Goal: Task Accomplishment & Management: Use online tool/utility

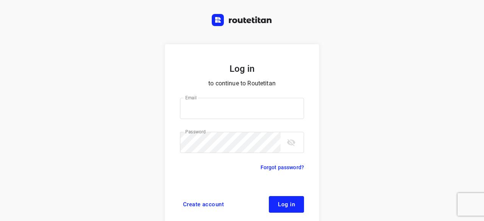
scroll to position [29, 0]
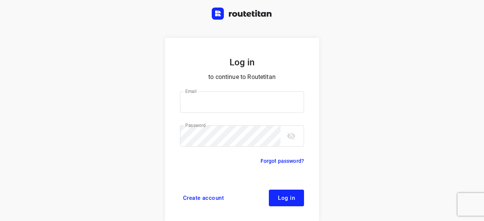
type input "yvonne5611@gmail.com"
click at [278, 198] on span "Log in" at bounding box center [286, 198] width 17 height 6
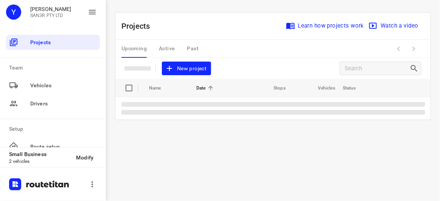
click at [187, 64] on span "New project" at bounding box center [186, 68] width 40 height 9
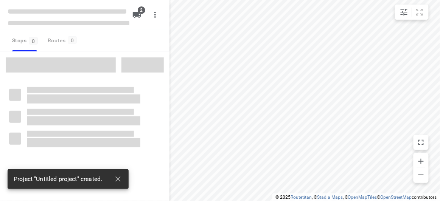
type input "distance"
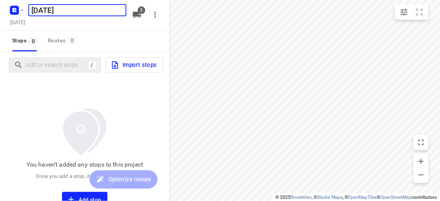
type input "[DATE]"
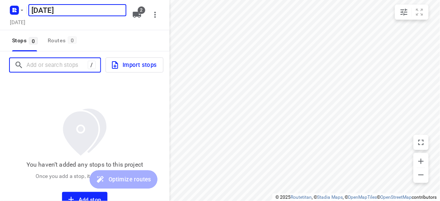
click at [40, 65] on input "Add or search stops" at bounding box center [56, 65] width 61 height 12
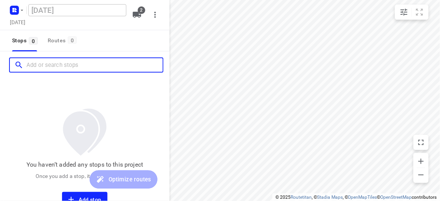
paste input "9 Gilbert Parade, Camberwell 3124"
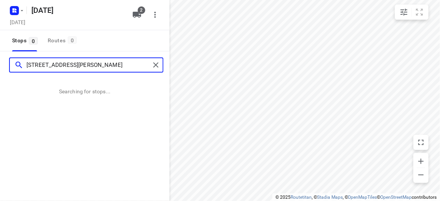
type input "9 Gilbert Parade, Camberwell 3124"
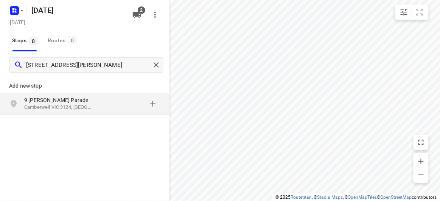
click at [64, 100] on p "9 [PERSON_NAME] Parade" at bounding box center [59, 100] width 70 height 8
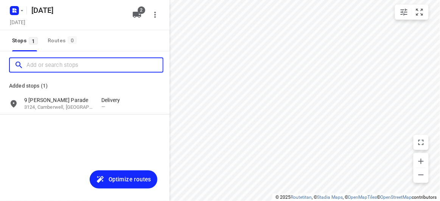
click at [52, 65] on input "Add or search stops" at bounding box center [94, 65] width 136 height 12
paste input "18 Treeby Court Springvale South Vic 3172"
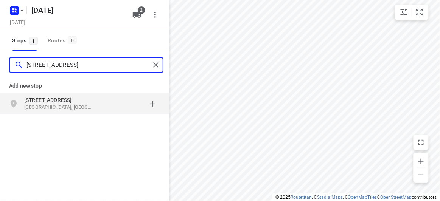
type input "18 Treeby Court Springvale South Vic 3172"
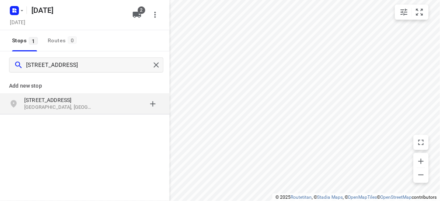
click at [89, 105] on p "Springvale South VIC 3172, Australia" at bounding box center [59, 107] width 70 height 7
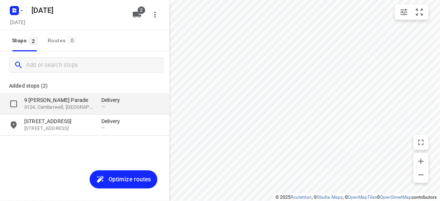
click at [56, 103] on p "9 [PERSON_NAME] Parade" at bounding box center [59, 100] width 70 height 8
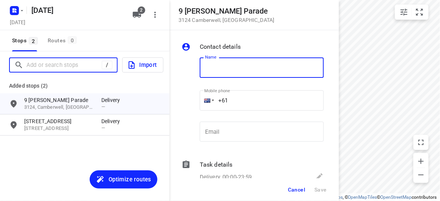
click at [53, 66] on input "Add or search stops" at bounding box center [63, 65] width 75 height 12
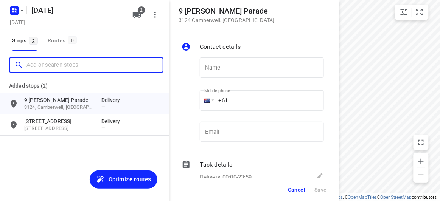
paste input "573B Burke Road, Camberwell 3124"
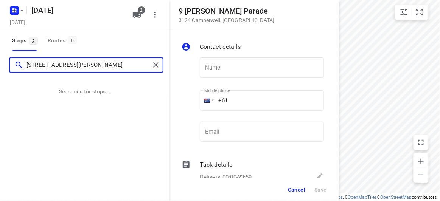
type input "573B Burke Road, Camberwell 3124"
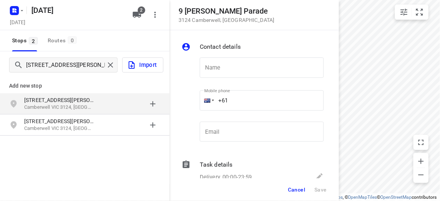
click at [53, 103] on p "573B Burke Road" at bounding box center [59, 100] width 70 height 8
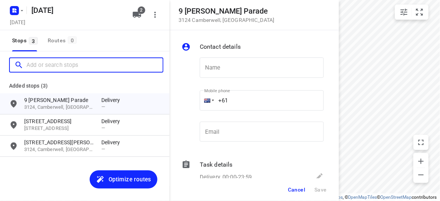
click at [60, 63] on input "Add or search stops" at bounding box center [94, 65] width 136 height 12
paste input "16 O'Brien Crescent Blackburn South 3130"
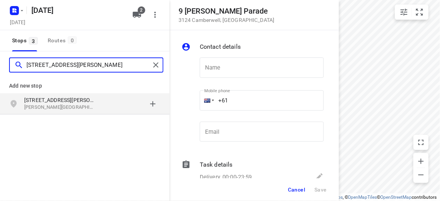
type input "16 O'Brien Crescent Blackburn South 3130"
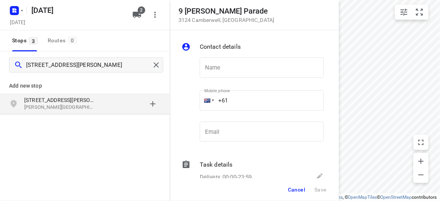
click at [102, 108] on div "grid" at bounding box center [130, 103] width 59 height 15
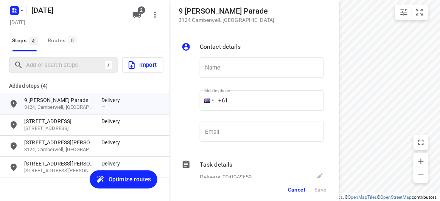
click at [57, 58] on div "/" at bounding box center [63, 64] width 108 height 15
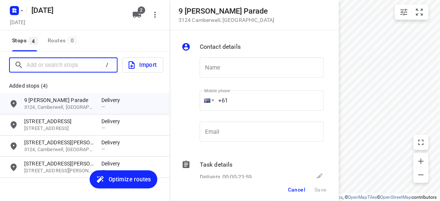
click at [54, 61] on input "Add or search stops" at bounding box center [63, 65] width 75 height 12
paste input "10 Mountview Rd Malvern 3144"
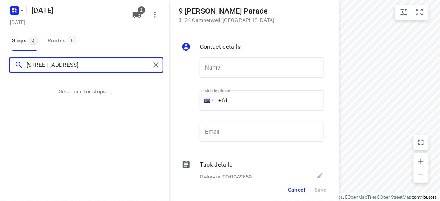
type input "10 Mountview Rd Malvern 3144"
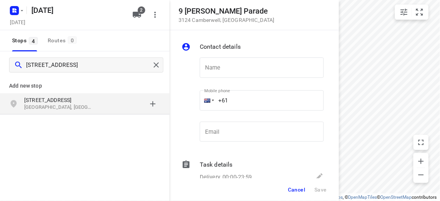
click at [39, 102] on p "10 Mountview Rd" at bounding box center [59, 100] width 70 height 8
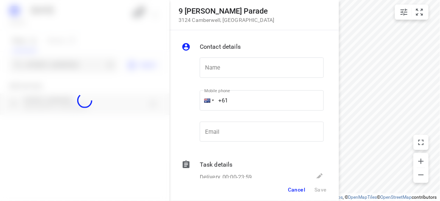
click at [42, 62] on div at bounding box center [84, 100] width 169 height 201
click at [42, 62] on div "9 Gilbert Parade 3124 Camberwell , Australia Contact details Name Name Mobile p…" at bounding box center [84, 100] width 169 height 201
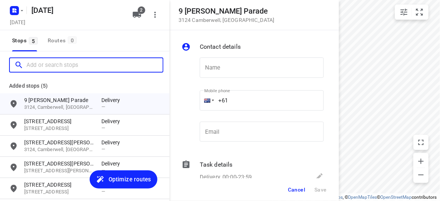
paste input "56 the highway, Mount waverley 3149"
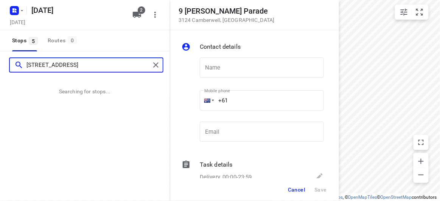
type input "56 the highway, Mount waverley 3149"
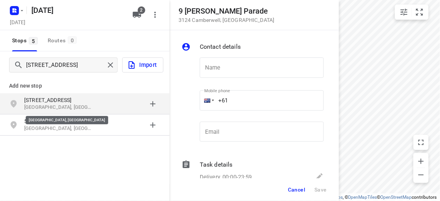
click at [63, 107] on p "Mount Waverley VIC 3149, Australia" at bounding box center [59, 107] width 70 height 7
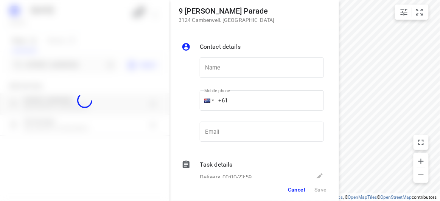
click at [41, 67] on div at bounding box center [84, 100] width 169 height 201
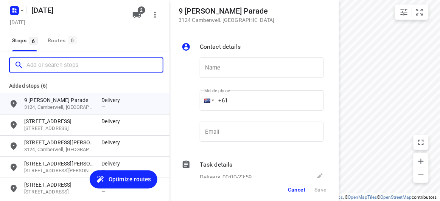
paste input "15 Jamieson Avenue Rowville 3178"
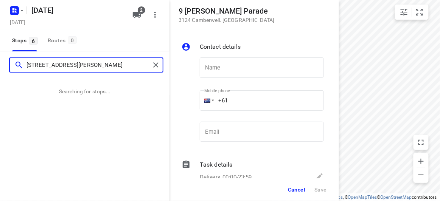
type input "15 Jamieson Avenue Rowville 3178"
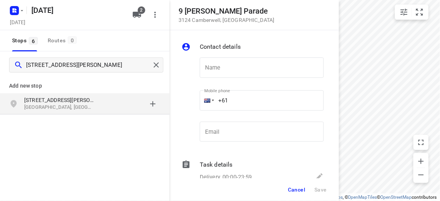
click at [63, 95] on div "15 Jamieson Avenue Rowville VIC 3178, Australia" at bounding box center [84, 103] width 169 height 21
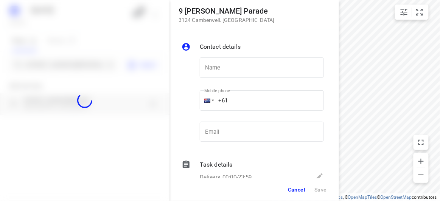
click at [67, 64] on div at bounding box center [84, 100] width 169 height 201
paste input "104 BEVERLEY STREET, Doncaster East 3109"
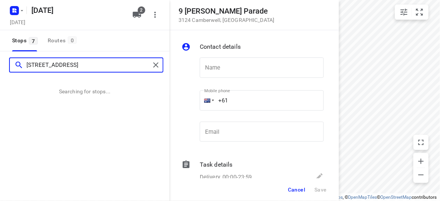
type input "104 BEVERLEY STREET, Doncaster East 3109"
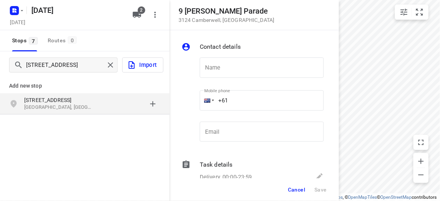
click at [50, 120] on div "Add new stop 104 Beverley Street Doncaster East VIC 3109, Australia" at bounding box center [84, 121] width 169 height 85
click at [42, 104] on p "Doncaster East VIC 3109, Australia" at bounding box center [59, 107] width 70 height 7
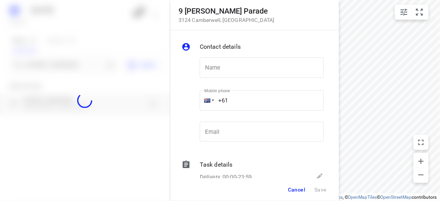
click at [53, 68] on div at bounding box center [84, 100] width 169 height 201
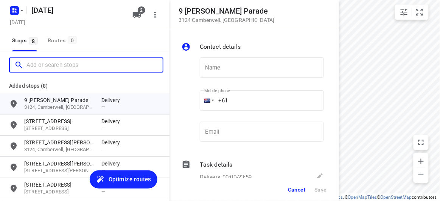
paste input "/421 Middleborough Road Box Hill 3128"
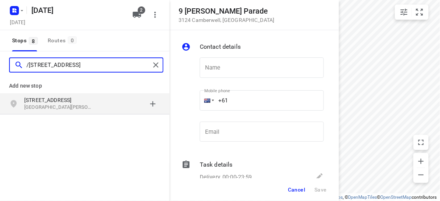
type input "/421 Middleborough Road Box Hill 3128"
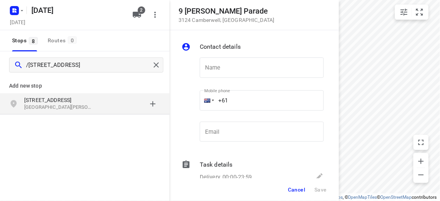
click at [93, 106] on p "Box Hill VIC 3128, Australia" at bounding box center [59, 107] width 70 height 7
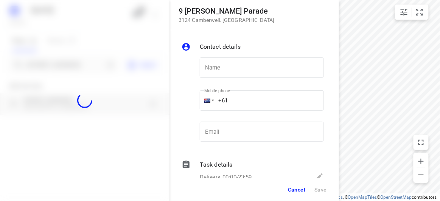
click at [53, 66] on div at bounding box center [84, 100] width 169 height 201
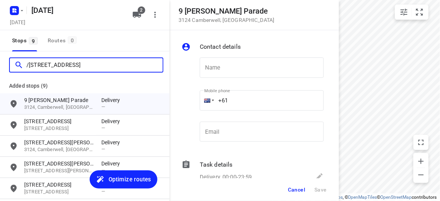
click at [53, 66] on input "/421 Middleborough Road Box Hill 3128" at bounding box center [94, 65] width 136 height 12
paste input "4 Victoria Avenue, canterbury,3126"
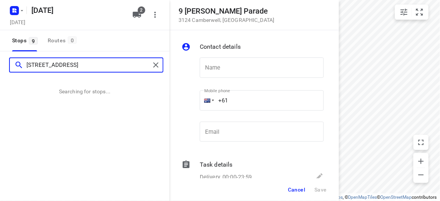
type input "4 Victoria Avenue, canterbury,3126"
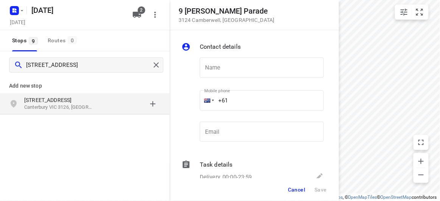
click at [87, 108] on p "Canterbury VIC 3126, Australia" at bounding box center [59, 107] width 70 height 7
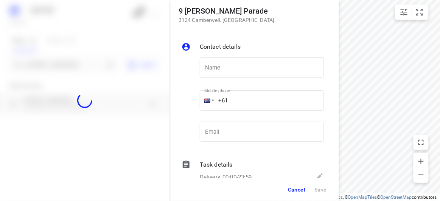
click at [71, 62] on div at bounding box center [84, 100] width 169 height 201
paste input "4 Talara Close Springvale VIC 3171"
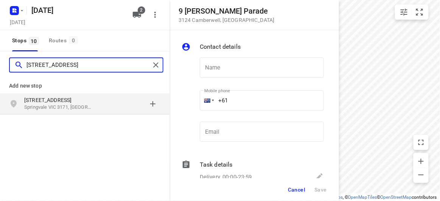
type input "4 Talara Close Springvale VIC 3171"
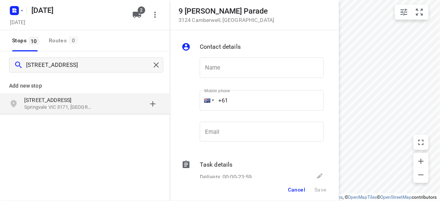
click at [48, 94] on div "4 Talara Close Springvale VIC 3171, Australia" at bounding box center [84, 103] width 169 height 21
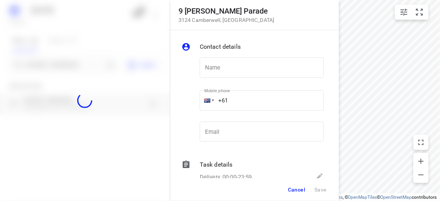
click at [49, 67] on div at bounding box center [84, 100] width 169 height 201
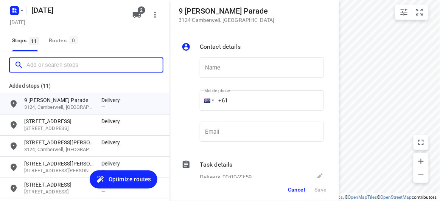
paste input "44 Blackwood Street, Carnegie 3163"
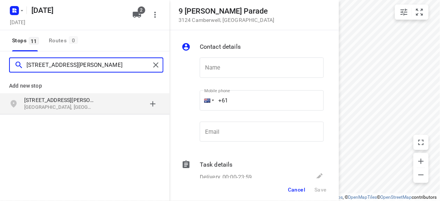
type input "44 Blackwood Street, Carnegie 3163"
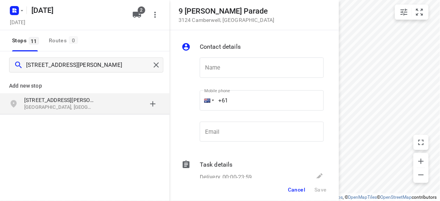
click at [84, 122] on div "Add new stop 44 Blackwood Street Carnegie VIC 3163, Australia" at bounding box center [84, 121] width 169 height 85
click at [81, 105] on p "Carnegie VIC 3163, Australia" at bounding box center [59, 107] width 70 height 7
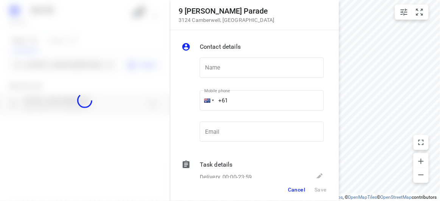
click at [60, 61] on div at bounding box center [84, 100] width 169 height 201
click at [61, 63] on div at bounding box center [84, 100] width 169 height 201
paste input "34 Denmark Hill Road Hawthorn East 3123"
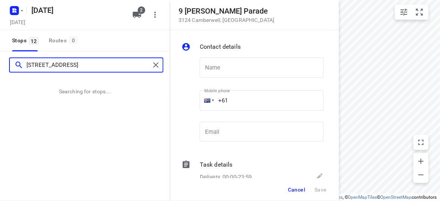
type input "34 Denmark Hill Road Hawthorn East 3123"
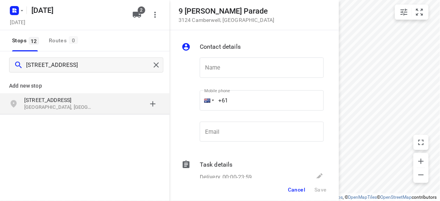
click at [43, 104] on p "Hawthorn East VIC 3123, Australia" at bounding box center [59, 107] width 70 height 7
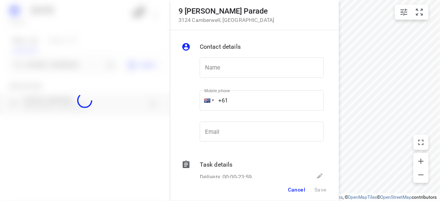
click at [43, 67] on div at bounding box center [84, 100] width 169 height 201
paste input "65 Winfield Road, Balwyn North, 3104"
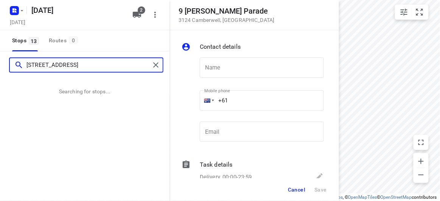
type input "65 Winfield Road, Balwyn North, 3104"
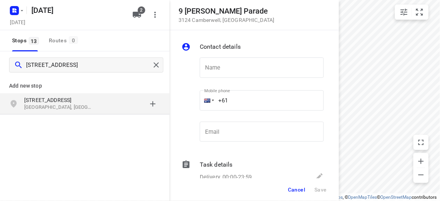
click at [106, 98] on div "grid" at bounding box center [130, 103] width 59 height 15
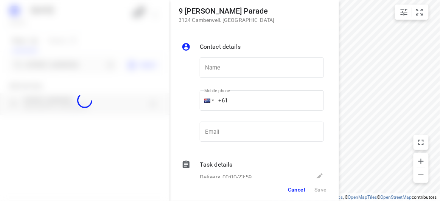
click at [65, 70] on div at bounding box center [84, 100] width 169 height 201
click at [65, 67] on div at bounding box center [84, 100] width 169 height 201
paste input "60 Cooloongatta road Camberwell 3124"
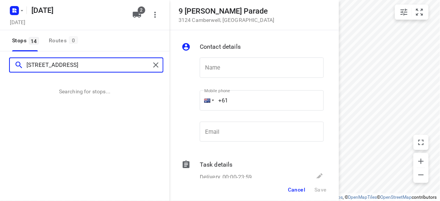
type input "60 Cooloongatta road Camberwell 3124"
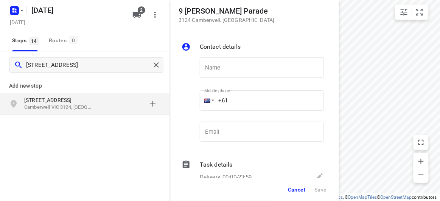
click at [89, 115] on div "Add new stop 60 Cooloongatta Road Camberwell VIC 3124, Australia" at bounding box center [84, 93] width 169 height 43
click at [87, 110] on p "Camberwell VIC 3124, Australia" at bounding box center [59, 107] width 70 height 7
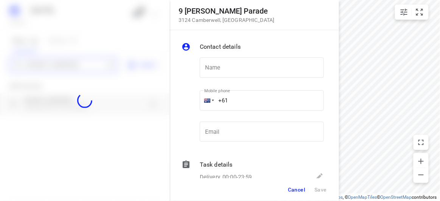
click at [47, 63] on div "9 Gilbert Parade 3124 Camberwell , Australia Contact details Name Name Mobile p…" at bounding box center [84, 100] width 169 height 201
click at [47, 63] on div at bounding box center [84, 100] width 169 height 201
paste input "13 Elliott Avenue Balwyn 3103"
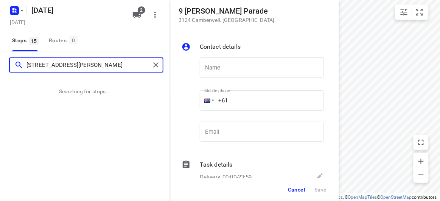
type input "13 Elliott Avenue Balwyn 3103"
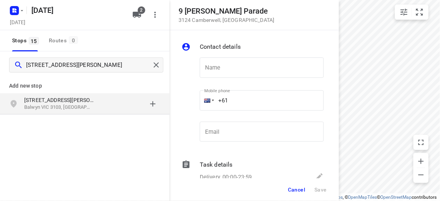
click at [68, 108] on p "Balwyn VIC 3103, Australia" at bounding box center [59, 107] width 70 height 7
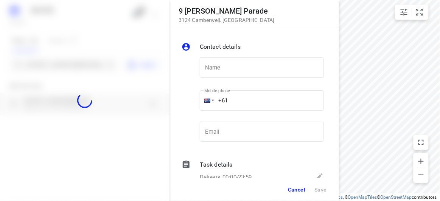
click at [46, 60] on div at bounding box center [84, 100] width 169 height 201
click at [48, 63] on div at bounding box center [84, 100] width 169 height 201
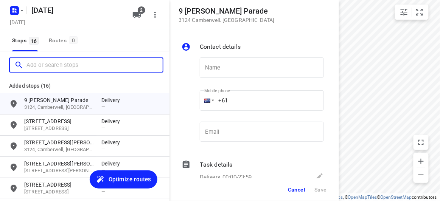
paste input "16 Tranmere Ave Carnegie 3163"
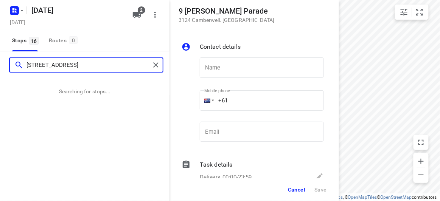
type input "16 Tranmere Ave Carnegie 3163"
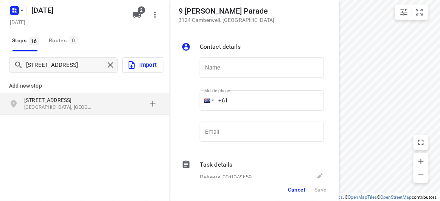
click at [94, 113] on div "16 Tranmere Ave Carnegie VIC 3163, Australia" at bounding box center [84, 103] width 169 height 21
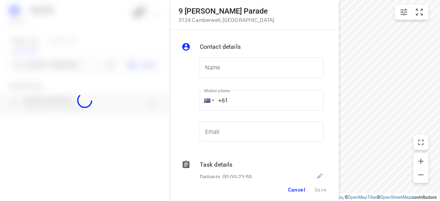
click at [57, 63] on div at bounding box center [84, 100] width 169 height 201
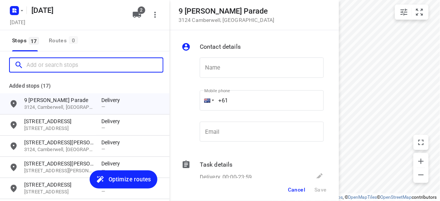
paste input "387 auburn rd Hawthorn 3122"
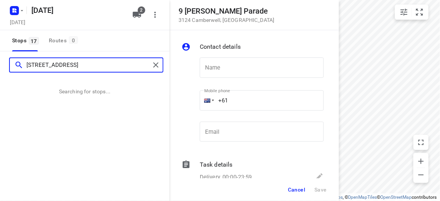
type input "387 auburn rd Hawthorn 3122"
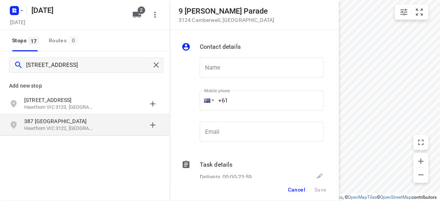
click at [112, 124] on div "grid" at bounding box center [130, 125] width 59 height 15
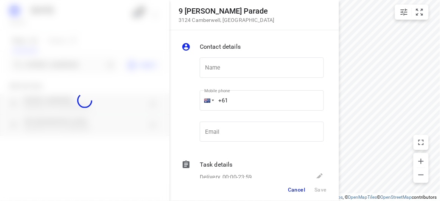
click at [112, 124] on div "9 Gilbert Parade 3124 Camberwell , Australia Contact details Name Name Mobile p…" at bounding box center [84, 100] width 169 height 201
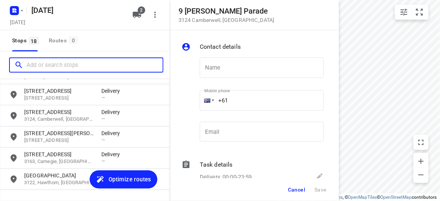
scroll to position [308, 0]
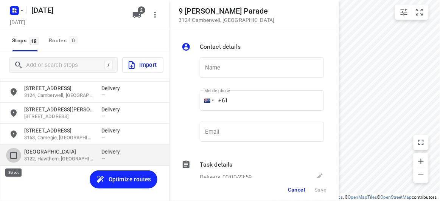
click at [17, 152] on input "grid" at bounding box center [13, 155] width 15 height 15
checkbox input "true"
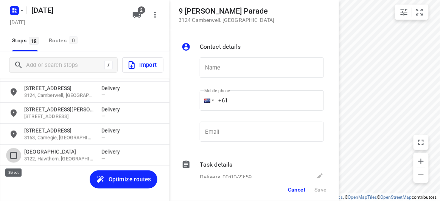
scroll to position [303, 0]
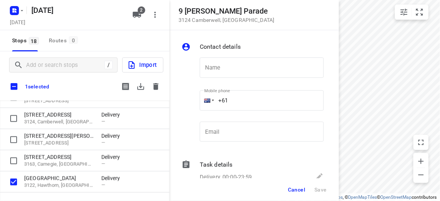
click at [153, 82] on icon "button" at bounding box center [155, 86] width 9 height 9
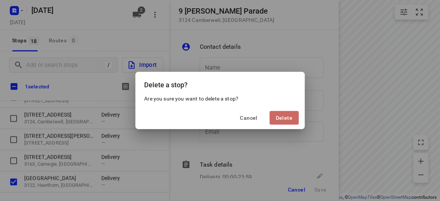
click at [287, 113] on button "Delete" at bounding box center [283, 118] width 29 height 14
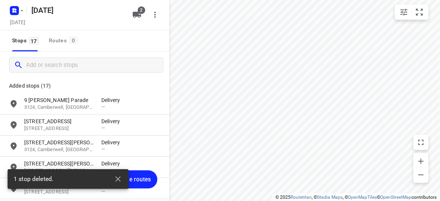
click at [51, 62] on input "Add or search stops" at bounding box center [94, 65] width 137 height 12
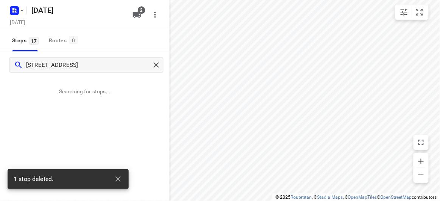
type input "387 auburn rd Hawthorn 3122"
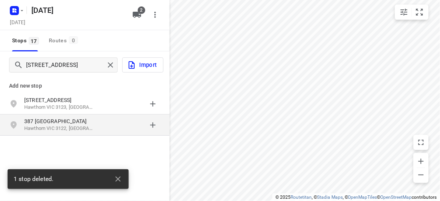
click at [93, 115] on div "387 Auburn Grove Hawthorn VIC 3122, Australia" at bounding box center [84, 125] width 169 height 21
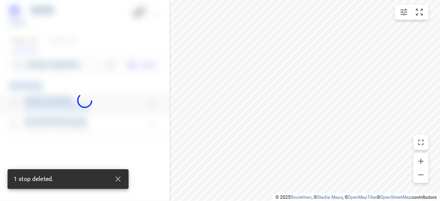
click at [93, 115] on div "20 AUGUST 2025 Tuesday, Aug 19 2 Stops 17 Routes 0 387 auburn rd Hawthorn 3122 …" at bounding box center [84, 100] width 169 height 201
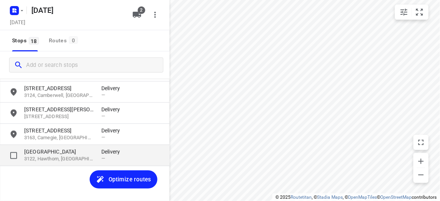
click at [10, 160] on input "grid" at bounding box center [13, 155] width 15 height 15
checkbox input "true"
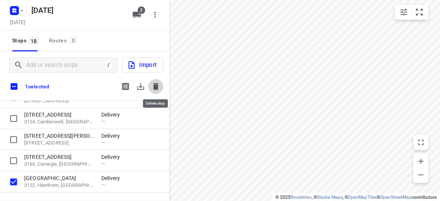
click at [150, 89] on button "button" at bounding box center [155, 86] width 15 height 15
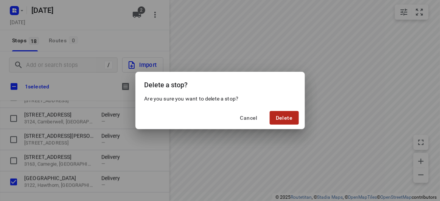
click at [282, 121] on span "Delete" at bounding box center [284, 118] width 17 height 6
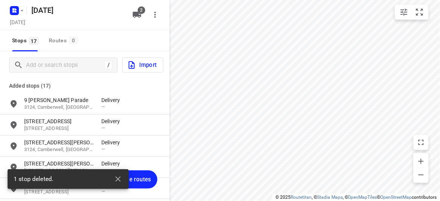
click at [63, 74] on div "/ Import" at bounding box center [84, 64] width 169 height 27
click at [62, 68] on input "Add or search stops" at bounding box center [64, 65] width 77 height 12
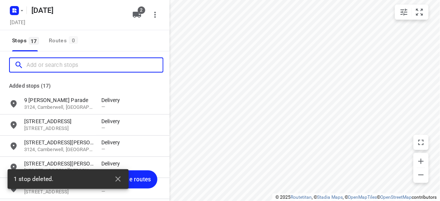
paste input "387 auburn rd Hawthorn 3122"
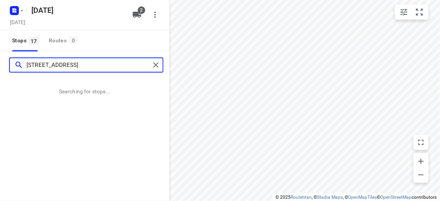
type input "387 auburn rd Hawthorn 3122"
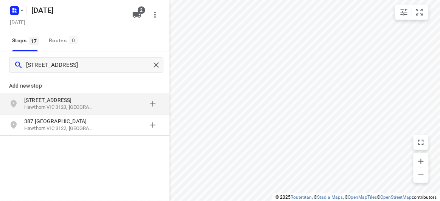
click at [52, 102] on p "387 Auburn Rd" at bounding box center [59, 100] width 70 height 8
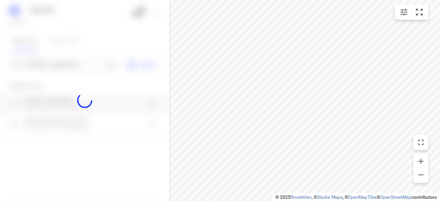
click at [43, 67] on div at bounding box center [84, 100] width 169 height 201
click at [43, 67] on div "20 AUGUST 2025 Tuesday, Aug 19 2 Stops 17 Routes 0 387 auburn rd Hawthorn 3122 …" at bounding box center [84, 100] width 169 height 201
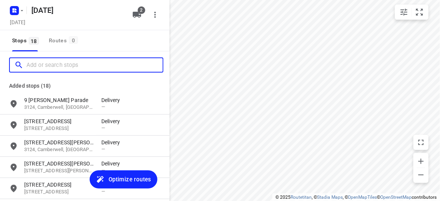
paste input "28 Heatherdale Road Mitcham 3132"
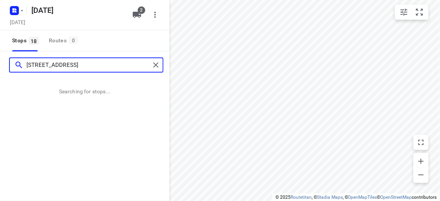
type input "28 Heatherdale Road Mitcham 3132"
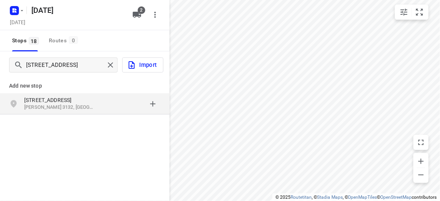
click at [107, 98] on div "grid" at bounding box center [130, 103] width 59 height 15
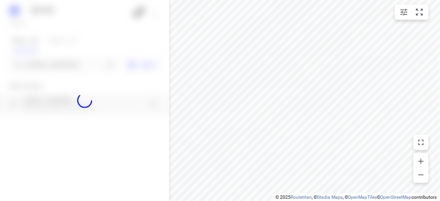
click at [79, 65] on div at bounding box center [84, 100] width 169 height 201
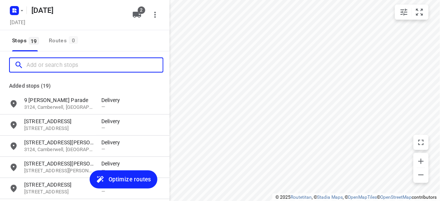
scroll to position [0, 0]
paste input "7A Baranbali Drive Vermont South 3133"
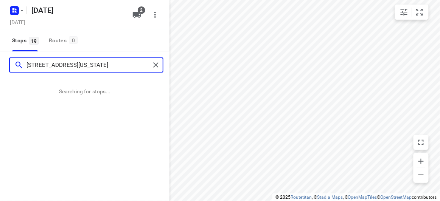
type input "7A Baranbali Drive Vermont South 3133"
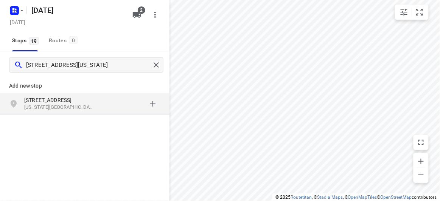
click at [88, 113] on div "7A Baranbali Drive Vermont South VIC 3133, Australia" at bounding box center [84, 103] width 169 height 21
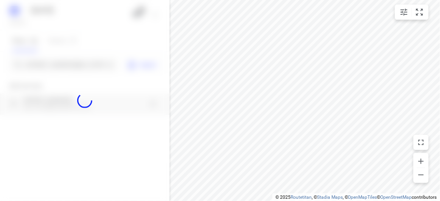
click at [68, 70] on div at bounding box center [84, 100] width 169 height 201
click at [68, 68] on div at bounding box center [84, 100] width 169 height 201
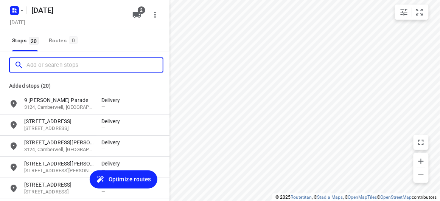
paste input "40 Argyll Street Malvern East 3145"
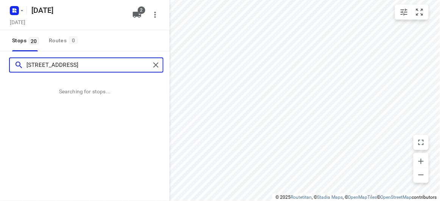
type input "40 Argyll Street Malvern East 3145"
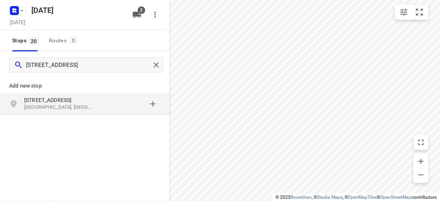
click at [52, 94] on div "40 Argyll Street Malvern East VIC 3145, Australia" at bounding box center [84, 103] width 169 height 21
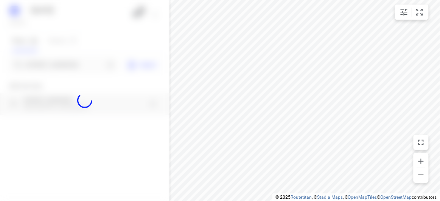
click at [34, 67] on div at bounding box center [84, 100] width 169 height 201
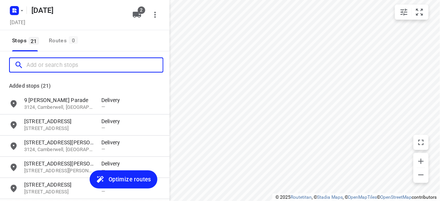
paste input "17 Karen Street Box Hill North 3129"
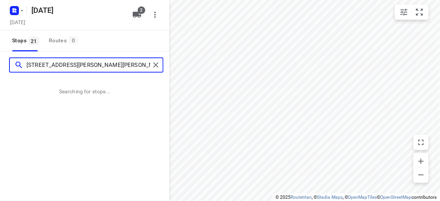
type input "17 Karen Street Box Hill North 3129"
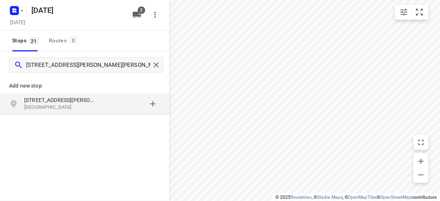
click at [80, 110] on p "Box Hill North VIC 3129, Australia" at bounding box center [59, 107] width 70 height 7
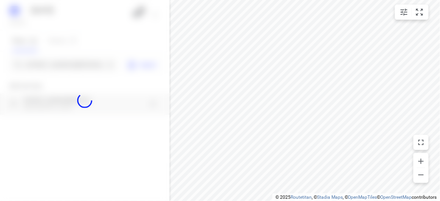
click at [54, 62] on div at bounding box center [84, 100] width 169 height 201
click at [54, 62] on input "17 Karen Street Box Hill North 3129" at bounding box center [65, 65] width 78 height 12
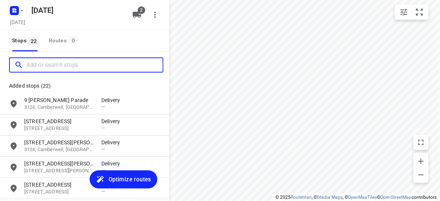
paste input "3 Grove Way Wantirna South 3152"
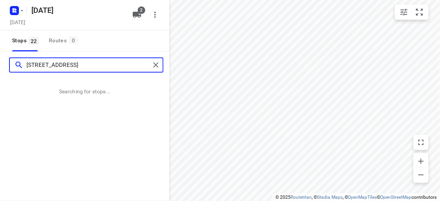
type input "3 Grove Way Wantirna South 3152"
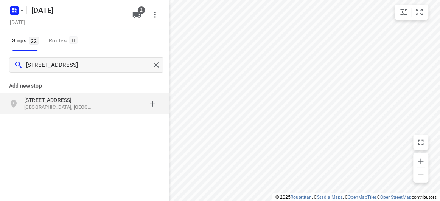
click at [101, 104] on div "3 Grove Way Wantirna South VIC 3152, Australia" at bounding box center [62, 103] width 77 height 15
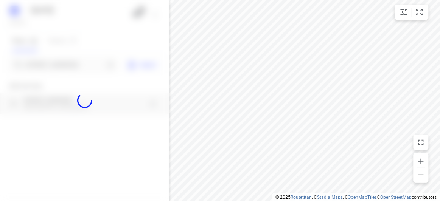
click at [81, 76] on div at bounding box center [84, 100] width 169 height 201
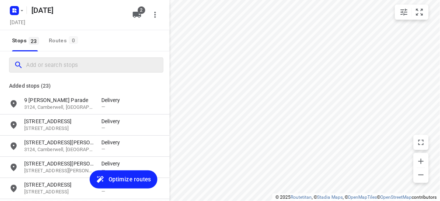
drag, startPoint x: 70, startPoint y: 48, endPoint x: 70, endPoint y: 58, distance: 9.9
click at [69, 51] on div "20 AUGUST 2025 Tuesday, Aug 19 2 Stops 23 Routes 0 Added stops (23) 9 Gilbert P…" at bounding box center [84, 100] width 169 height 201
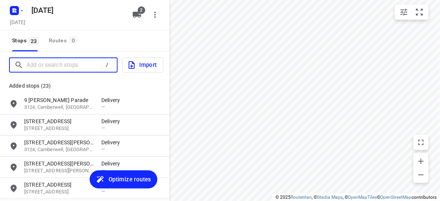
click at [70, 68] on input "Add or search stops" at bounding box center [63, 65] width 75 height 12
paste input "32 Tormey Street Balwyn North 3104"
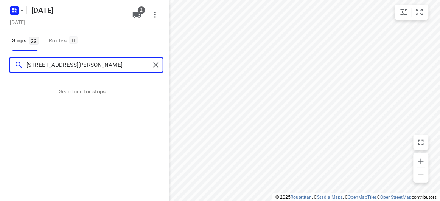
type input "32 Tormey Street Balwyn North 3104"
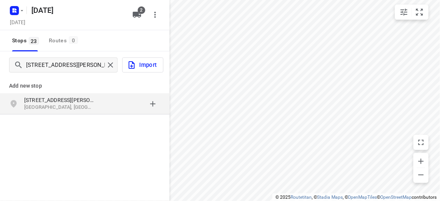
click at [74, 115] on div "Add new stop 32 Tormey Street Balwyn North VIC 3104, Australia" at bounding box center [84, 93] width 169 height 43
click at [73, 113] on div "32 Tormey Street Balwyn North VIC 3104, Australia" at bounding box center [84, 103] width 169 height 21
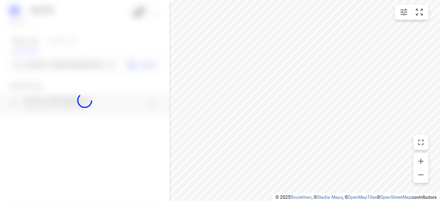
click at [50, 68] on div at bounding box center [84, 100] width 169 height 201
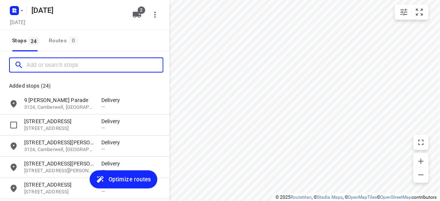
paste input "11 Llanos Ave Malvern East 3145"
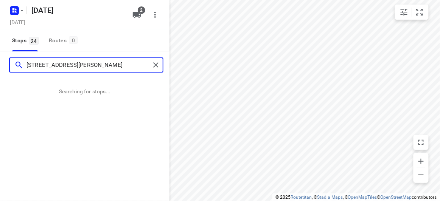
type input "11 Llanos Ave Malvern East 3145"
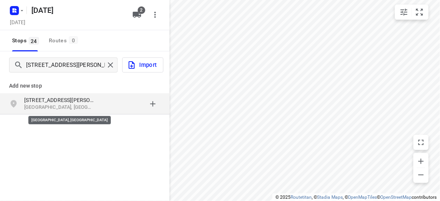
click at [72, 108] on p "Malvern East VIC 3145, Australia" at bounding box center [59, 107] width 70 height 7
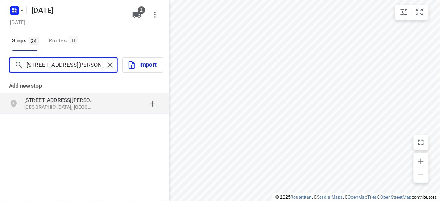
click at [57, 64] on input "11 Llanos Ave Malvern East 3145" at bounding box center [65, 65] width 78 height 12
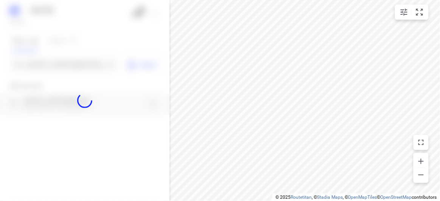
click at [66, 68] on div at bounding box center [84, 100] width 169 height 201
click at [66, 68] on div "20 AUGUST 2025 Tuesday, Aug 19 2 Stops 24 Routes 0 11 Llanos Ave Malvern East 3…" at bounding box center [84, 100] width 169 height 201
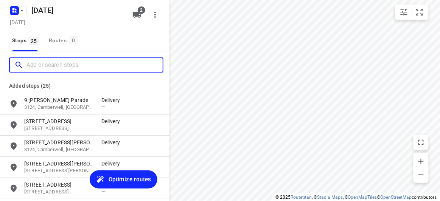
paste input "/ 436 High St Rd Mt Waverley 3149"
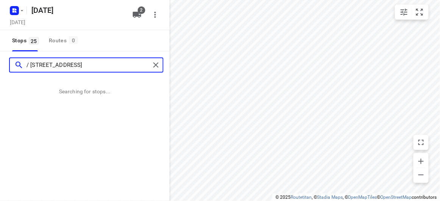
type input "/ 436 High St Rd Mt Waverley 3149"
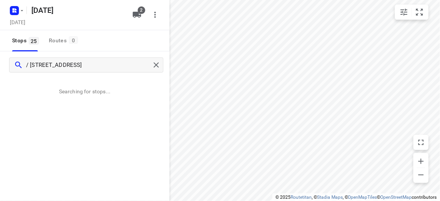
click at [288, 200] on ul "© 2025 Routetitan , © Stadia Maps , © OpenMapTiles © OpenStreetMap contributors" at bounding box center [356, 197] width 166 height 6
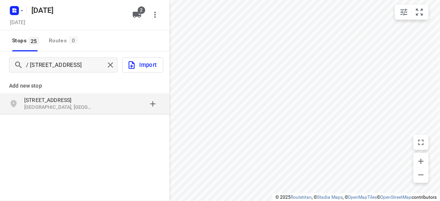
click at [72, 97] on p "436 High St Rd" at bounding box center [59, 100] width 70 height 8
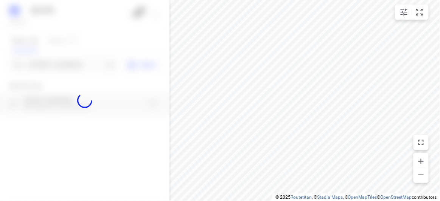
click at [52, 67] on div at bounding box center [84, 100] width 169 height 201
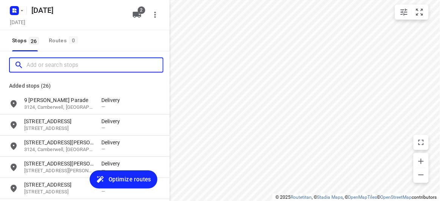
click at [52, 67] on input "Add or search stops" at bounding box center [94, 65] width 136 height 12
paste input "29 Kilcatten Rise, Rowville 3178"
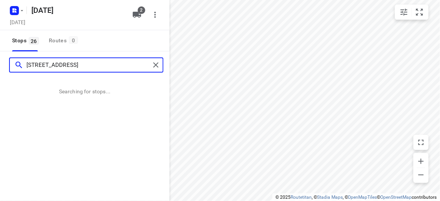
type input "29 Kilcatten Rise, Rowville 3178"
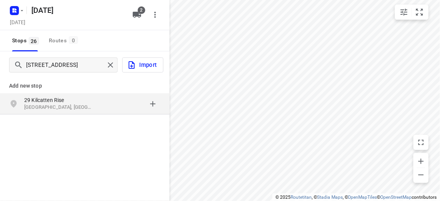
click at [67, 90] on p "Add new stop" at bounding box center [84, 85] width 151 height 9
click at [68, 98] on p "29 Kilcatten Rise" at bounding box center [59, 100] width 70 height 8
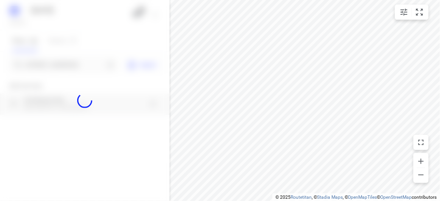
click at [65, 67] on div at bounding box center [84, 100] width 169 height 201
paste input "40 Denis Street Vermont 3133"
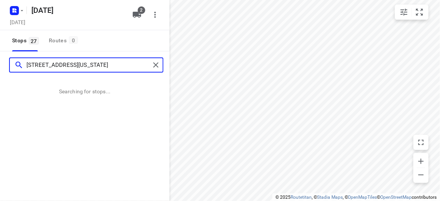
type input "40 Denis Street Vermont 3133"
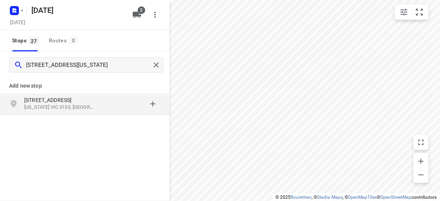
click at [100, 108] on div "40 Denis Street Vermont VIC 3133, Australia" at bounding box center [62, 103] width 77 height 15
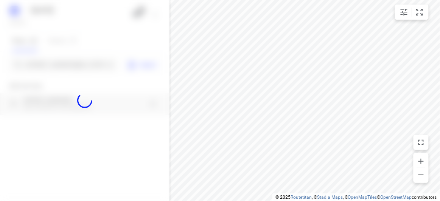
click at [56, 65] on div at bounding box center [84, 100] width 169 height 201
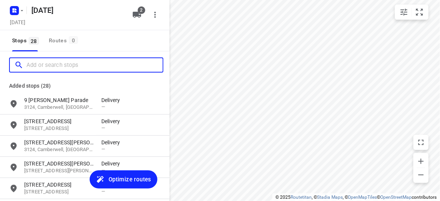
paste input "67 Gordon Street Balwyn 3103"
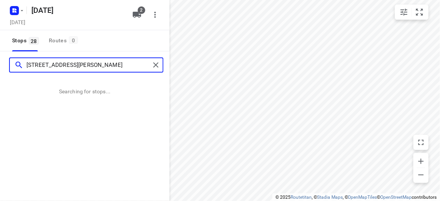
type input "67 Gordon Street Balwyn 3103"
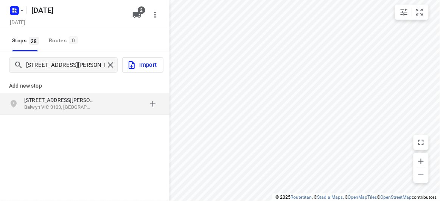
click at [105, 121] on div "Add new stop 67 Gordon Street Balwyn VIC 3103, Australia" at bounding box center [84, 121] width 169 height 85
click at [86, 100] on p "67 Gordon Street" at bounding box center [59, 100] width 70 height 8
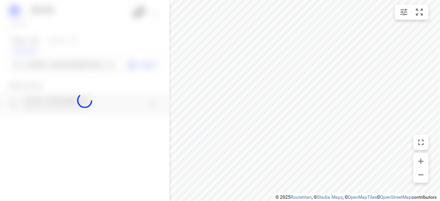
click at [64, 65] on div at bounding box center [84, 100] width 169 height 201
paste input "67 Gordon Street Balwyn 3103"
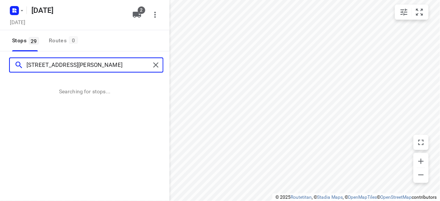
type input "67 Gordon Street Balwyn 3103"
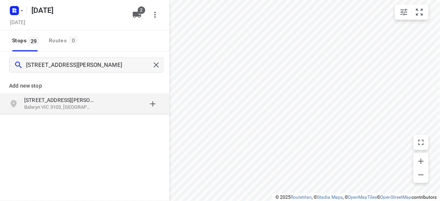
click at [106, 98] on div "grid" at bounding box center [130, 103] width 59 height 15
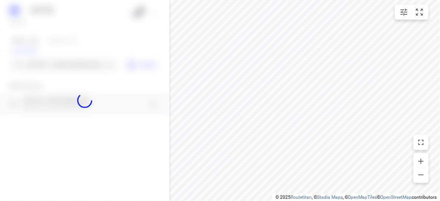
click at [56, 67] on div at bounding box center [84, 100] width 169 height 201
click at [57, 65] on div at bounding box center [84, 100] width 169 height 201
paste input "7 Stella ave Noble Park 3174"
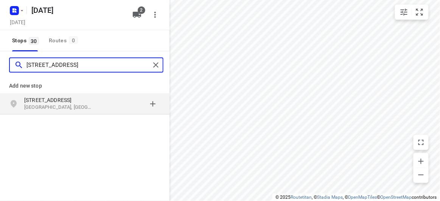
type input "7 Stella ave Noble Park 3174"
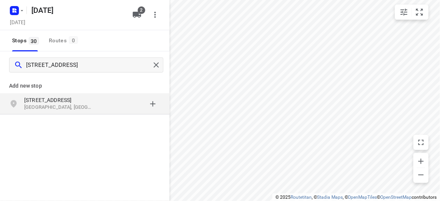
click at [82, 114] on div "7 Stella Ave Noble Park VIC 3174, Australia" at bounding box center [84, 103] width 169 height 21
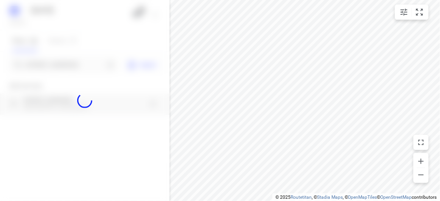
click at [53, 69] on div at bounding box center [84, 100] width 169 height 201
click at [53, 67] on div "20 AUGUST 2025 Tuesday, Aug 19 2 Stops 30 Routes 0 7 Stella ave Noble Park 3174…" at bounding box center [84, 100] width 169 height 201
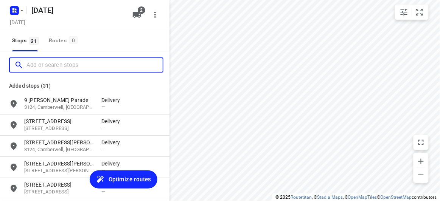
paste input "12 Oxley Close Glen Waverley 3150"
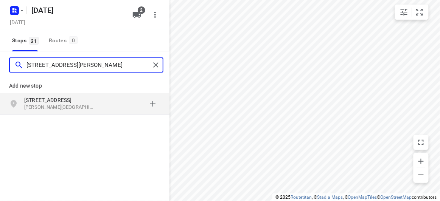
type input "12 Oxley Close Glen Waverley 3150"
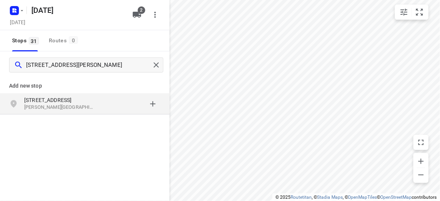
click at [85, 98] on p "12 Oxley Close" at bounding box center [59, 100] width 70 height 8
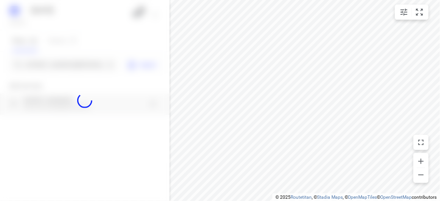
click at [59, 64] on div at bounding box center [84, 100] width 169 height 201
paste input "38 Francesco St Bentleigh East 3165"
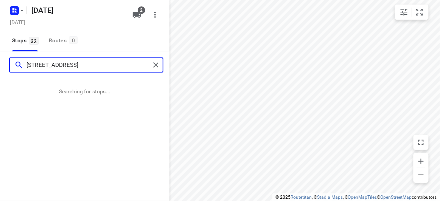
type input "38 Francesco St Bentleigh East 3165"
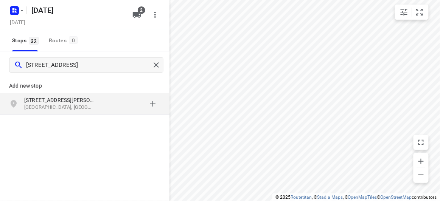
click at [77, 98] on p "38 Francesco St" at bounding box center [59, 100] width 70 height 8
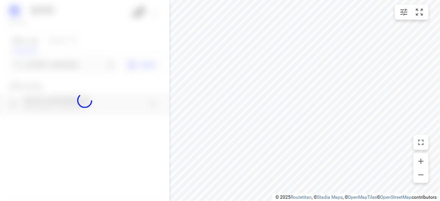
click at [48, 62] on div at bounding box center [84, 100] width 169 height 201
paste input "24 Marsden Crescent Doncaster East 3109"
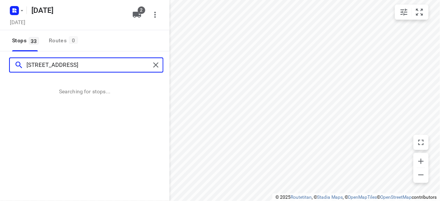
type input "24 Marsden Crescent Doncaster East 3109"
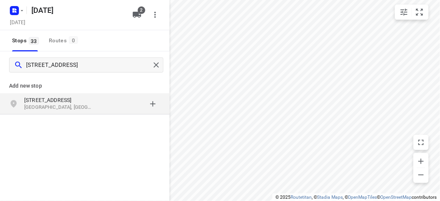
click at [118, 105] on div "grid" at bounding box center [130, 103] width 59 height 15
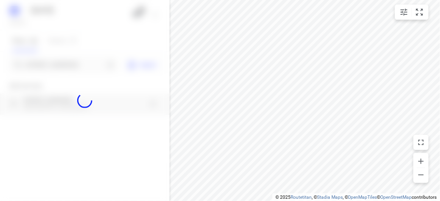
click at [62, 68] on div at bounding box center [84, 100] width 169 height 201
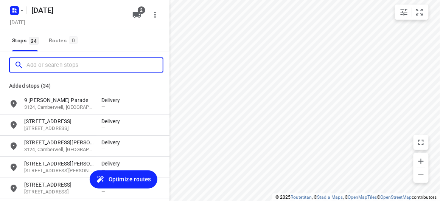
click at [62, 68] on input "Add or search stops" at bounding box center [94, 65] width 136 height 12
paste input "17 allison road Mont albert north 3129"
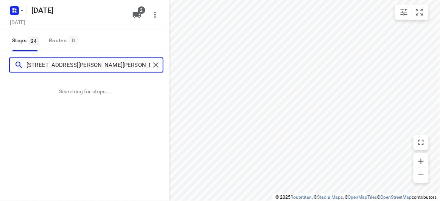
type input "17 allison road Mont albert north 3129"
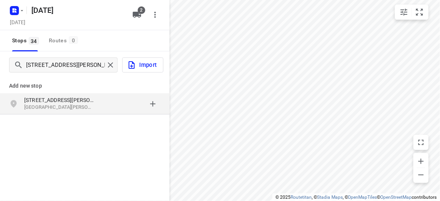
click at [105, 113] on div "17 Allison Road Mont Albert North VIC 3129, Australia" at bounding box center [84, 103] width 169 height 21
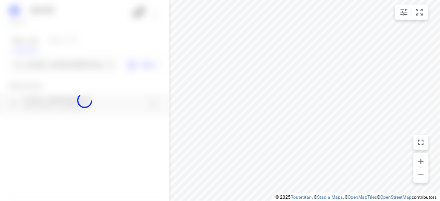
click at [57, 62] on div at bounding box center [84, 100] width 169 height 201
paste input "17 allison road Mont alberrt north 3129"
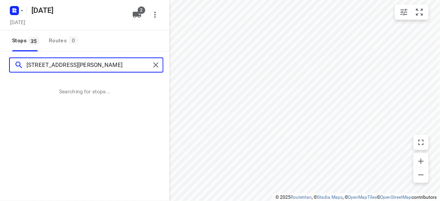
type input "17 allison road Mont alberrt north 3129"
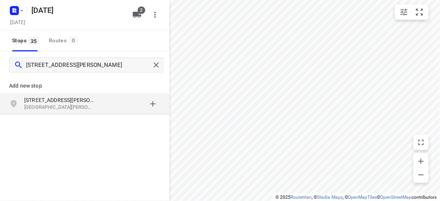
click at [118, 116] on div "Add new stop 17 Allison Road Mont Albert North VIC 3129, Australia" at bounding box center [84, 121] width 169 height 85
click at [114, 111] on div "grid" at bounding box center [130, 103] width 59 height 15
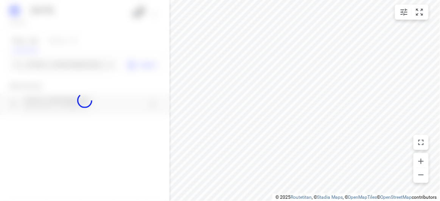
click at [71, 70] on div at bounding box center [84, 100] width 169 height 201
click at [71, 66] on div at bounding box center [84, 100] width 169 height 201
paste input "17A Powers Street Donvale 3111"
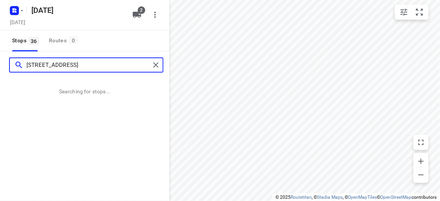
type input "17A Powers Street Donvale 3111"
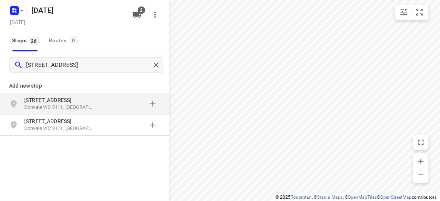
click at [77, 102] on p "17A Powers Street" at bounding box center [59, 100] width 70 height 8
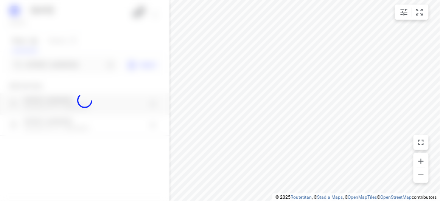
click at [54, 67] on div at bounding box center [84, 100] width 169 height 201
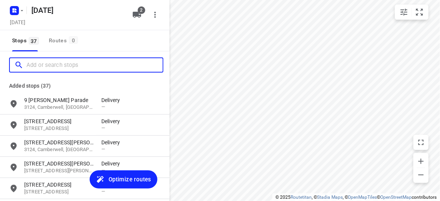
paste input "6 Irymple Avenue Glen Iris 3146"
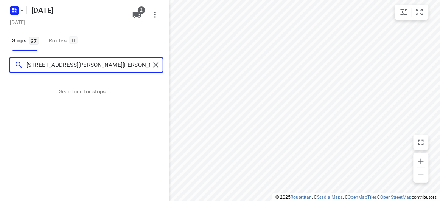
type input "6 Irymple Avenue Glen Iris 3146"
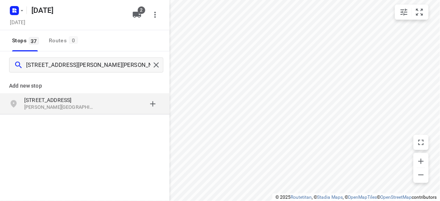
click at [70, 99] on p "6 Irymple Avenue" at bounding box center [59, 100] width 70 height 8
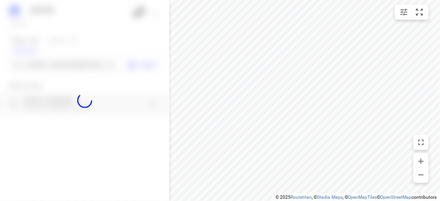
click at [50, 68] on div at bounding box center [84, 100] width 169 height 201
click at [48, 66] on div at bounding box center [84, 100] width 169 height 201
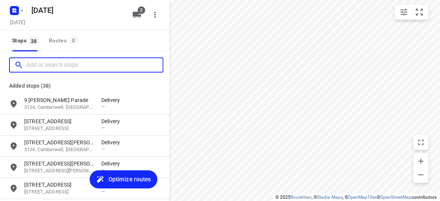
paste input "637 CANTERBURY RD VERMONT 3133"
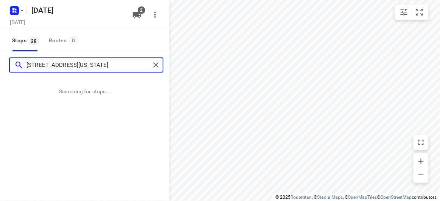
type input "637 CANTERBURY RD VERMONT 3133"
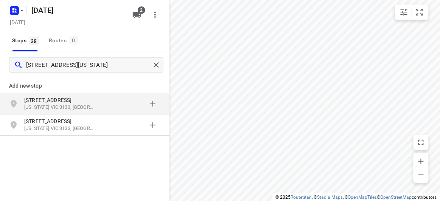
click at [93, 106] on p "Vermont VIC 3133, Australia" at bounding box center [59, 107] width 70 height 7
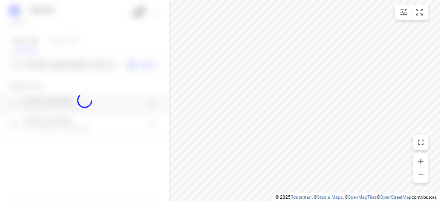
click at [65, 70] on div at bounding box center [84, 100] width 169 height 201
click at [67, 65] on div at bounding box center [84, 100] width 169 height 201
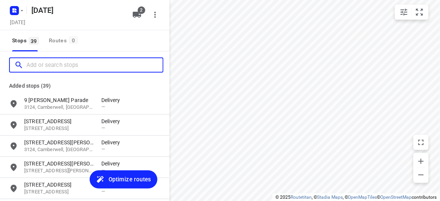
paste input "9 Lichfield Grove Mont Albert North 3129"
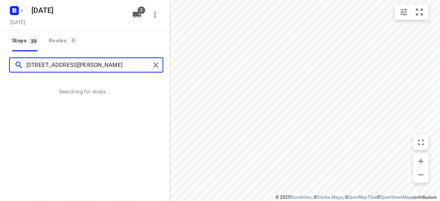
type input "9 Lichfield Grove Mont Albert North 3129"
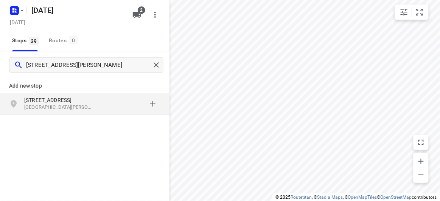
click at [74, 105] on p "Mont Albert North VIC 3129, Australia" at bounding box center [59, 107] width 70 height 7
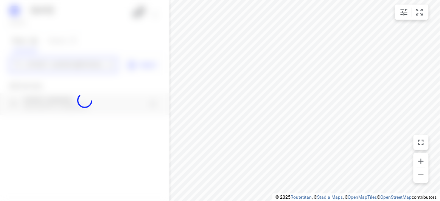
click at [42, 67] on div "20 AUGUST 2025 Tuesday, Aug 19 2 Stops 39 Routes 0 9 Lichfield Grove Mont Alber…" at bounding box center [84, 100] width 169 height 201
click at [42, 67] on div at bounding box center [84, 100] width 169 height 201
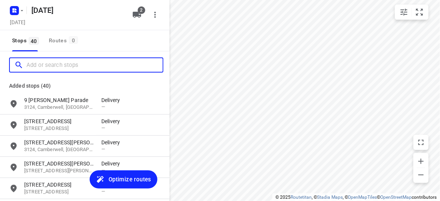
click at [42, 65] on input "Add or search stops" at bounding box center [94, 65] width 136 height 12
paste input "42 Derby St Kew 3101"
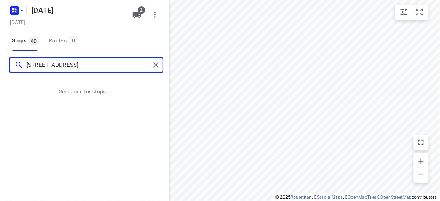
type input "42 Derby St Kew 3101"
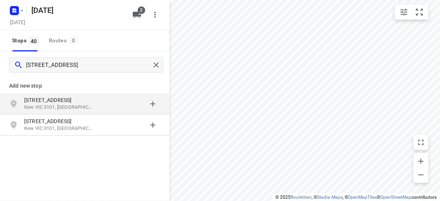
click at [91, 103] on p "42 Derby St" at bounding box center [59, 100] width 70 height 8
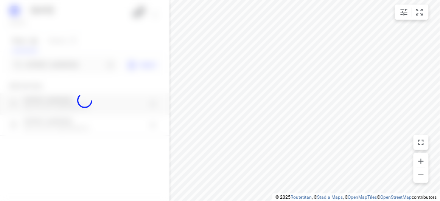
click at [48, 69] on div at bounding box center [84, 100] width 169 height 201
click at [43, 62] on div at bounding box center [84, 100] width 169 height 201
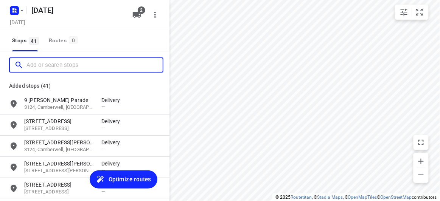
paste input "34 Orchard Crescent Month Albert North 3129"
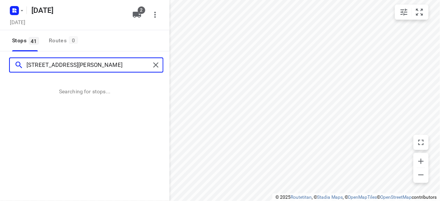
type input "34 Orchard Crescent Month Albert North 3129"
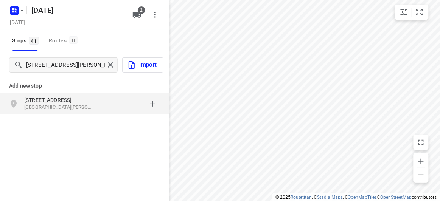
click at [79, 115] on div "Add new stop 34 Orchard Crescent Mont Albert North VIC 3129, Australia" at bounding box center [84, 93] width 169 height 43
click at [78, 110] on p "Mont Albert North VIC 3129, Australia" at bounding box center [59, 107] width 70 height 7
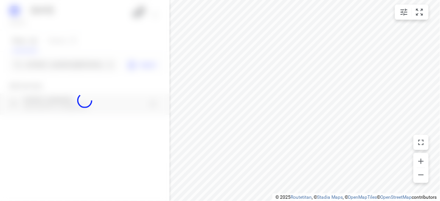
click at [46, 64] on div at bounding box center [84, 100] width 169 height 201
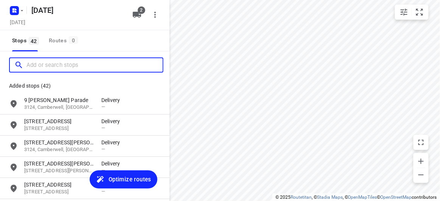
paste input "2/27-29 Canterbury Road Blackburn 3130"
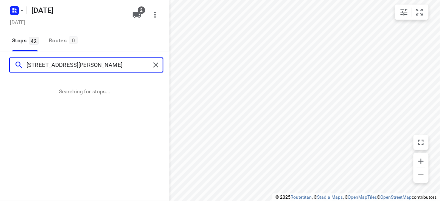
drag, startPoint x: 32, startPoint y: 62, endPoint x: 10, endPoint y: 63, distance: 21.9
click at [10, 63] on div "2/27-29 Canterbury Road Blackburn 3130" at bounding box center [80, 65] width 140 height 12
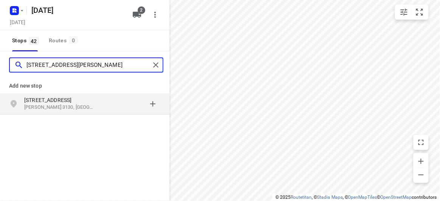
type input "27-29 Canterbury Road Blackburn 3130"
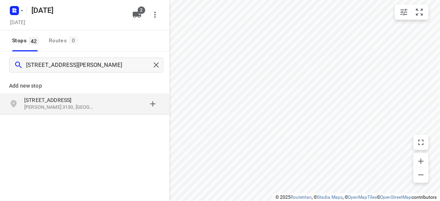
click at [55, 108] on p "Blackburn VIC 3130, Australia" at bounding box center [59, 107] width 70 height 7
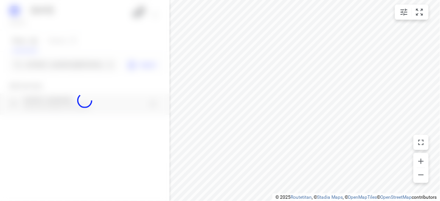
click at [43, 62] on div at bounding box center [84, 100] width 169 height 201
paste input "783 Springvale Road Mulgrave 3170"
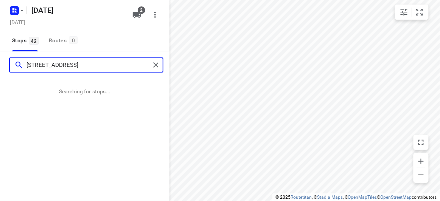
type input "783 Springvale Road Mulgrave 3170"
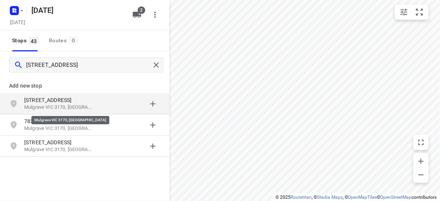
click at [76, 108] on p "Mulgrave VIC 3170, Australia" at bounding box center [59, 107] width 70 height 7
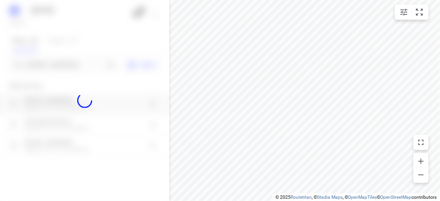
click at [72, 61] on div at bounding box center [84, 100] width 169 height 201
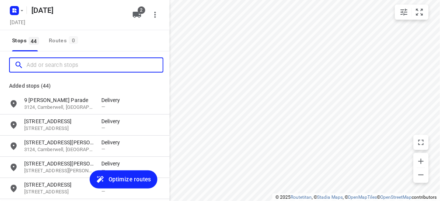
paste input "8 Dickens Street Glen Iris 3146"
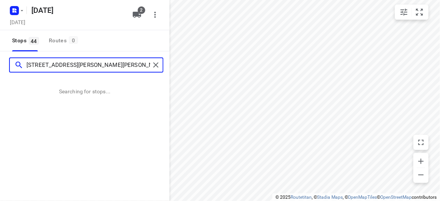
type input "8 Dickens Street Glen Iris 3146"
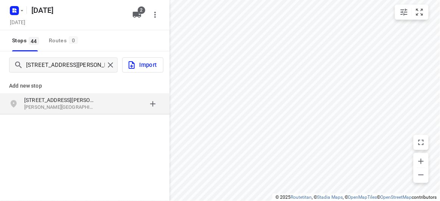
click at [102, 105] on div "grid" at bounding box center [130, 103] width 59 height 15
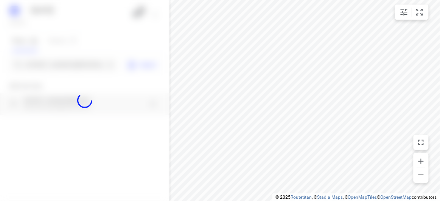
click at [46, 67] on div at bounding box center [84, 100] width 169 height 201
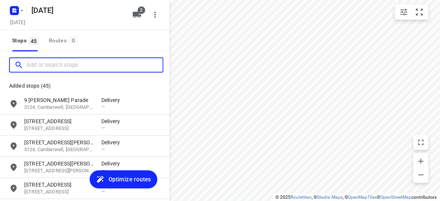
click at [44, 67] on input "Add or search stops" at bounding box center [94, 65] width 136 height 12
paste input "12 Wattle Gr Malvern East 3145"
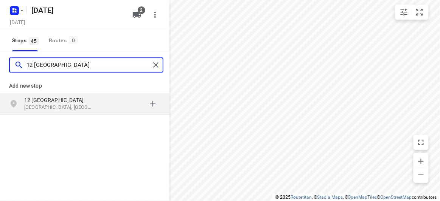
type input "12 Wattle Gr Malvern East 3145"
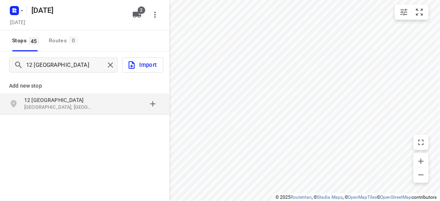
click at [53, 100] on p "12 Wattle Grove" at bounding box center [59, 100] width 70 height 8
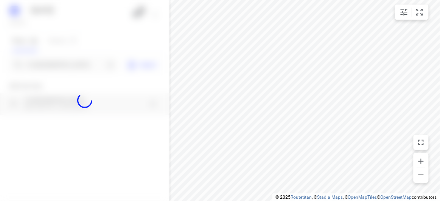
click at [45, 62] on div at bounding box center [84, 100] width 169 height 201
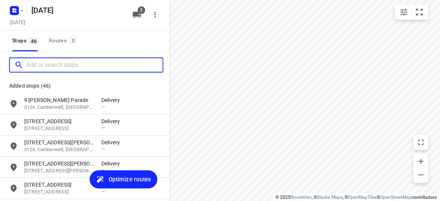
click at [47, 66] on input "Add or search stops" at bounding box center [94, 65] width 136 height 12
paste input "73 Patrick street Oakleigh east 3166"
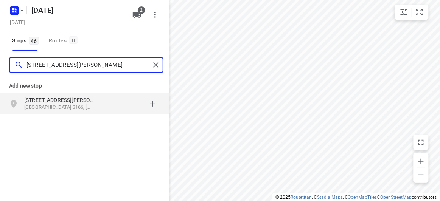
type input "73 Patrick street Oakleigh east 3166"
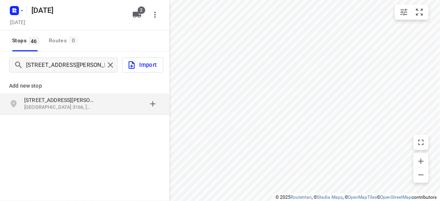
click at [71, 119] on div "Add new stop 73 Patrick Street Oakleigh East VIC 3166, Australia" at bounding box center [84, 121] width 169 height 85
click at [69, 112] on div "73 Patrick Street Oakleigh East VIC 3166, Australia" at bounding box center [84, 103] width 169 height 21
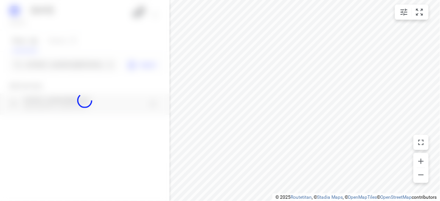
click at [44, 65] on div at bounding box center [84, 100] width 169 height 201
click at [42, 63] on div "20 AUGUST 2025 Tuesday, Aug 19 2 Stops 46 Routes 0 73 Patrick street Oakleigh e…" at bounding box center [84, 100] width 169 height 201
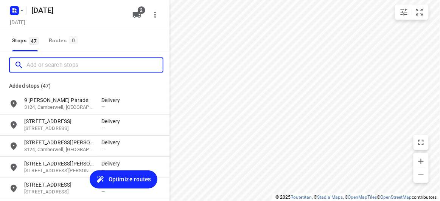
paste input "29 Barbara Street Vermont 3133"
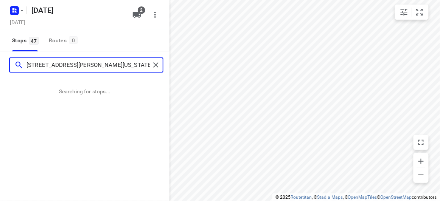
type input "29 Barbara Street Vermont 3133"
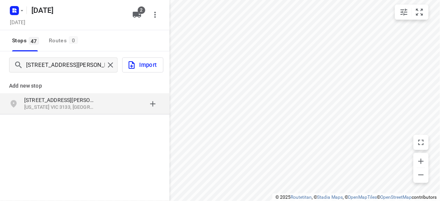
click at [122, 108] on div "grid" at bounding box center [130, 103] width 59 height 15
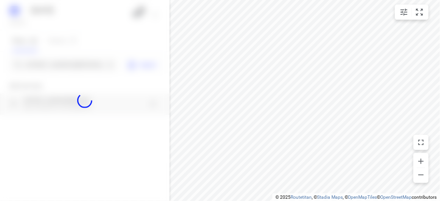
click at [69, 62] on div at bounding box center [84, 100] width 169 height 201
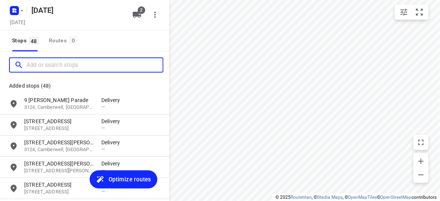
paste input "47-49 Willesden Road Hughesdale 3166"
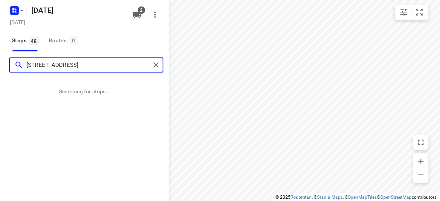
type input "47-49 Willesden Road Hughesdale 3166"
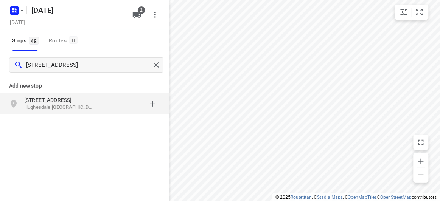
click at [101, 106] on div "47-49 Willesden Road Hughesdale VIC 3166, Australia" at bounding box center [62, 103] width 77 height 15
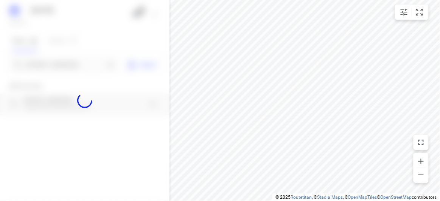
click at [47, 56] on div at bounding box center [84, 100] width 169 height 201
click at [50, 68] on div at bounding box center [84, 100] width 169 height 201
click at [49, 67] on div at bounding box center [84, 100] width 169 height 201
click at [49, 67] on div "20 AUGUST 2025 Tuesday, Aug 19 2 Stops 48 Routes 0 47-49 Willesden Road Hughesd…" at bounding box center [84, 100] width 169 height 201
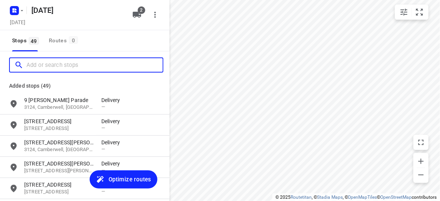
paste input "1 Stapley Crescent Chadstone 3148"
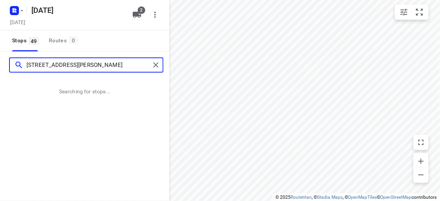
type input "1 Stapley Crescent Chadstone 3148"
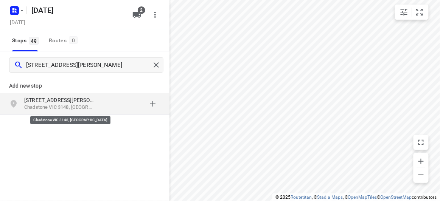
click at [87, 105] on p "Chadstone VIC 3148, Australia" at bounding box center [59, 107] width 70 height 7
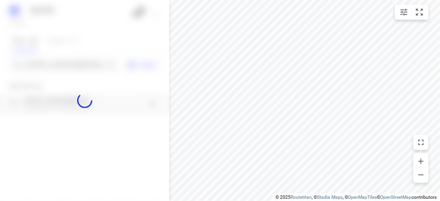
click at [50, 62] on div at bounding box center [84, 100] width 169 height 201
click at [51, 64] on div at bounding box center [84, 100] width 169 height 201
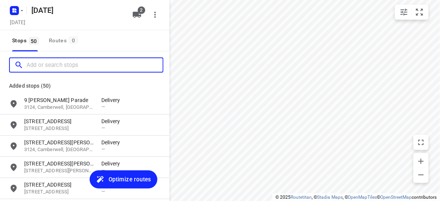
paste input "15 Paranda Court, Vermont 3133"
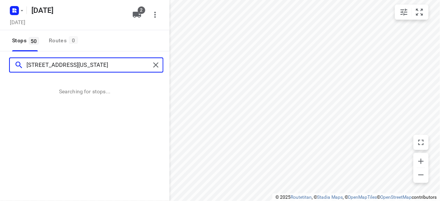
type input "15 Paranda Court, Vermont 3133"
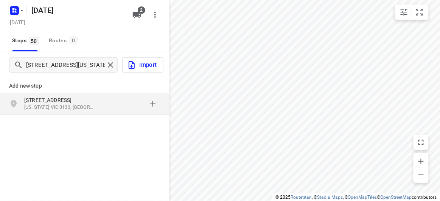
click at [71, 99] on p "15 Paranda Court" at bounding box center [59, 100] width 70 height 8
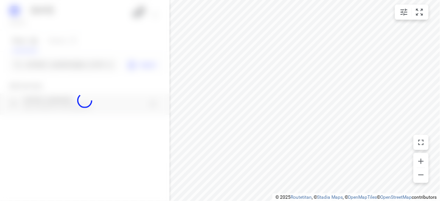
click at [48, 61] on div at bounding box center [84, 100] width 169 height 201
paste input "56 Albert Street Mount Waverley 3149"
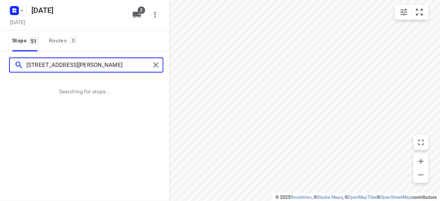
type input "56 Albert Street Mount Waverley 3149"
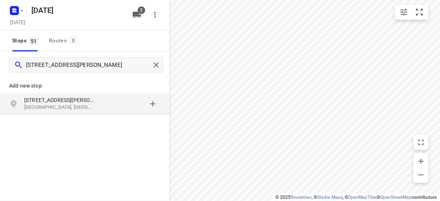
click at [67, 85] on p "Add new stop" at bounding box center [84, 85] width 151 height 9
click at [69, 94] on div "56 Albert Street Mount Waverley VIC 3149, Australia" at bounding box center [84, 103] width 169 height 21
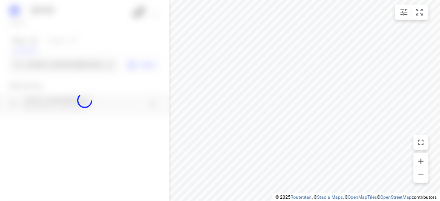
click at [54, 65] on div at bounding box center [84, 100] width 169 height 201
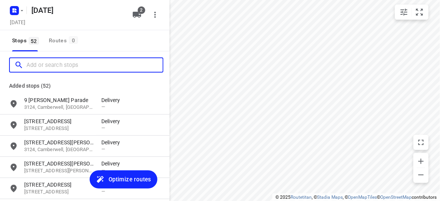
paste input "33 Mt Ida Ave Hawthorn East 3123"
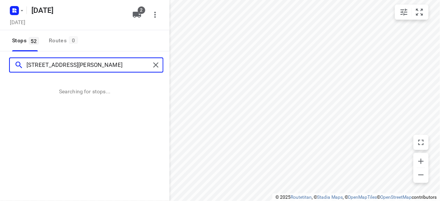
type input "33 Mt Ida Ave Hawthorn East 3123"
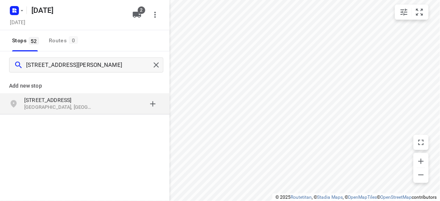
click at [69, 94] on div "33 Mount Ida Avenue Hawthorn East VIC 3123, Australia" at bounding box center [84, 103] width 169 height 21
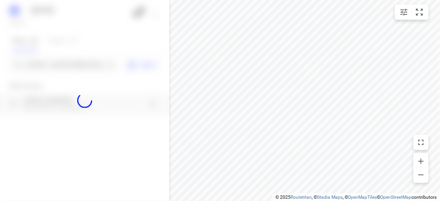
click at [51, 74] on div at bounding box center [84, 100] width 169 height 201
click at [50, 64] on div at bounding box center [84, 100] width 169 height 201
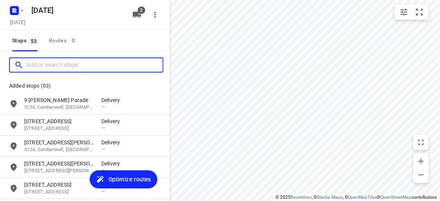
paste input "116 Fraser Crescent Wantirna South 3152"
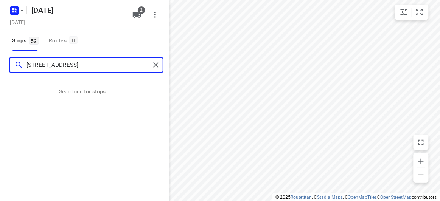
type input "116 Fraser Crescent Wantirna South 3152"
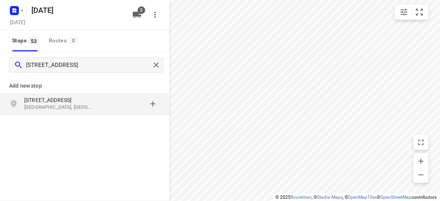
click at [55, 98] on p "116 Fraser Crescent" at bounding box center [59, 100] width 70 height 8
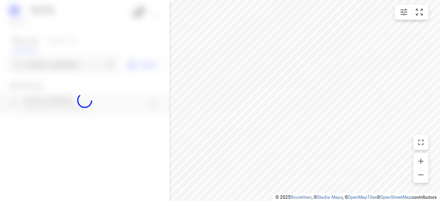
click at [38, 57] on div "20 AUGUST 2025 Tuesday, Aug 19 2 Stops 53 Routes 0 116 Fraser Crescent Wantirna…" at bounding box center [84, 100] width 169 height 201
click at [40, 63] on div at bounding box center [84, 100] width 169 height 201
click at [39, 66] on div at bounding box center [84, 100] width 169 height 201
click at [39, 67] on div at bounding box center [84, 100] width 169 height 201
paste input "28 Celeste Street Doncaster East 3109"
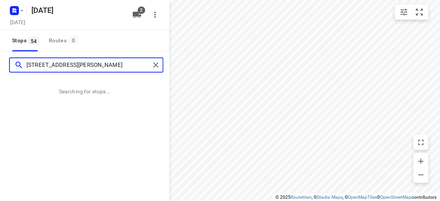
type input "28 Celeste Street Doncaster East 3109"
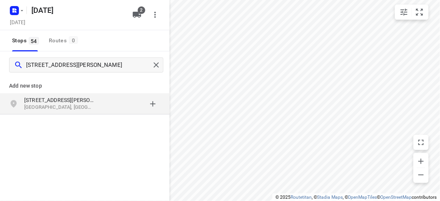
click at [67, 116] on div "Add new stop 28 Celeste Street Doncaster East VIC 3109, Australia" at bounding box center [84, 121] width 169 height 85
click at [60, 106] on p "Doncaster East VIC 3109, Australia" at bounding box center [59, 107] width 70 height 7
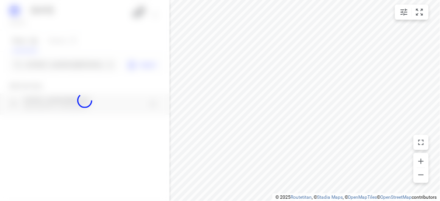
click at [43, 67] on div at bounding box center [84, 100] width 169 height 201
paste input "17 Alana Court, Wantirna South"
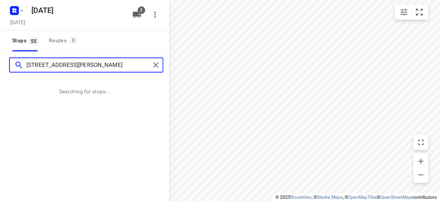
type input "17 Alana Court, Wantirna South"
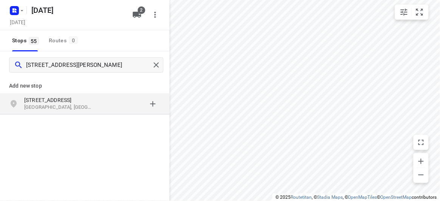
click at [91, 109] on p "Wantirna South VIC, Australia" at bounding box center [59, 107] width 70 height 7
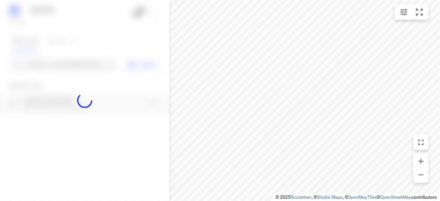
click at [54, 64] on div at bounding box center [84, 100] width 169 height 201
click at [54, 63] on div at bounding box center [84, 100] width 169 height 201
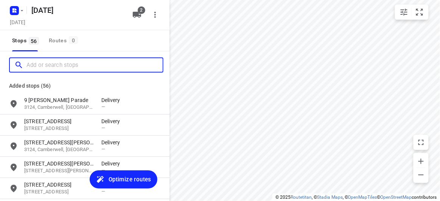
paste input "7 Lawrence street , Blackburn south Vic 3130"
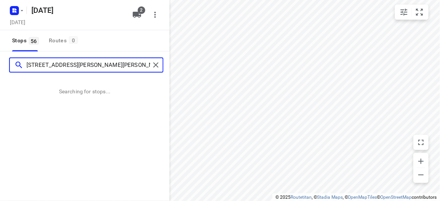
type input "7 Lawrence street , Blackburn south Vic 3130"
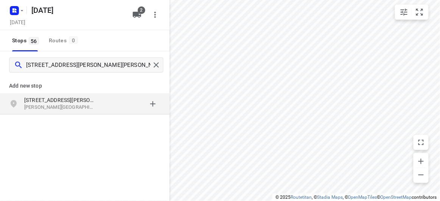
click at [90, 103] on p "7 Lawrence Street" at bounding box center [59, 100] width 70 height 8
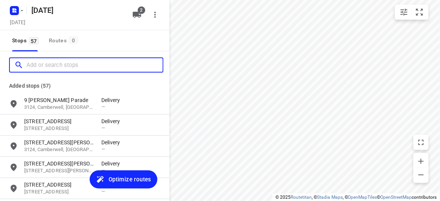
click at [57, 70] on input "Add or search stops" at bounding box center [94, 65] width 136 height 12
paste input "40 Bertrand Ave Mulgrave 3170"
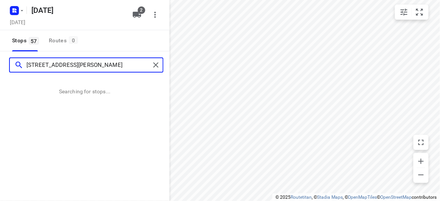
type input "40 Bertrand Ave Mulgrave 3170"
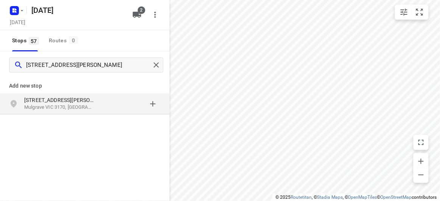
click at [111, 119] on div "Add new stop 40 Bertrand Ave Mulgrave VIC 3170, Australia" at bounding box center [84, 121] width 169 height 85
click at [104, 108] on div "grid" at bounding box center [130, 103] width 59 height 15
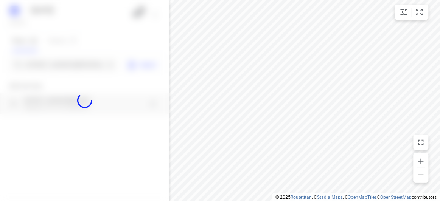
click at [50, 64] on div at bounding box center [84, 100] width 169 height 201
click at [50, 64] on input "40 Bertrand Ave Mulgrave 3170" at bounding box center [65, 65] width 78 height 12
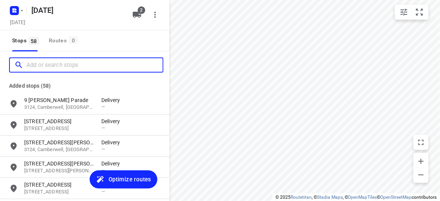
paste input "36 Felgate Parade Vermont South 3133"
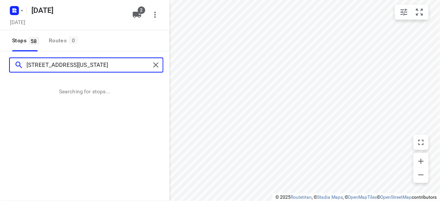
type input "36 Felgate Parade Vermont South 3133"
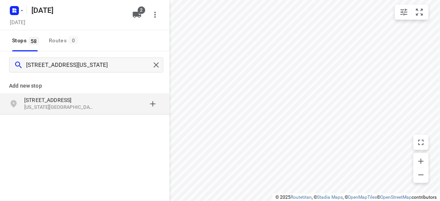
click at [115, 115] on div "Add new stop 36 Felgate Parade Vermont South VIC 3133, Australia" at bounding box center [84, 93] width 169 height 43
click at [107, 107] on div "grid" at bounding box center [130, 103] width 59 height 15
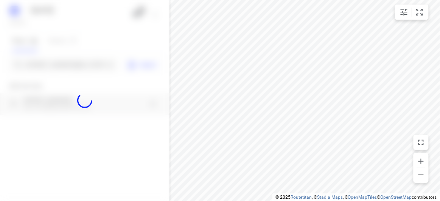
click at [37, 64] on div at bounding box center [84, 100] width 169 height 201
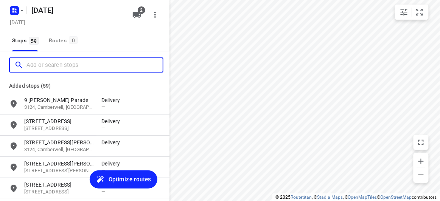
paste input "19A Birdwood Street Bentleigh east 3165"
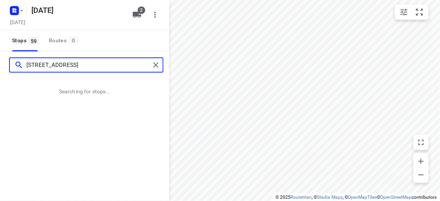
type input "19A Birdwood Street Bentleigh east 3165"
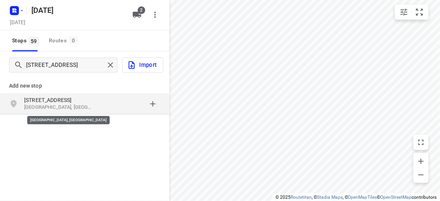
click at [65, 108] on p "Bentleigh East VIC 3165, Australia" at bounding box center [59, 107] width 70 height 7
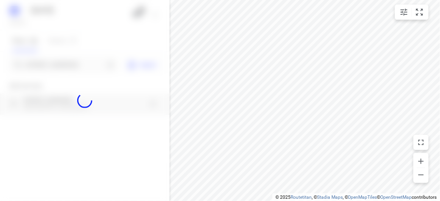
click at [46, 62] on div at bounding box center [84, 100] width 169 height 201
click at [47, 63] on div at bounding box center [84, 100] width 169 height 201
paste input "4 Donald Street Clayton 3168"
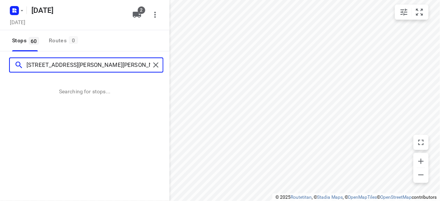
type input "4 Donald Street Clayton 3168"
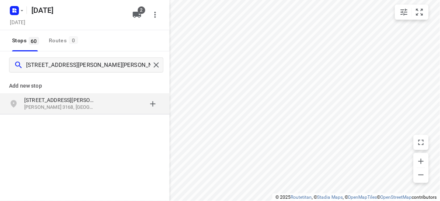
click at [58, 97] on p "4 Donald Street" at bounding box center [59, 100] width 70 height 8
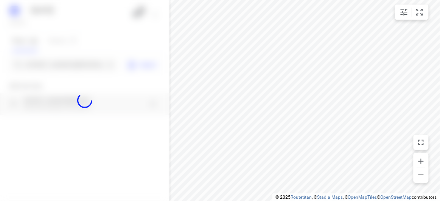
click at [48, 66] on div at bounding box center [84, 100] width 169 height 201
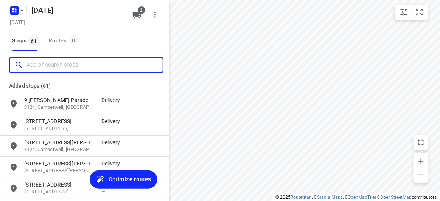
paste input "29c Buckingham Ave, Springvale 3171"
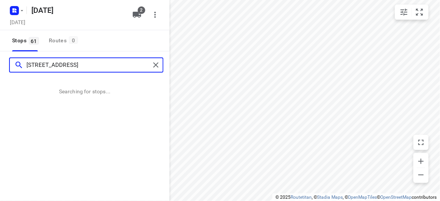
type input "29c Buckingham Ave, Springvale 3171"
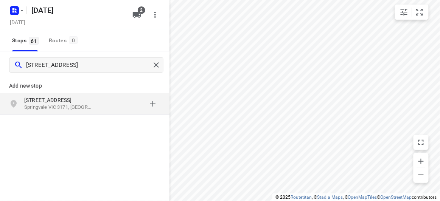
click at [67, 116] on div "Add new stop 29c Buckingham Ave Springvale VIC 3171, Australia" at bounding box center [84, 121] width 169 height 85
click at [66, 110] on p "Springvale VIC 3171, Australia" at bounding box center [59, 107] width 70 height 7
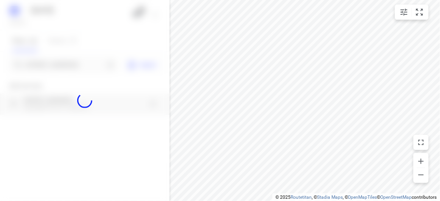
click at [47, 63] on div at bounding box center [84, 100] width 169 height 201
click at [48, 65] on div at bounding box center [84, 100] width 169 height 201
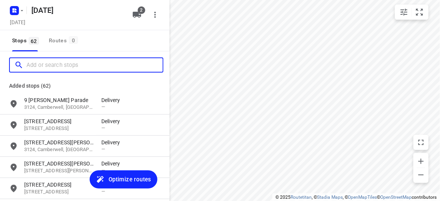
paste input "152 Andersons Creek Road, Doncaster East, 3109"
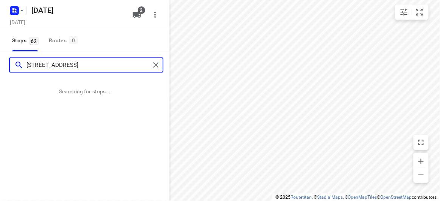
type input "152 Andersons Creek Road, Doncaster East, 3109"
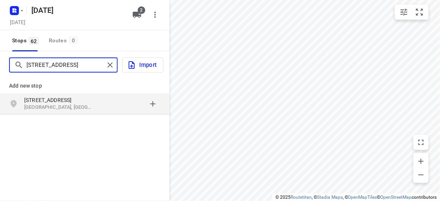
scroll to position [0, 0]
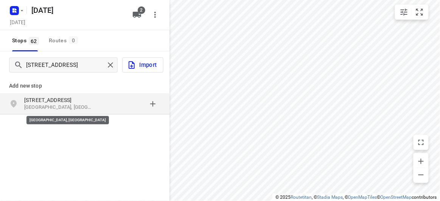
click at [40, 109] on p "Doncaster East VIC 3109, Australia" at bounding box center [59, 107] width 70 height 7
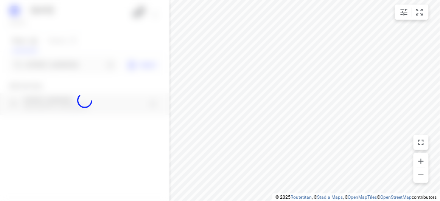
click at [42, 64] on div at bounding box center [84, 100] width 169 height 201
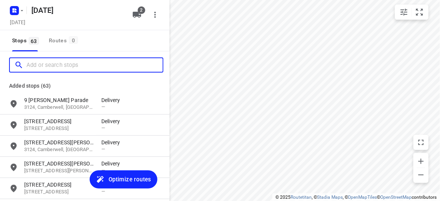
click at [42, 64] on input "Add or search stops" at bounding box center [94, 65] width 136 height 12
paste input "674 riversdale rd camberwell vic 3124"
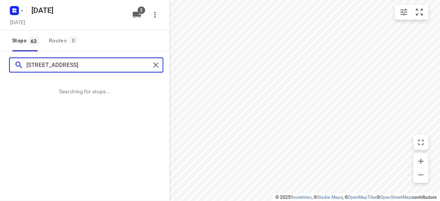
type input "674 riversdale rd camberwell vic 3124"
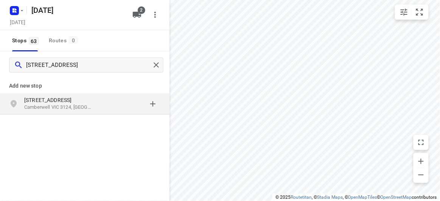
click at [77, 103] on p "674 Riversdale Rd" at bounding box center [59, 100] width 70 height 8
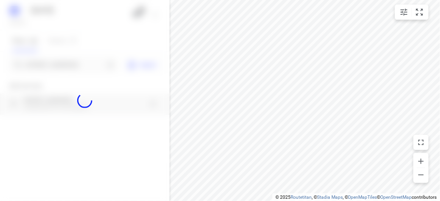
click at [50, 67] on div at bounding box center [84, 100] width 169 height 201
click at [50, 67] on input "674 riversdale rd camberwell vic 3124" at bounding box center [65, 65] width 78 height 12
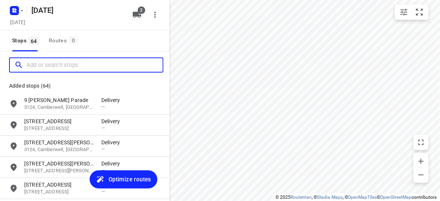
paste input "29 Scott St Kew 3130 Kew 3101"
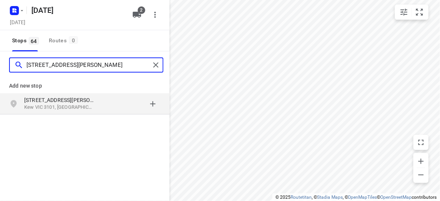
type input "29 Scott St Kew 3130 Kew 3101"
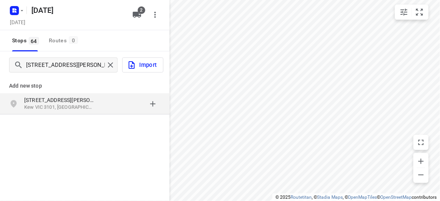
click at [46, 98] on p "29 Scott St" at bounding box center [59, 100] width 70 height 8
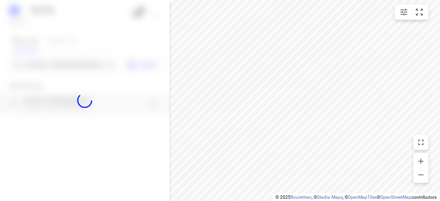
click at [39, 65] on div at bounding box center [84, 100] width 169 height 201
click at [39, 65] on div "20 AUGUST 2025 Tuesday, Aug 19 2 Stops 64 Routes 0 29 Scott St Kew 3130 Kew 310…" at bounding box center [84, 100] width 169 height 201
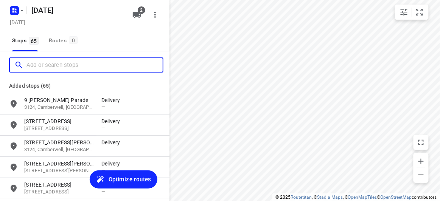
paste input "8 Hedgeley Close Wantirna South 3152"
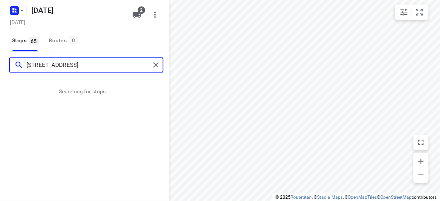
type input "8 Hedgeley Close Wantirna South 3152"
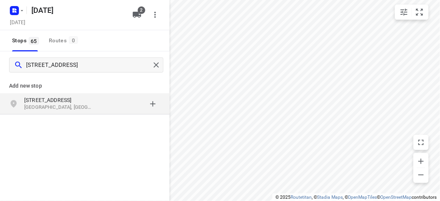
click at [43, 94] on div "8 Hedgeley Close Wantirna South VIC 3152, Australia" at bounding box center [84, 103] width 169 height 21
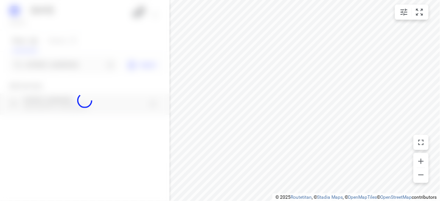
click at [42, 65] on div at bounding box center [84, 100] width 169 height 201
click at [42, 65] on div "20 AUGUST 2025 Tuesday, Aug 19 2 Stops 65 Routes 0 8 Hedgeley Close Wantirna So…" at bounding box center [84, 100] width 169 height 201
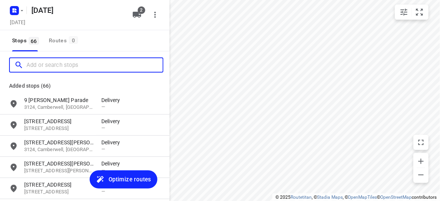
paste input "26b Ivanhoe grove Malvern East 3145"
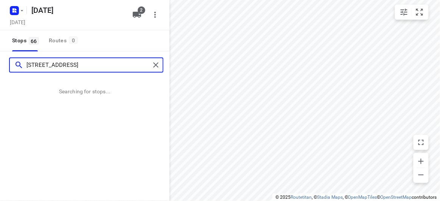
type input "26b Ivanhoe grove Malvern East 3145"
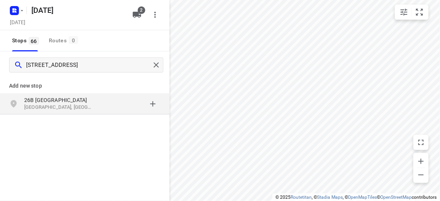
click at [51, 111] on div "26B Ivanhoe Grove Malvern East VIC 3145, Australia" at bounding box center [84, 103] width 169 height 21
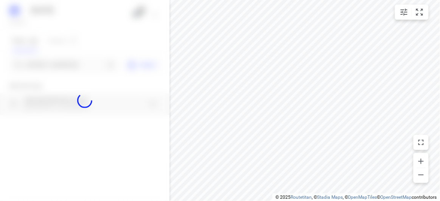
click at [50, 64] on div at bounding box center [84, 100] width 169 height 201
click at [50, 64] on div "20 AUGUST 2025 Tuesday, Aug 19 2 Stops 66 Routes 0 26b Ivanhoe grove Malvern Ea…" at bounding box center [84, 100] width 169 height 201
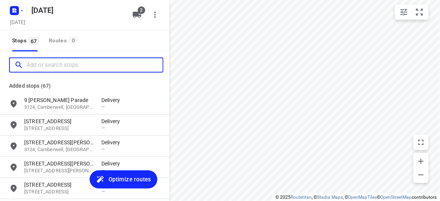
paste input "19A Birdwood Street Bentleigh east 3165"
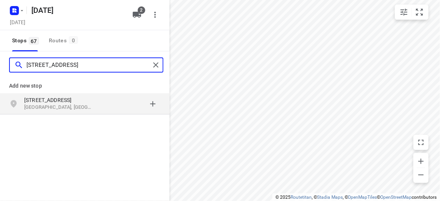
type input "19A Birdwood Street Bentleigh east 3165"
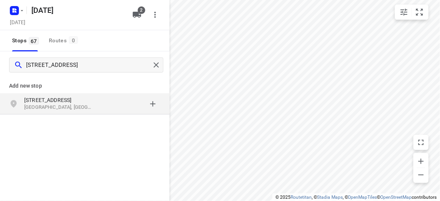
click at [67, 105] on p "Bentleigh East VIC 3165, Australia" at bounding box center [59, 107] width 70 height 7
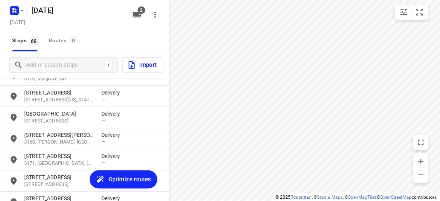
scroll to position [1245, 0]
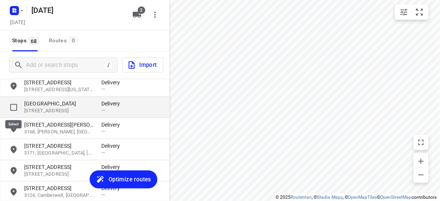
click at [10, 110] on input "grid" at bounding box center [13, 107] width 15 height 15
checkbox input "true"
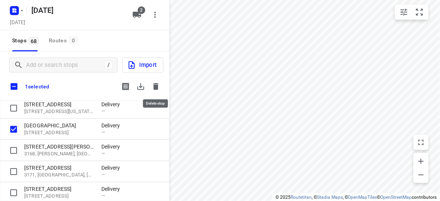
click at [157, 85] on icon "button" at bounding box center [155, 86] width 5 height 7
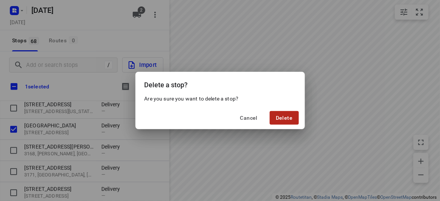
click at [278, 113] on button "Delete" at bounding box center [283, 118] width 29 height 14
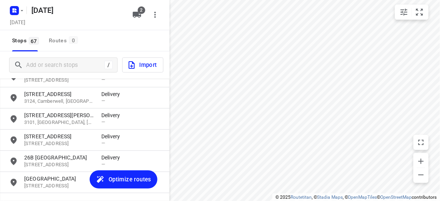
scroll to position [1345, 0]
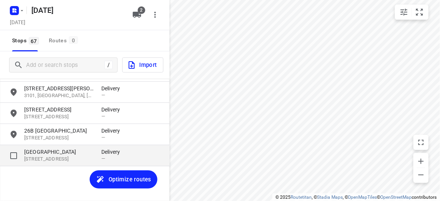
click at [69, 153] on p "[GEOGRAPHIC_DATA]" at bounding box center [59, 152] width 70 height 8
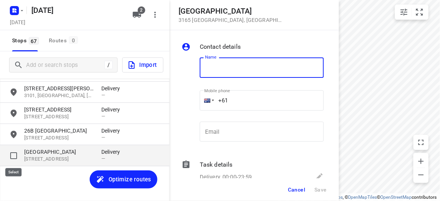
click at [12, 153] on input "grid" at bounding box center [13, 155] width 15 height 15
checkbox input "true"
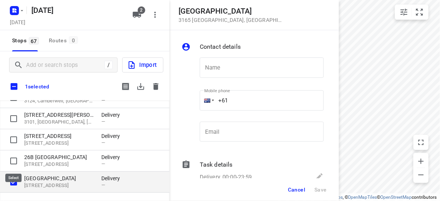
scroll to position [1340, 0]
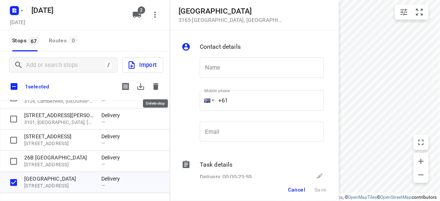
click at [160, 84] on icon "button" at bounding box center [155, 86] width 9 height 9
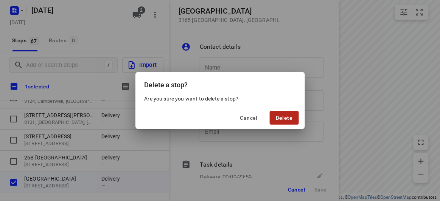
click at [283, 120] on span "Delete" at bounding box center [284, 118] width 17 height 6
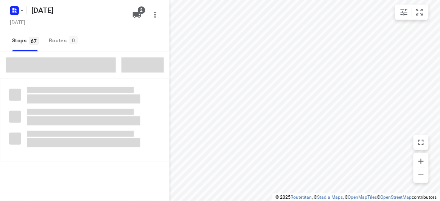
click at [71, 65] on span at bounding box center [61, 64] width 110 height 15
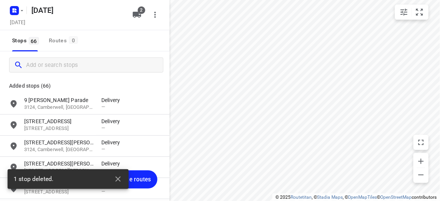
click at [71, 65] on input "Add or search stops" at bounding box center [94, 65] width 137 height 12
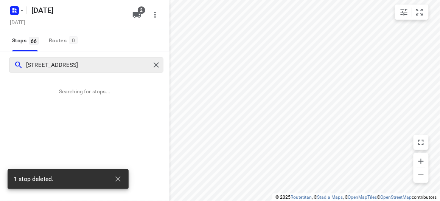
click at [33, 64] on input "19A Birdwood Street Bentleigh east 3165" at bounding box center [88, 65] width 124 height 12
click at [35, 64] on input "19A Birdwood Street Bentleigh east 3165" at bounding box center [88, 65] width 124 height 12
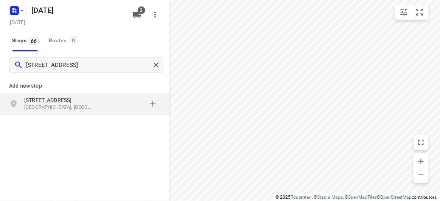
type input "19 Birdwood Street Bentleigh east 3165"
click at [101, 97] on p "19 Birdwood Street" at bounding box center [62, 100] width 77 height 8
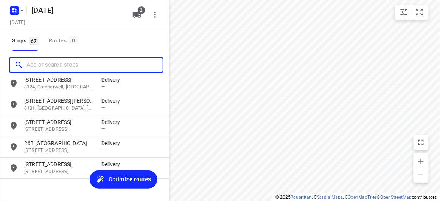
scroll to position [1345, 0]
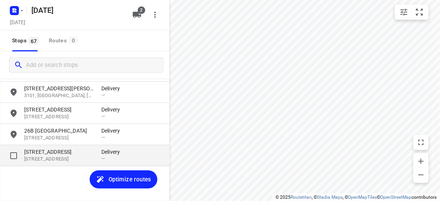
click at [84, 147] on div "19 Birdwood Street 3165, Bentleigh East, AU Delivery —" at bounding box center [84, 155] width 169 height 21
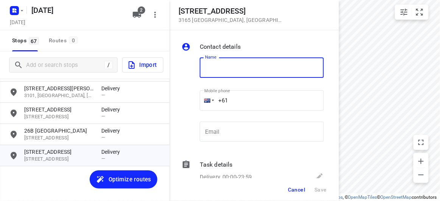
click at [238, 66] on input "text" at bounding box center [262, 67] width 124 height 20
type input "SARAH LEUNG 19A"
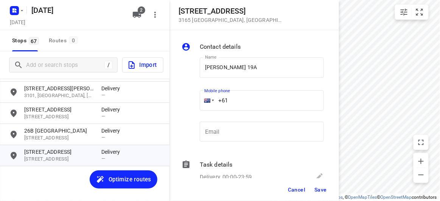
drag, startPoint x: 243, startPoint y: 96, endPoint x: 197, endPoint y: 100, distance: 46.6
click at [197, 100] on div "Mobile phone +61 ​" at bounding box center [262, 102] width 130 height 35
paste input "430042700"
type input "+61 430042700"
click at [316, 186] on button "Save" at bounding box center [320, 190] width 19 height 14
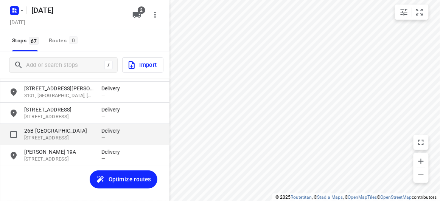
click at [66, 129] on p "26B Ivanhoe Grove" at bounding box center [59, 131] width 70 height 8
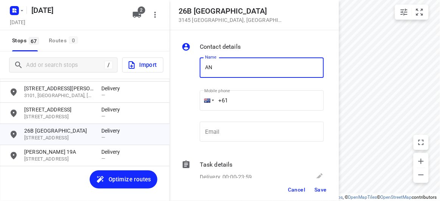
type input "ANDREW"
click at [239, 101] on input "+61" at bounding box center [262, 100] width 124 height 20
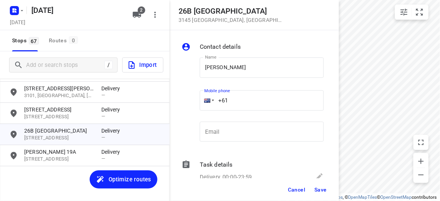
paste input "452194015"
type input "+61 452194015"
click at [318, 187] on span "Save" at bounding box center [320, 190] width 12 height 6
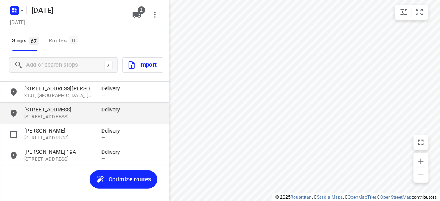
click at [58, 117] on p "[STREET_ADDRESS]" at bounding box center [59, 116] width 70 height 7
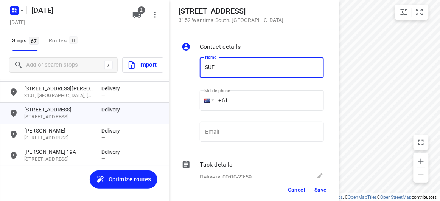
type input "SUE BEH"
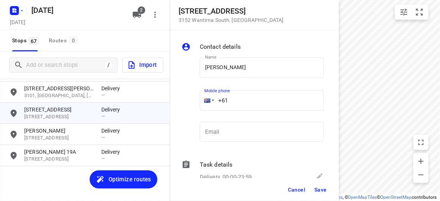
drag, startPoint x: 213, startPoint y: 102, endPoint x: 206, endPoint y: 102, distance: 6.4
click at [206, 102] on div "+61" at bounding box center [262, 100] width 124 height 20
paste input "tel"
paste input "421699272"
type input "+61 421699272"
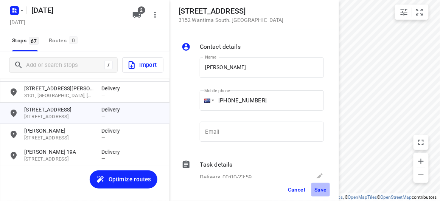
click at [314, 190] on button "Save" at bounding box center [320, 190] width 19 height 14
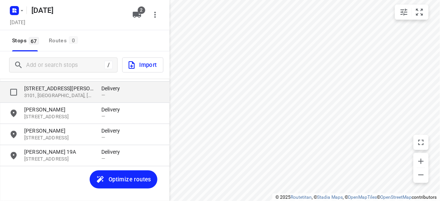
click at [49, 94] on p "3101, Kew, AU" at bounding box center [59, 95] width 70 height 7
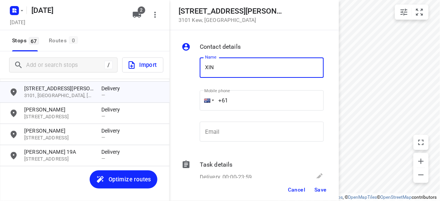
type input "XINLING HAN"
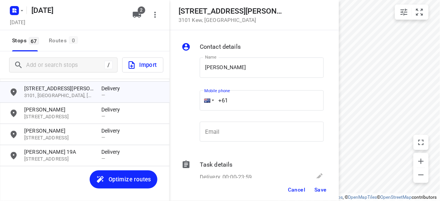
click at [230, 106] on input "+61" at bounding box center [262, 100] width 124 height 20
paste input "433351220"
type input "+61 433351220"
click at [320, 189] on span "Save" at bounding box center [320, 190] width 12 height 6
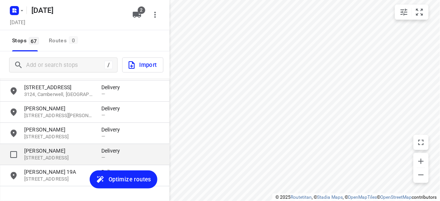
scroll to position [1311, 0]
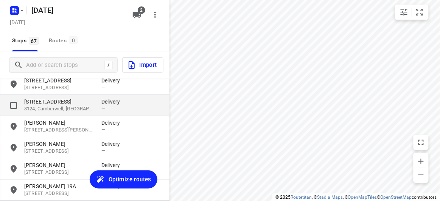
click at [53, 101] on p "674 Riversdale Road" at bounding box center [59, 102] width 70 height 8
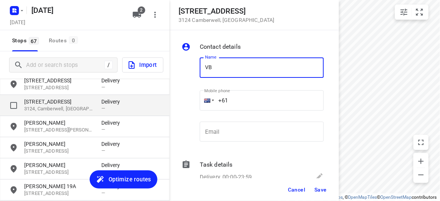
type input "V"
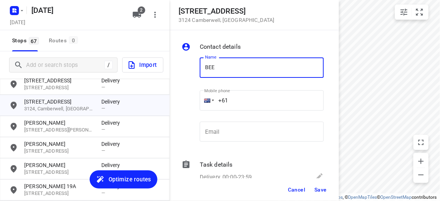
type input "BEE CHUNG"
click at [238, 97] on input "+61" at bounding box center [262, 100] width 124 height 20
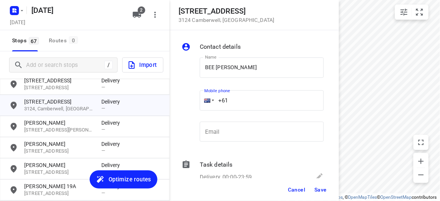
paste input "433117027"
type input "+61 433117027"
click at [320, 187] on span "Save" at bounding box center [320, 190] width 12 height 6
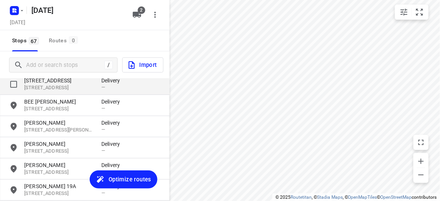
click at [50, 88] on p "[STREET_ADDRESS]" at bounding box center [59, 87] width 70 height 7
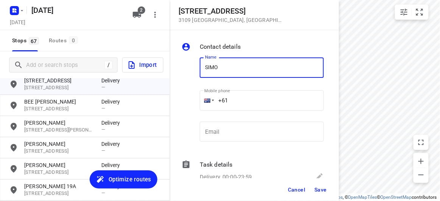
type input "SIMON HU 3/152"
click at [245, 98] on input "+61" at bounding box center [262, 100] width 124 height 20
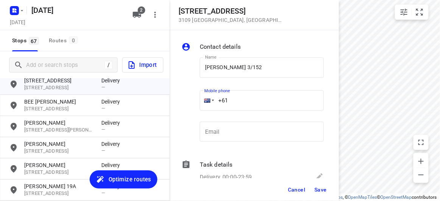
paste input "433799992"
type input "+61 433799992"
click at [315, 186] on button "Save" at bounding box center [320, 190] width 19 height 14
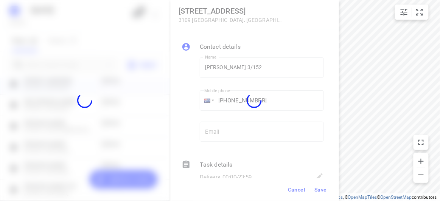
click at [295, 198] on div at bounding box center [253, 100] width 169 height 201
click at [292, 198] on div at bounding box center [253, 100] width 169 height 201
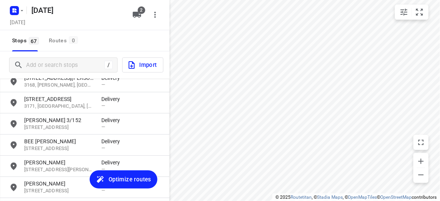
scroll to position [1242, 0]
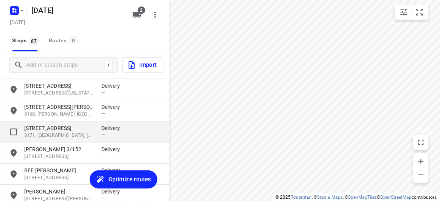
click at [37, 123] on div "29 Buckingham Avenue 3171, Springvale, AU Delivery —" at bounding box center [84, 131] width 169 height 21
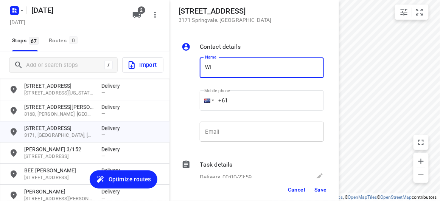
type input "WING WONG"
click at [247, 104] on input "+61" at bounding box center [262, 100] width 124 height 20
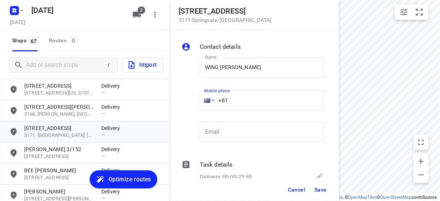
paste input "41637848"
type input "+61 416378488"
click at [317, 192] on span "Save" at bounding box center [320, 190] width 12 height 6
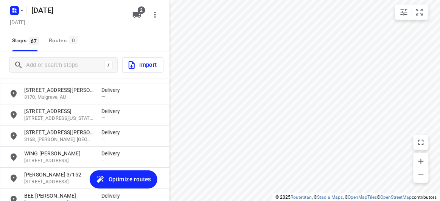
scroll to position [1208, 0]
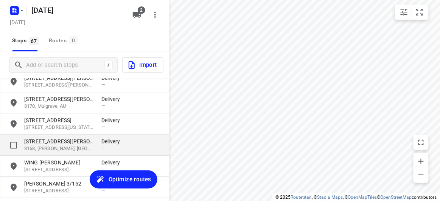
click at [51, 135] on div "4 Donald Street 3168, Clayton, AU Delivery —" at bounding box center [84, 145] width 169 height 21
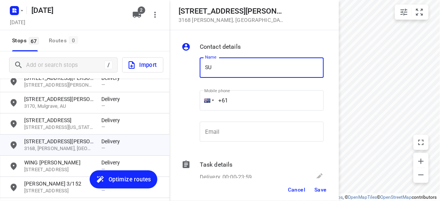
type input "SU CHOO"
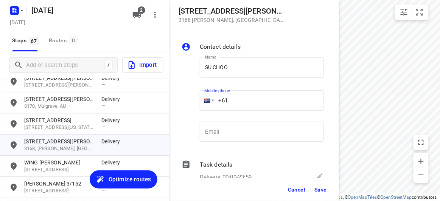
drag, startPoint x: 221, startPoint y: 102, endPoint x: 209, endPoint y: 102, distance: 12.1
click at [209, 102] on div "+61" at bounding box center [262, 100] width 124 height 20
paste input "412464420"
type input "+61 412464420"
click at [319, 191] on span "Save" at bounding box center [320, 190] width 12 height 6
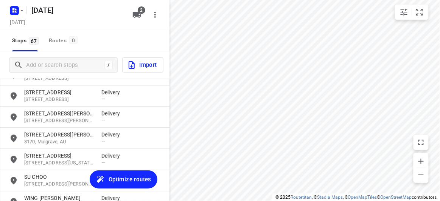
scroll to position [1139, 0]
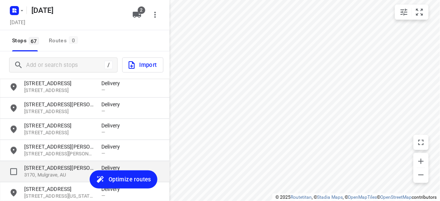
click at [40, 167] on p "40 Bertrand Avenue" at bounding box center [59, 168] width 70 height 8
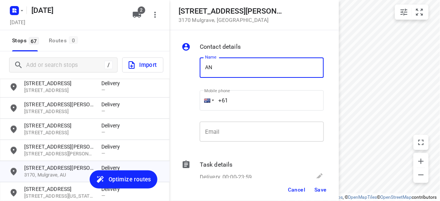
type input "ANASTASIA"
click at [240, 94] on input "+61" at bounding box center [262, 100] width 124 height 20
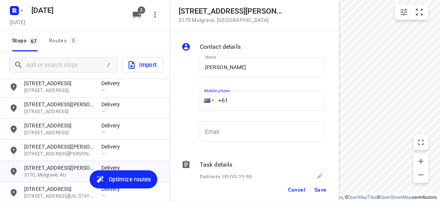
drag, startPoint x: 238, startPoint y: 99, endPoint x: 193, endPoint y: 109, distance: 46.1
click at [193, 109] on div "Name ANASTASIA Name Mobile phone +61 ​ Email Email" at bounding box center [252, 101] width 145 height 100
click at [266, 107] on input "+61" at bounding box center [262, 100] width 124 height 20
paste input "401466503"
type input "+61 401466503"
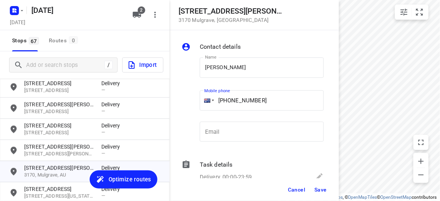
click at [319, 185] on button "Save" at bounding box center [320, 190] width 19 height 14
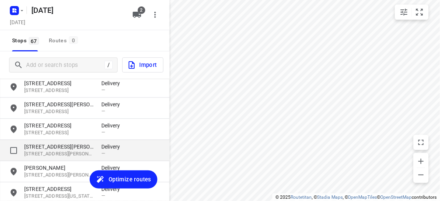
click at [50, 149] on p "7 Lawrence Street" at bounding box center [59, 147] width 70 height 8
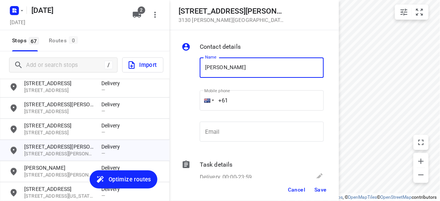
type input "IAN LAI"
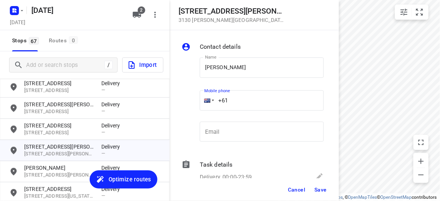
drag, startPoint x: 235, startPoint y: 103, endPoint x: 203, endPoint y: 107, distance: 32.4
click at [203, 107] on div "+61" at bounding box center [262, 100] width 124 height 20
paste input "451977575"
type input "+61 451977575"
click at [320, 190] on span "Save" at bounding box center [320, 190] width 12 height 6
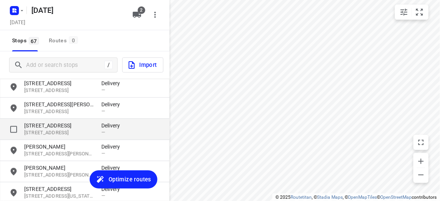
click at [71, 126] on p "17 Alana Court" at bounding box center [59, 126] width 70 height 8
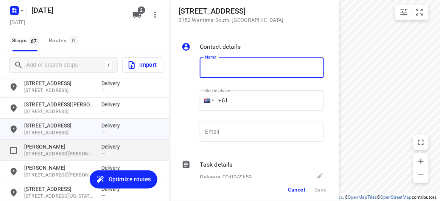
click at [67, 148] on p "IAN LAI" at bounding box center [59, 147] width 70 height 8
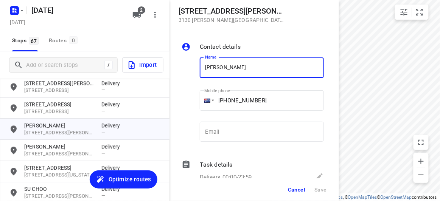
scroll to position [1173, 0]
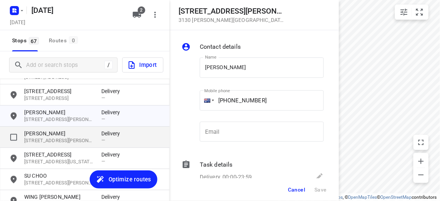
click at [59, 134] on p "ANASTASIA" at bounding box center [59, 134] width 70 height 8
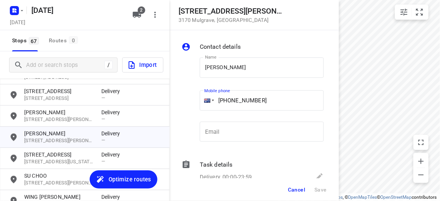
drag, startPoint x: 266, startPoint y: 103, endPoint x: 195, endPoint y: 106, distance: 70.7
click at [195, 106] on div "Name ANASTASIA Name Mobile phone +61 401466503 ​ Email Email" at bounding box center [252, 101] width 145 height 100
paste input "tel"
type input "+61 401466503"
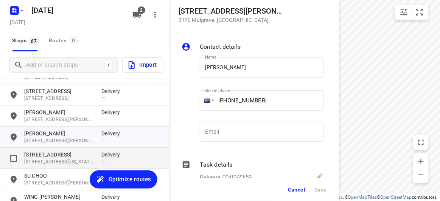
click at [53, 158] on p "[STREET_ADDRESS][US_STATE]" at bounding box center [59, 161] width 70 height 7
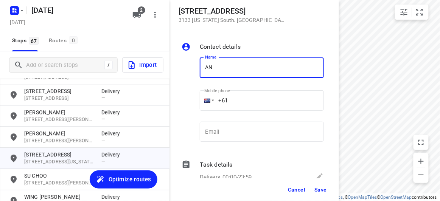
type input "ANASTASIA"
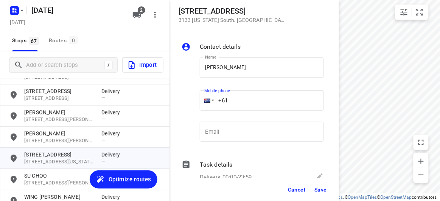
drag, startPoint x: 245, startPoint y: 108, endPoint x: 203, endPoint y: 108, distance: 42.7
click at [203, 108] on div "+61" at bounding box center [262, 100] width 124 height 20
paste input "tel"
drag, startPoint x: 232, startPoint y: 108, endPoint x: 200, endPoint y: 108, distance: 32.9
click at [200, 108] on div "+61" at bounding box center [262, 100] width 124 height 20
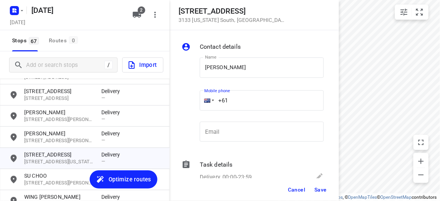
paste input "tel"
paste input "401466503"
type input "+61 401466503"
click at [319, 190] on span "Save" at bounding box center [320, 190] width 12 height 6
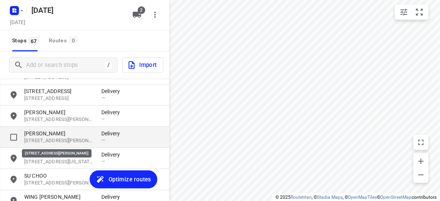
click at [50, 137] on p "40 Bertrand Avenue, 3170, Mulgrave, AU" at bounding box center [59, 140] width 70 height 7
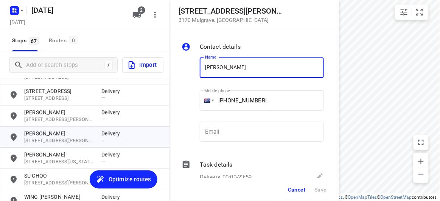
drag, startPoint x: 252, startPoint y: 63, endPoint x: 126, endPoint y: 77, distance: 127.0
click at [127, 77] on div "40 Bertrand Avenue 3170 Mulgrave , Australia Contact details Name ANASTASIA Nam…" at bounding box center [84, 100] width 169 height 201
type input "IAN LAI"
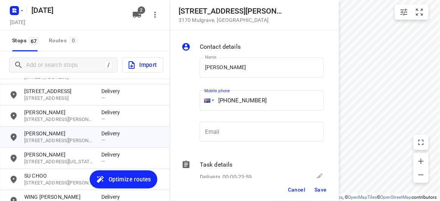
drag, startPoint x: 274, startPoint y: 98, endPoint x: 200, endPoint y: 105, distance: 74.8
click at [200, 106] on div "+61 401466503" at bounding box center [262, 100] width 124 height 20
paste input "51977575"
type input "+61 451977575"
click at [319, 185] on button "Save" at bounding box center [320, 190] width 19 height 14
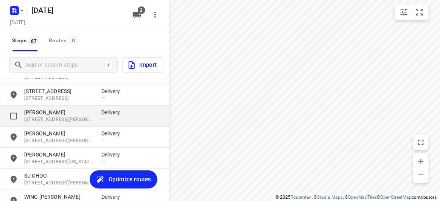
click at [45, 111] on p "IAN LAI" at bounding box center [59, 112] width 70 height 8
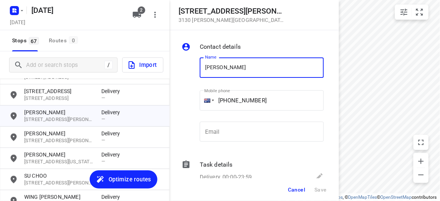
drag, startPoint x: 174, startPoint y: 66, endPoint x: 134, endPoint y: 65, distance: 39.7
click at [134, 65] on div "7 Lawrence Street 3130 Blackburn South , Australia Contact details Name IAN LAI…" at bounding box center [84, 100] width 169 height 201
type input "C"
type input "VIOLA"
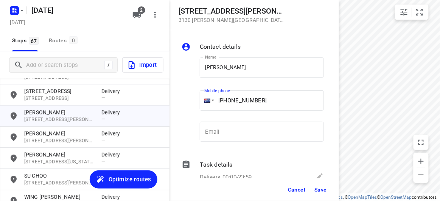
drag, startPoint x: 268, startPoint y: 94, endPoint x: 222, endPoint y: 91, distance: 46.5
click at [213, 95] on div "+61 451977575" at bounding box center [262, 100] width 124 height 20
paste input "tel"
drag, startPoint x: 258, startPoint y: 114, endPoint x: 253, endPoint y: 110, distance: 6.4
click at [252, 111] on div "Mobile phone +61 451977575 ​" at bounding box center [262, 102] width 124 height 30
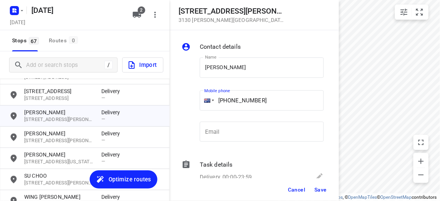
drag, startPoint x: 255, startPoint y: 104, endPoint x: 228, endPoint y: 103, distance: 27.6
click at [228, 103] on input "+61 451977575" at bounding box center [262, 100] width 124 height 20
paste input "0433572222"
type input "+61 0433572222"
click at [320, 187] on span "Save" at bounding box center [320, 190] width 12 height 6
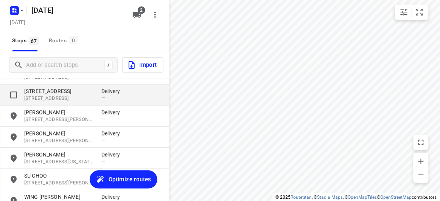
click at [48, 99] on p "[STREET_ADDRESS]" at bounding box center [59, 98] width 70 height 7
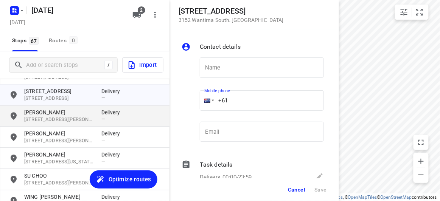
drag, startPoint x: 246, startPoint y: 101, endPoint x: 138, endPoint y: 112, distance: 107.9
click at [138, 112] on div "17 Alana Court 3152 Wantirna South , Australia Contact details Name Name Mobile…" at bounding box center [84, 100] width 169 height 201
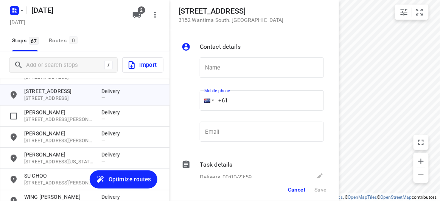
paste input "412987997"
type input "+61 412987997"
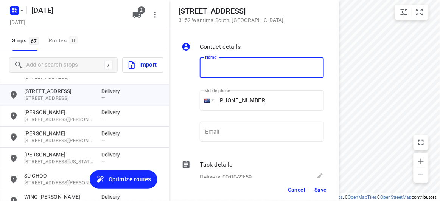
click at [220, 65] on input "text" at bounding box center [262, 67] width 124 height 20
paste input "孝安"
type input "孝安"
click at [317, 189] on span "Save" at bounding box center [320, 190] width 12 height 6
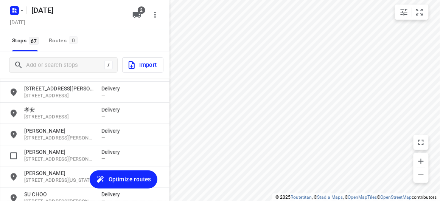
scroll to position [1139, 0]
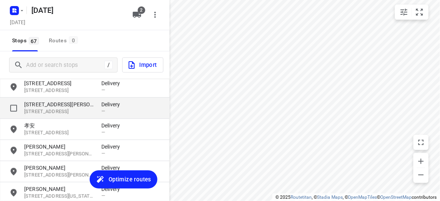
click at [55, 108] on p "[STREET_ADDRESS]" at bounding box center [59, 111] width 70 height 7
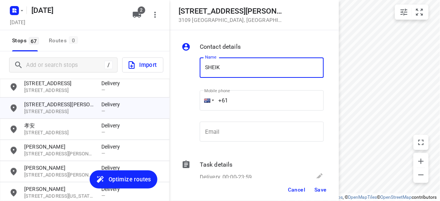
type input "SHEIK WONG"
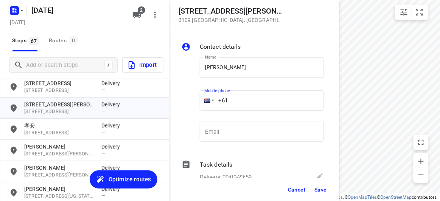
drag, startPoint x: 221, startPoint y: 97, endPoint x: 201, endPoint y: 98, distance: 20.4
click at [201, 98] on div "+61" at bounding box center [262, 100] width 124 height 20
paste input "430587772"
type input "+61 430587772"
click at [320, 185] on button "Save" at bounding box center [320, 190] width 19 height 14
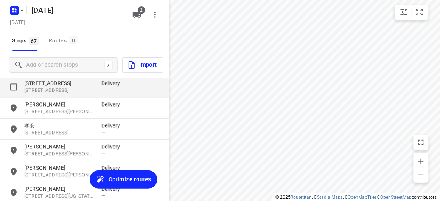
click at [56, 85] on p "116 Fraser Crescent" at bounding box center [59, 83] width 70 height 8
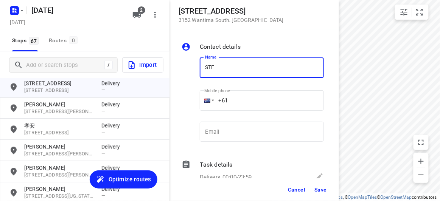
type input "STEVEN YUEN"
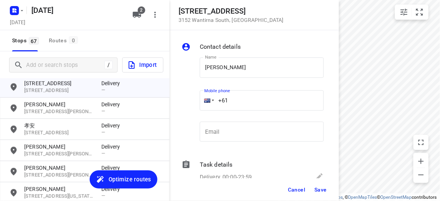
drag, startPoint x: 236, startPoint y: 99, endPoint x: 197, endPoint y: 103, distance: 38.7
click at [197, 103] on div "Mobile phone +61 ​" at bounding box center [262, 102] width 130 height 35
paste input "412643478"
type input "+61 412643478"
click at [323, 194] on button "Save" at bounding box center [320, 190] width 19 height 14
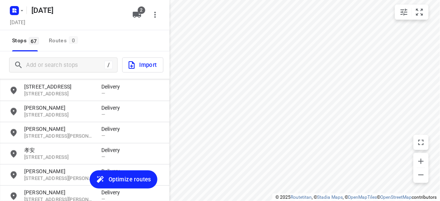
scroll to position [1105, 0]
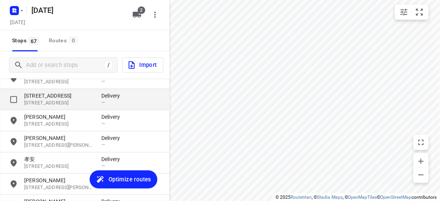
click at [51, 101] on p "[STREET_ADDRESS]" at bounding box center [59, 103] width 70 height 7
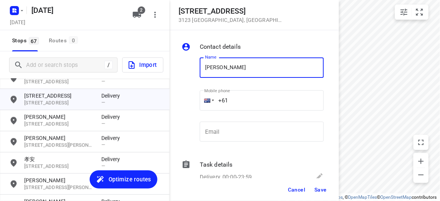
type input "JUDITH ONG"
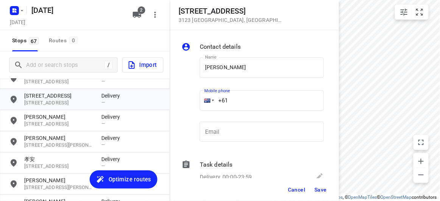
drag, startPoint x: 203, startPoint y: 103, endPoint x: 190, endPoint y: 105, distance: 12.2
click at [191, 105] on div "Name JUDITH ONG Name Mobile phone +61 ​ Email Email" at bounding box center [252, 101] width 145 height 100
paste input "413134184"
type input "+61 413134184"
click at [321, 191] on span "Save" at bounding box center [320, 190] width 12 height 6
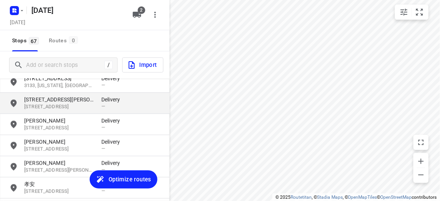
scroll to position [1070, 0]
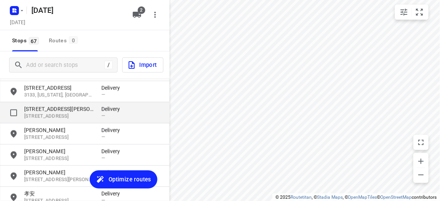
click at [43, 115] on p "[STREET_ADDRESS]" at bounding box center [59, 116] width 70 height 7
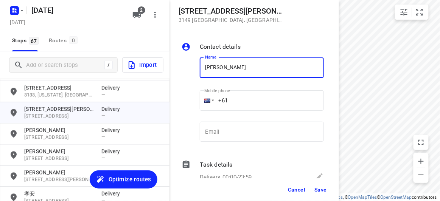
type input "JOHANNA LEE 1/56"
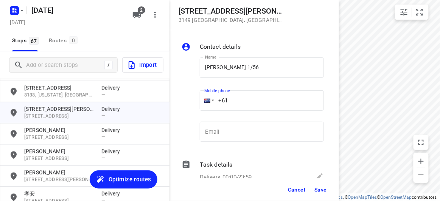
drag, startPoint x: 210, startPoint y: 104, endPoint x: 200, endPoint y: 105, distance: 9.5
click at [200, 105] on div "+61" at bounding box center [262, 100] width 124 height 20
paste input "433708869"
type input "+61 433708869"
click at [316, 185] on button "Save" at bounding box center [320, 190] width 19 height 14
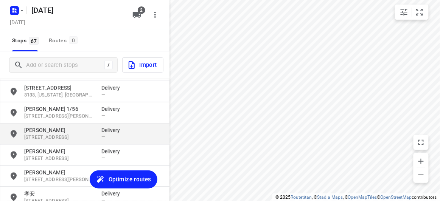
scroll to position [1036, 0]
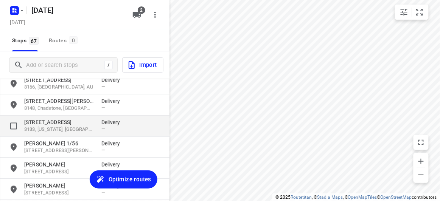
click at [45, 122] on p "15 Paranda Court" at bounding box center [59, 123] width 70 height 8
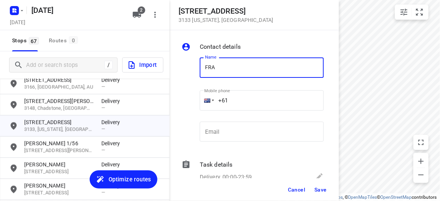
type input "FRANCES"
drag, startPoint x: 232, startPoint y: 102, endPoint x: 189, endPoint y: 104, distance: 43.2
click at [189, 104] on div "Name FRANCES Name Mobile phone +61 ​ Email Email" at bounding box center [252, 101] width 145 height 100
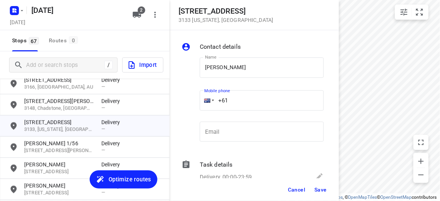
paste input "tel"
paste input "404640992"
type input "+61 404640992"
click at [321, 190] on span "Save" at bounding box center [320, 190] width 12 height 6
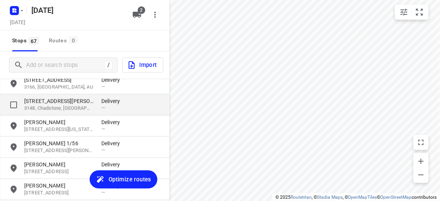
click at [48, 110] on p "3148, Chadstone, AU" at bounding box center [59, 108] width 70 height 7
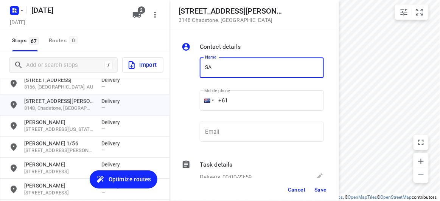
type input "SAMANTHA CHEW 2/1"
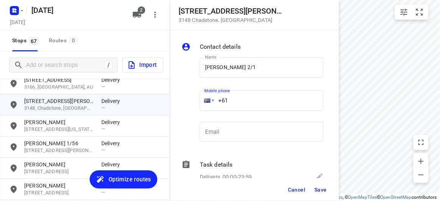
drag, startPoint x: 228, startPoint y: 103, endPoint x: 195, endPoint y: 108, distance: 33.6
click at [195, 108] on div "Name SAMANTHA CHEW 2/1 Name Mobile phone +61 ​ Email Email" at bounding box center [252, 101] width 145 height 100
paste input "411959750"
type input "+61 411959750"
click at [325, 192] on span "Save" at bounding box center [320, 190] width 12 height 6
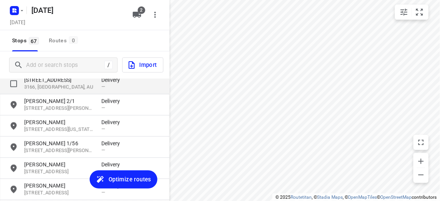
click at [45, 87] on p "3166, Hughesdale, AU" at bounding box center [59, 87] width 70 height 7
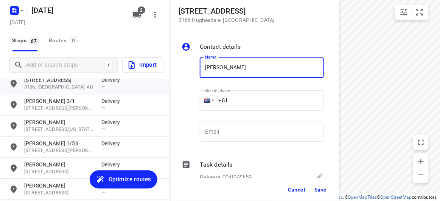
type input "JOSHUA GOH 8/47-49"
click at [199, 98] on div "Mobile phone +61 ​" at bounding box center [262, 102] width 130 height 35
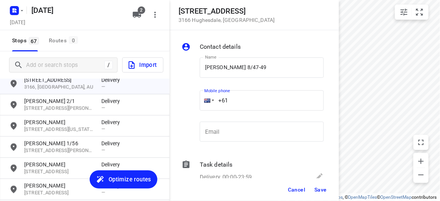
paste input "422972118"
type input "+61 422972118"
click at [319, 185] on button "Save" at bounding box center [320, 190] width 19 height 14
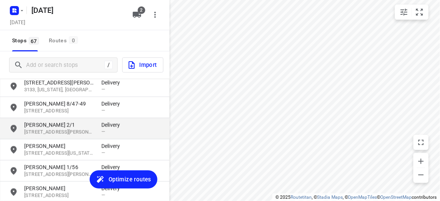
scroll to position [1002, 0]
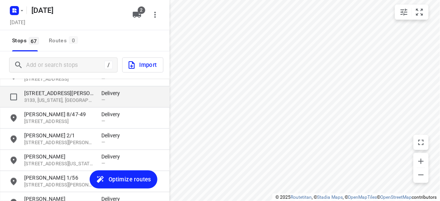
click at [51, 101] on p "3133, Vermont, AU" at bounding box center [59, 100] width 70 height 7
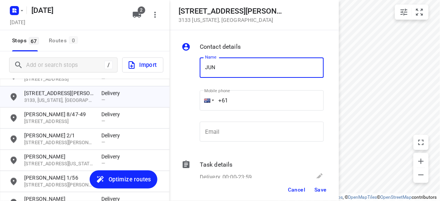
type input "JUN JET WONG"
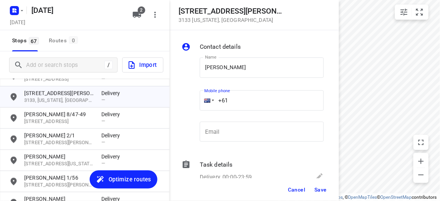
drag, startPoint x: 242, startPoint y: 100, endPoint x: 201, endPoint y: 105, distance: 40.7
click at [201, 105] on div "+61" at bounding box center [262, 100] width 124 height 20
paste input "423869839"
type input "+61 423869839"
click at [320, 190] on span "Save" at bounding box center [320, 190] width 12 height 6
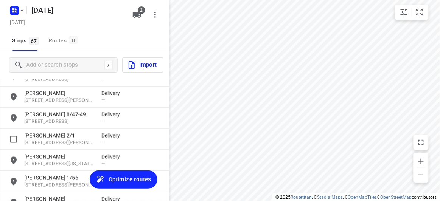
scroll to position [967, 0]
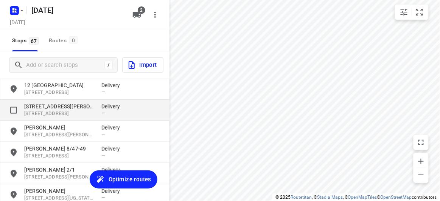
click at [43, 102] on div "73 Patrick Street 3166, Oakleigh East, AU Delivery —" at bounding box center [84, 110] width 169 height 21
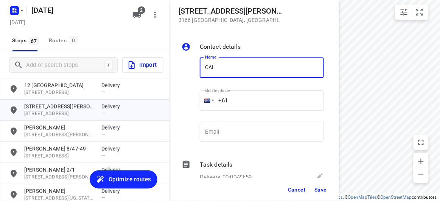
type input "CALVIN HO"
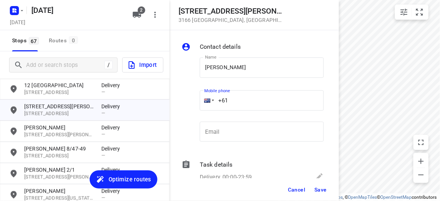
drag, startPoint x: 226, startPoint y: 99, endPoint x: 206, endPoint y: 103, distance: 20.4
click at [206, 103] on div "+61" at bounding box center [262, 100] width 124 height 20
paste input "423283251"
type input "+61 423283251"
click at [318, 190] on span "Save" at bounding box center [320, 190] width 12 height 6
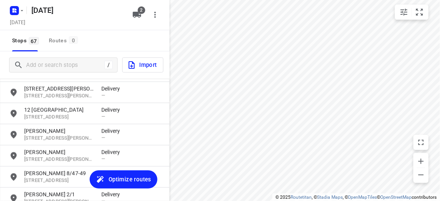
scroll to position [933, 0]
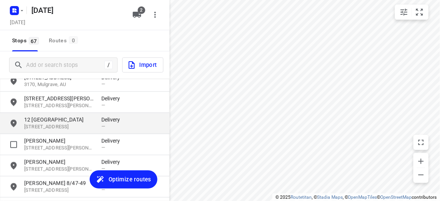
click at [48, 131] on div "12 Wattle Grove 3145, Malvern East, AU Delivery —" at bounding box center [84, 123] width 169 height 21
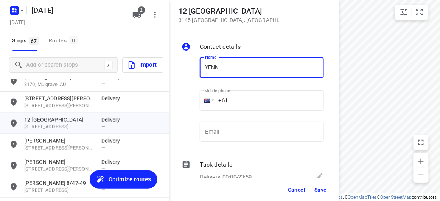
type input "YENNY LEE"
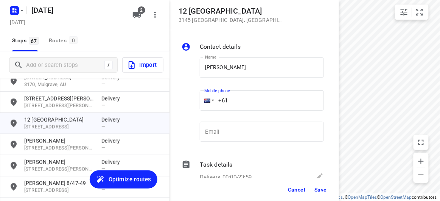
drag, startPoint x: 219, startPoint y: 100, endPoint x: 195, endPoint y: 101, distance: 23.8
click at [195, 101] on div "Name YENNY LEE Name Mobile phone +61 ​ Email Email" at bounding box center [252, 101] width 145 height 100
paste input "466886805"
type input "+61 466886805"
click at [314, 189] on button "Save" at bounding box center [320, 190] width 19 height 14
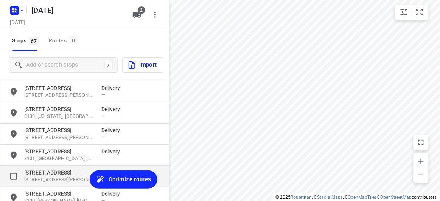
scroll to position [830, 0]
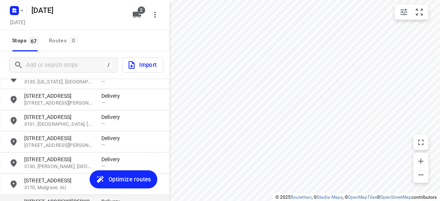
click at [47, 198] on p "8 Dickens Street" at bounding box center [59, 202] width 70 height 8
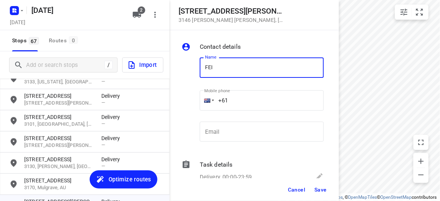
type input "FEIFEI LI 3/8"
click at [243, 94] on input "+61" at bounding box center [262, 100] width 124 height 20
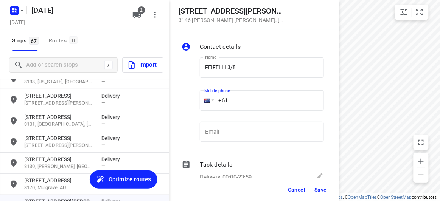
paste input "435888928"
type input "+61 435888928"
click at [322, 188] on span "Save" at bounding box center [320, 190] width 12 height 6
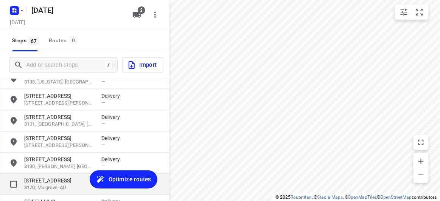
click at [68, 180] on p "783 Springvale Road" at bounding box center [59, 181] width 70 height 8
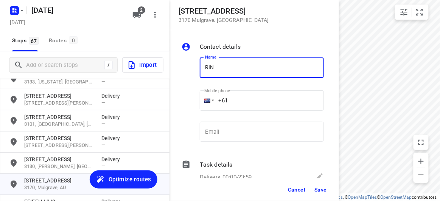
type input "Rinaldo Araminta"
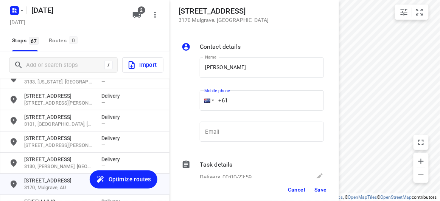
drag, startPoint x: 235, startPoint y: 102, endPoint x: 201, endPoint y: 104, distance: 34.1
click at [202, 105] on div "+61" at bounding box center [262, 100] width 124 height 20
paste input "499155125"
type input "+61 499155125"
click at [324, 189] on span "Save" at bounding box center [320, 190] width 12 height 6
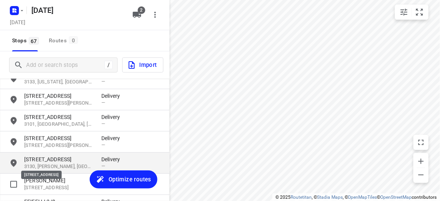
click at [44, 160] on p "27 Canterbury Road" at bounding box center [59, 160] width 70 height 8
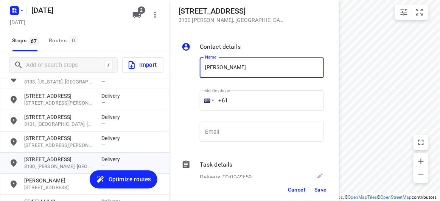
type input "NICKI TAN 2/27-29"
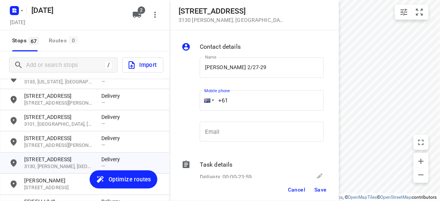
drag, startPoint x: 228, startPoint y: 100, endPoint x: 201, endPoint y: 101, distance: 26.5
click at [202, 101] on div "+61" at bounding box center [262, 100] width 124 height 20
paste input "475128833"
type input "+61 475128833"
click at [321, 192] on span "Save" at bounding box center [320, 190] width 12 height 6
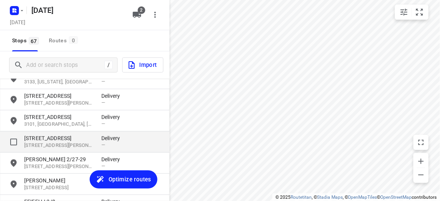
click at [64, 138] on p "34 Orchard Crescent" at bounding box center [59, 139] width 70 height 8
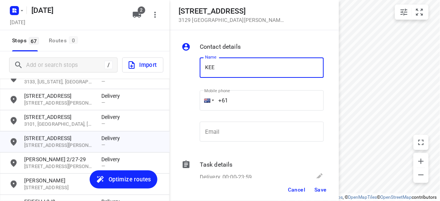
type input "KEE"
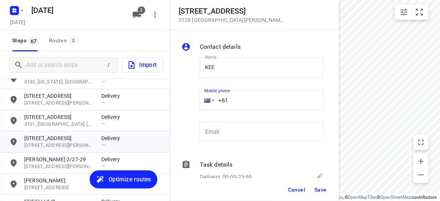
drag, startPoint x: 235, startPoint y: 104, endPoint x: 216, endPoint y: 102, distance: 19.4
click at [217, 102] on input "+61" at bounding box center [262, 100] width 124 height 20
paste input "tel"
paste input "433339910"
type input "+61 433339910"
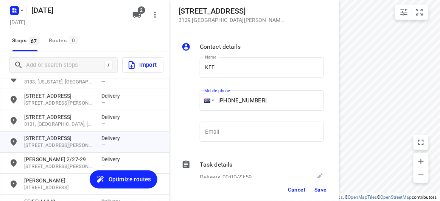
click at [313, 192] on button "Save" at bounding box center [320, 190] width 19 height 14
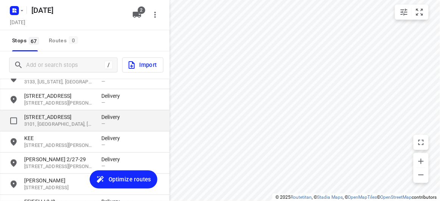
click at [53, 119] on p "42 Derby Street" at bounding box center [59, 117] width 70 height 8
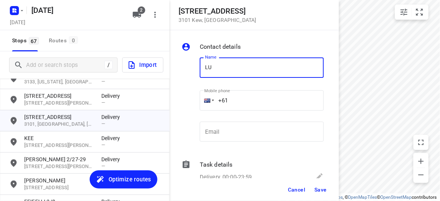
type input "LUCY LIM"
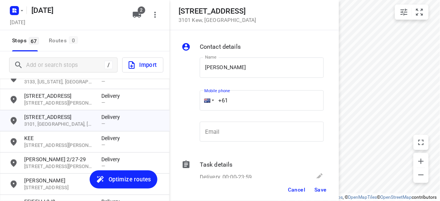
drag, startPoint x: 234, startPoint y: 95, endPoint x: 200, endPoint y: 97, distance: 33.3
click at [200, 97] on div "+61" at bounding box center [262, 100] width 124 height 20
paste input "403300838"
type input "+61 403300838"
click at [318, 189] on span "Save" at bounding box center [320, 190] width 12 height 6
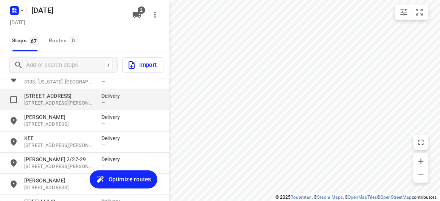
click at [37, 101] on p "3129, Mont Albert North, AU" at bounding box center [59, 103] width 70 height 7
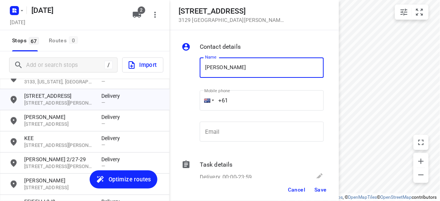
type input "LEON"
drag, startPoint x: 207, startPoint y: 100, endPoint x: 203, endPoint y: 100, distance: 4.2
click at [203, 100] on div "+61" at bounding box center [262, 100] width 124 height 20
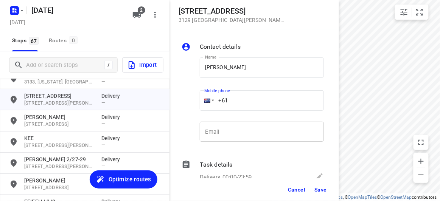
paste input "423962501"
type input "+61 423962501"
click at [319, 190] on span "Save" at bounding box center [320, 190] width 12 height 6
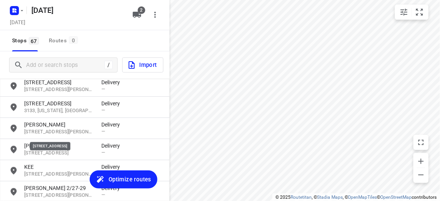
scroll to position [795, 0]
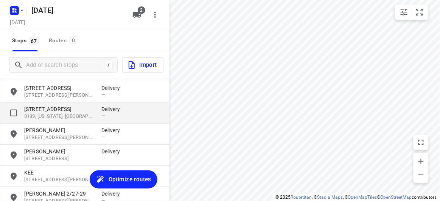
click at [51, 117] on p "3133, Vermont, AU" at bounding box center [59, 116] width 70 height 7
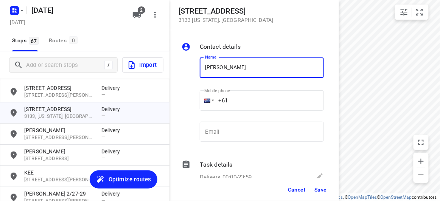
type input "JANE WONG 1/637"
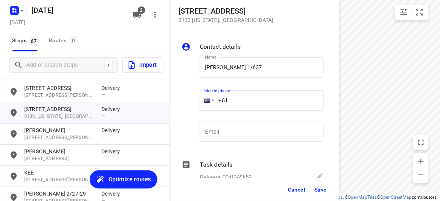
drag, startPoint x: 230, startPoint y: 97, endPoint x: 203, endPoint y: 101, distance: 26.7
click at [203, 101] on div "+61" at bounding box center [262, 100] width 124 height 20
paste input "402574360"
type input "+61 402574360"
click at [319, 191] on span "Save" at bounding box center [320, 190] width 12 height 6
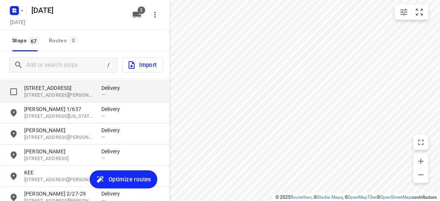
click at [52, 87] on p "6 Irymple Avenue" at bounding box center [59, 88] width 70 height 8
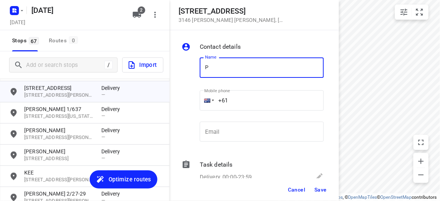
type input "Pamelia Thng"
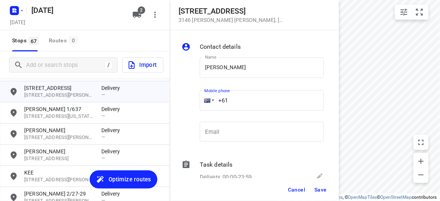
drag, startPoint x: 236, startPoint y: 100, endPoint x: 203, endPoint y: 100, distance: 33.6
click at [203, 100] on div "+61" at bounding box center [262, 100] width 124 height 20
paste input "468604090"
type input "+61 468604090"
click at [319, 182] on div "Cancel Save" at bounding box center [253, 189] width 169 height 23
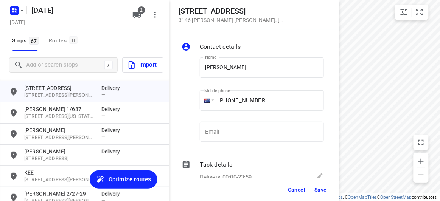
click at [319, 191] on span "Save" at bounding box center [320, 190] width 12 height 6
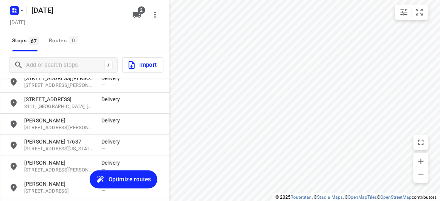
scroll to position [761, 0]
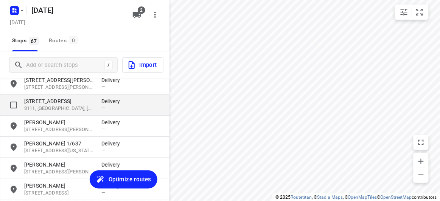
click at [51, 102] on p "17A Powers Street" at bounding box center [59, 102] width 70 height 8
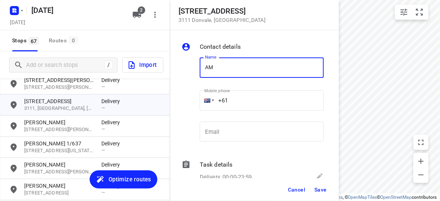
type input "AMANDA YUEN"
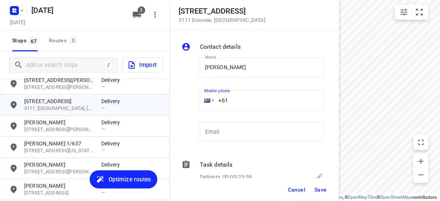
drag, startPoint x: 230, startPoint y: 106, endPoint x: 189, endPoint y: 108, distance: 40.9
click at [189, 108] on div "Name AMANDA YUEN Name Mobile phone +61 ​ Email Email" at bounding box center [252, 101] width 145 height 100
paste input "421906306"
type input "+61 421906306"
click at [322, 190] on span "Save" at bounding box center [320, 190] width 12 height 6
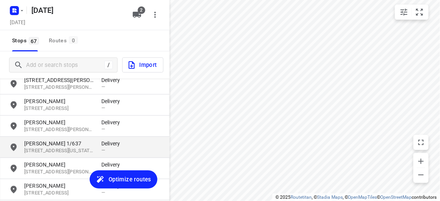
scroll to position [727, 0]
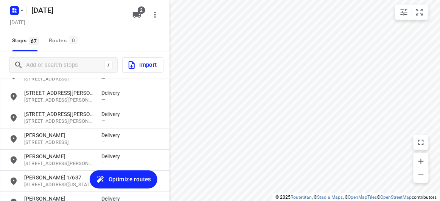
click at [56, 123] on p "3129, Mont Albert North, AU" at bounding box center [59, 121] width 70 height 7
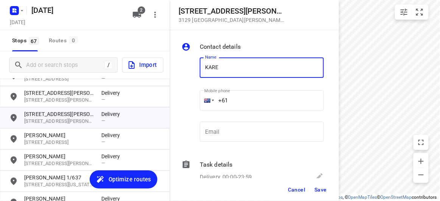
type input "KAREN CHEONG"
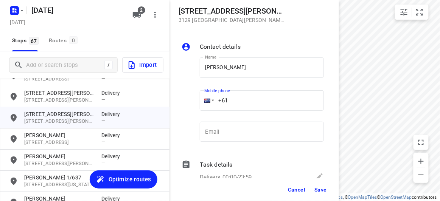
drag, startPoint x: 212, startPoint y: 100, endPoint x: 207, endPoint y: 101, distance: 5.0
click at [207, 101] on div "+61" at bounding box center [262, 100] width 124 height 20
paste input "406261785"
type input "+61 406261785"
click at [322, 190] on span "Save" at bounding box center [320, 190] width 12 height 6
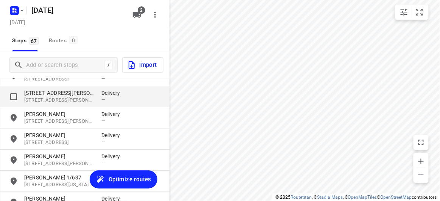
click at [37, 102] on p "3129, Mont Albert North, AU" at bounding box center [59, 100] width 70 height 7
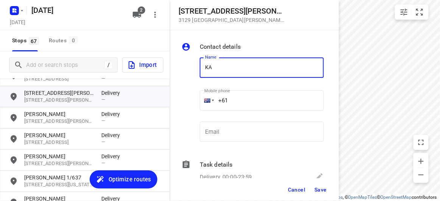
type input "KAREN CHEONG"
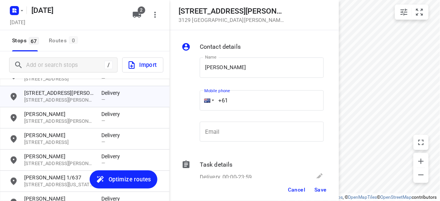
drag, startPoint x: 232, startPoint y: 81, endPoint x: 204, endPoint y: 106, distance: 37.2
click at [204, 106] on div "+61" at bounding box center [262, 100] width 124 height 20
paste input "406261785"
type input "+61 406261785"
click at [318, 192] on span "Save" at bounding box center [320, 190] width 12 height 6
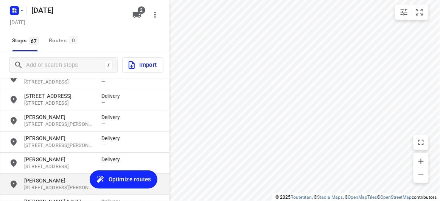
scroll to position [692, 0]
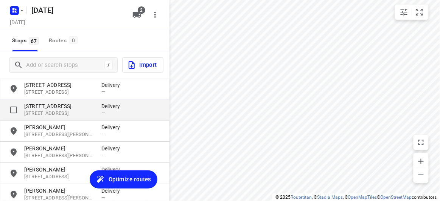
click at [48, 111] on p "[STREET_ADDRESS]" at bounding box center [59, 113] width 70 height 7
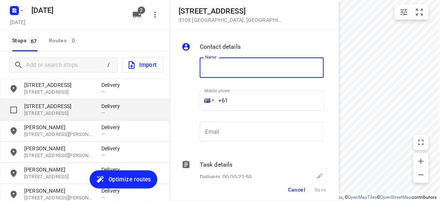
type input "U"
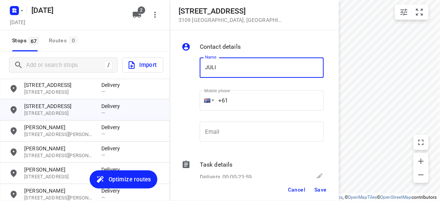
type input "JULIE"
click at [311, 183] on div "Cancel Save" at bounding box center [253, 189] width 169 height 23
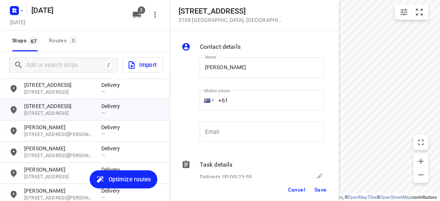
click at [316, 190] on span "Save" at bounding box center [320, 190] width 12 height 6
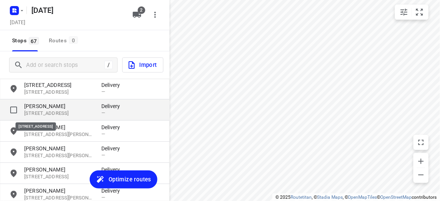
click at [46, 114] on p "24 Marsden Crescent, 3109, Doncaster East, AU" at bounding box center [59, 113] width 70 height 7
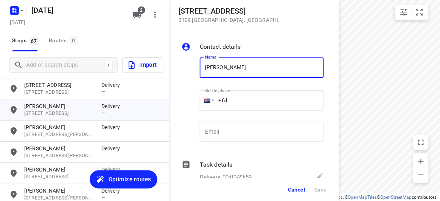
click at [262, 105] on input "+61" at bounding box center [262, 100] width 124 height 20
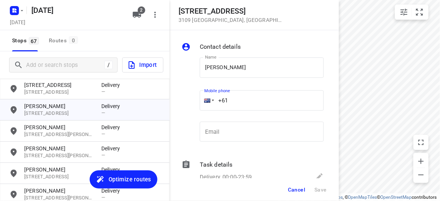
paste input "421077917"
type input "+61 421077917"
click at [320, 192] on span "Save" at bounding box center [320, 190] width 12 height 6
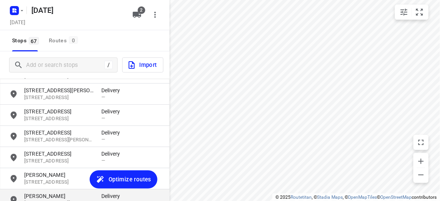
scroll to position [658, 0]
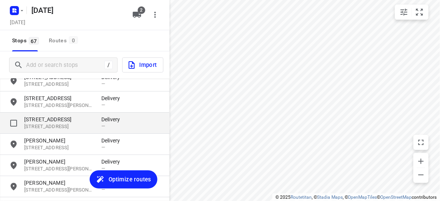
click at [61, 124] on p "3165, Bentleigh East, AU" at bounding box center [59, 126] width 70 height 7
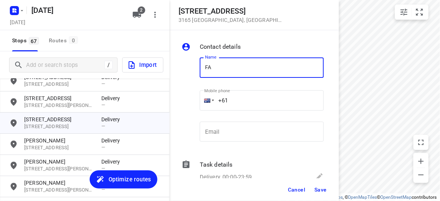
type input "[PERSON_NAME]"
click at [237, 96] on input "+61" at bounding box center [262, 100] width 124 height 20
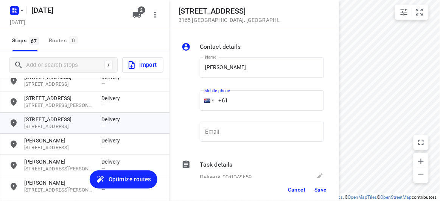
paste input "411721699"
type input "+61 411721699"
click at [314, 191] on button "Save" at bounding box center [320, 190] width 19 height 14
click at [321, 188] on span "Save" at bounding box center [320, 190] width 12 height 6
click at [283, 117] on div "Email Email" at bounding box center [262, 135] width 130 height 36
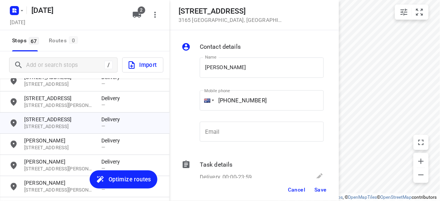
click at [312, 191] on button "Save" at bounding box center [320, 190] width 19 height 14
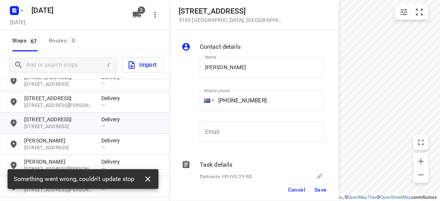
click at [141, 181] on button "button" at bounding box center [147, 179] width 15 height 15
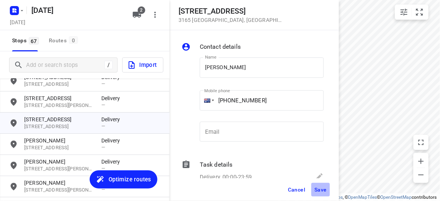
click at [322, 187] on span "Save" at bounding box center [320, 190] width 12 height 6
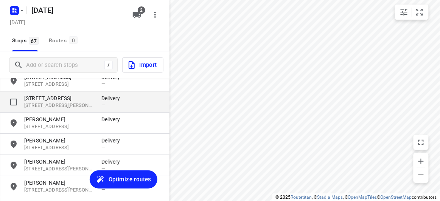
click at [54, 104] on p "3150, Glen Waverley, AU" at bounding box center [59, 105] width 70 height 7
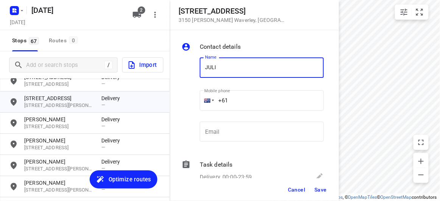
type input "[PERSON_NAME]"
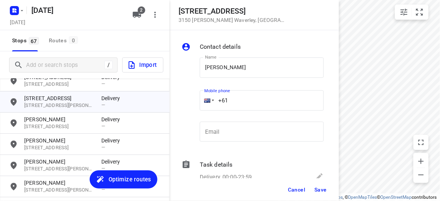
click at [244, 108] on input "+61" at bounding box center [262, 100] width 124 height 20
paste input "0481741349"
click at [225, 98] on input "+61 0481741349" at bounding box center [262, 100] width 124 height 20
click at [229, 98] on input "+61 0481741349" at bounding box center [262, 100] width 124 height 20
click at [236, 101] on input "+61 0481741349" at bounding box center [262, 100] width 124 height 20
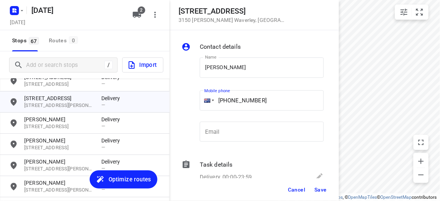
click at [233, 101] on input "+61 0481741349" at bounding box center [262, 100] width 124 height 20
type input "+61 481741349"
click at [324, 188] on span "Save" at bounding box center [320, 190] width 12 height 6
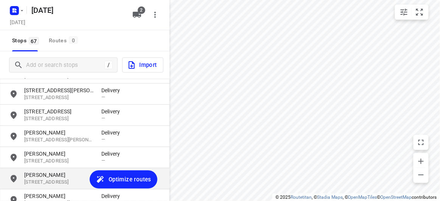
scroll to position [589, 0]
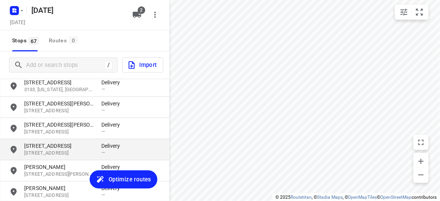
click at [64, 143] on p "7 Stella Avenue" at bounding box center [59, 146] width 70 height 8
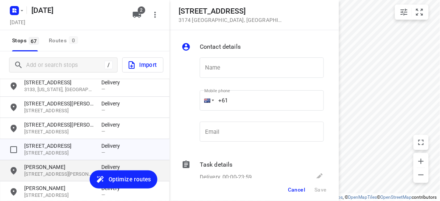
drag, startPoint x: 63, startPoint y: 142, endPoint x: 53, endPoint y: 164, distance: 23.5
click at [61, 146] on p "7 Stella Avenue" at bounding box center [59, 146] width 70 height 8
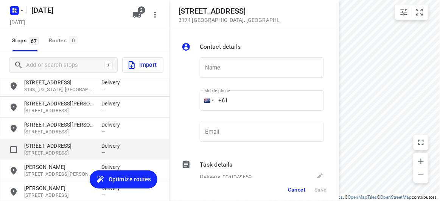
click at [58, 148] on p "7 Stella Avenue" at bounding box center [59, 146] width 70 height 8
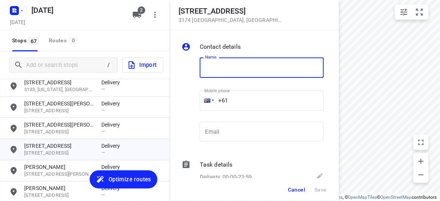
click at [254, 69] on input "text" at bounding box center [262, 67] width 124 height 20
type input "[PERSON_NAME]"
click at [232, 104] on input "+61" at bounding box center [262, 100] width 124 height 20
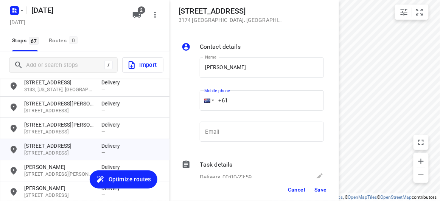
paste input "481741349"
type input "+61 481741349"
click at [321, 189] on span "Save" at bounding box center [320, 190] width 12 height 6
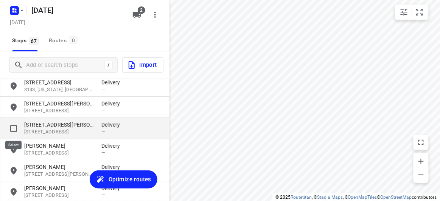
click at [16, 129] on input "grid" at bounding box center [13, 128] width 15 height 15
checkbox input "true"
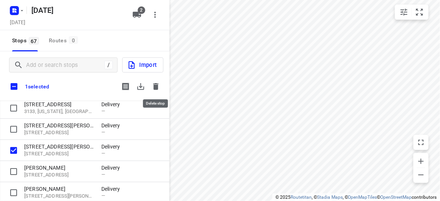
click at [153, 88] on icon "button" at bounding box center [155, 86] width 9 height 9
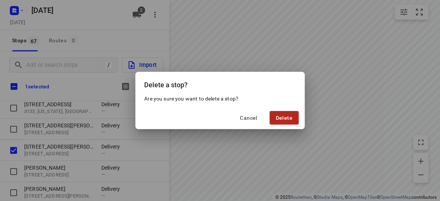
click at [282, 121] on button "Delete" at bounding box center [283, 118] width 29 height 14
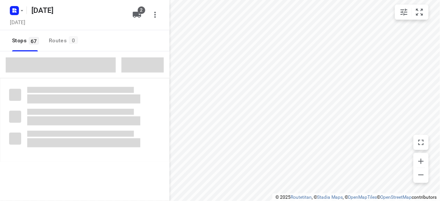
click at [41, 70] on span at bounding box center [61, 64] width 110 height 15
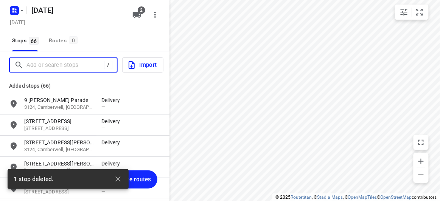
click at [41, 70] on input "Add or search stops" at bounding box center [64, 65] width 77 height 12
paste input "5 Cinder Court, Mulgrave Vic 3170"
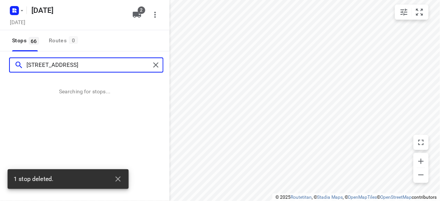
type input "5 Cinder Court, Mulgrave Vic 3170"
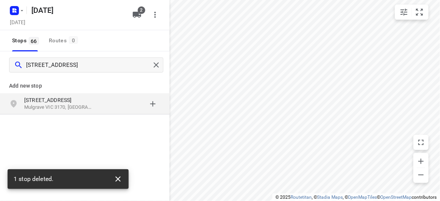
click at [120, 181] on icon "button" at bounding box center [117, 178] width 5 height 5
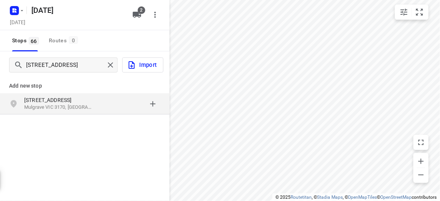
click at [51, 122] on div "Add new stop 5 Cinder Court Mulgrave VIC 3170, Australia" at bounding box center [84, 121] width 169 height 85
click at [46, 97] on p "5 Cinder Court" at bounding box center [59, 100] width 70 height 8
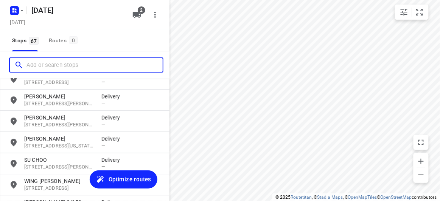
scroll to position [1345, 0]
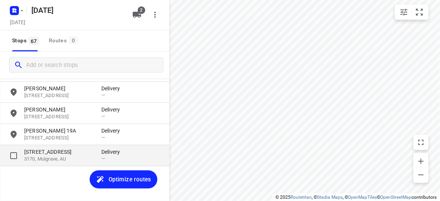
click at [31, 155] on p "5 Cinder Court" at bounding box center [59, 152] width 70 height 8
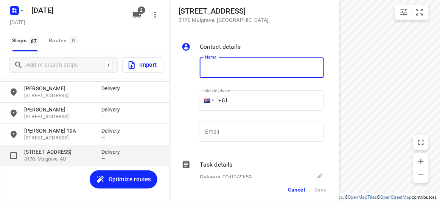
type input ";"
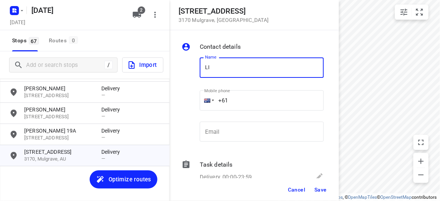
type input "LI SI WONG"
click at [237, 94] on input "+61" at bounding box center [262, 100] width 124 height 20
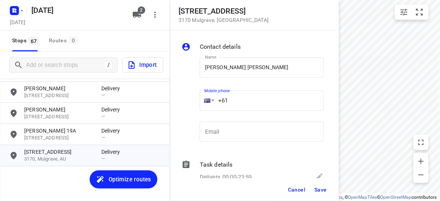
paste input "403367279"
type input "+61 403367279"
click at [317, 185] on button "Save" at bounding box center [320, 190] width 19 height 14
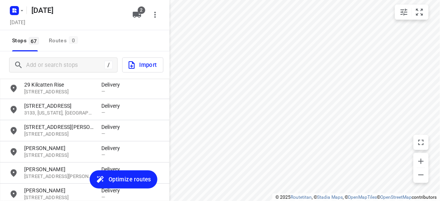
scroll to position [555, 0]
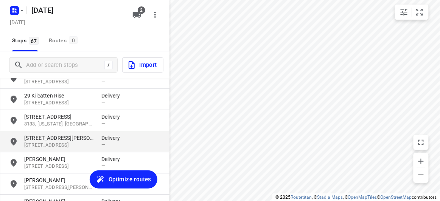
click at [51, 138] on p "67 Gordon Street" at bounding box center [59, 138] width 70 height 8
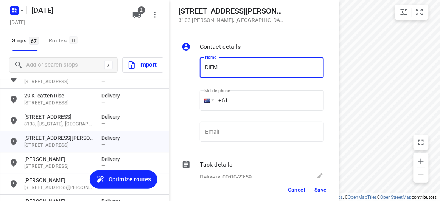
type input "Diem Hang [PERSON_NAME] 1/67"
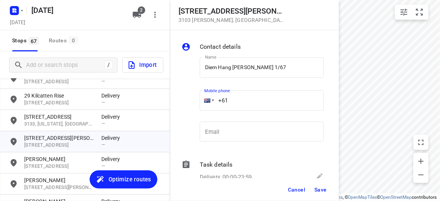
drag, startPoint x: 256, startPoint y: 111, endPoint x: 242, endPoint y: 104, distance: 15.6
click at [242, 104] on input "+61" at bounding box center [262, 100] width 124 height 20
paste input "61409468970"
drag, startPoint x: 291, startPoint y: 106, endPoint x: 206, endPoint y: 110, distance: 84.4
click at [206, 110] on div "+61 61409468970" at bounding box center [262, 100] width 124 height 20
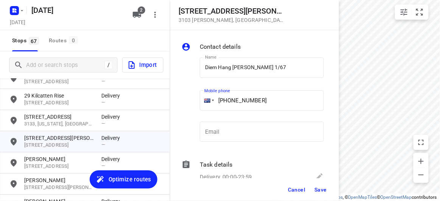
paste input "tel"
type input "+61 409468970"
click at [314, 188] on button "Save" at bounding box center [320, 190] width 19 height 14
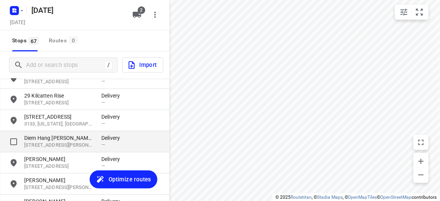
click at [45, 140] on p "Diem Hang [PERSON_NAME] 1/67" at bounding box center [59, 138] width 70 height 8
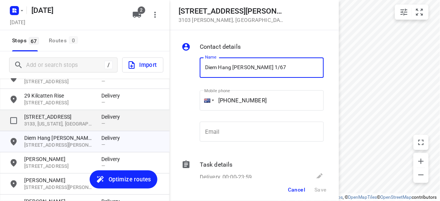
click at [45, 112] on div "40 Denis Street 3133, Vermont, AU Delivery —" at bounding box center [84, 120] width 169 height 21
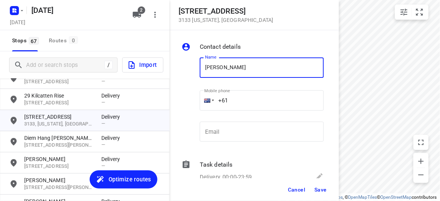
type input "[PERSON_NAME]"
click at [226, 109] on input "+61" at bounding box center [262, 100] width 124 height 20
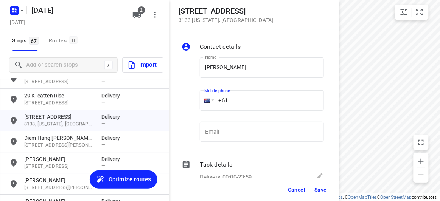
paste input "421967070"
type input "+61 421967070"
click at [317, 188] on span "Save" at bounding box center [320, 190] width 12 height 6
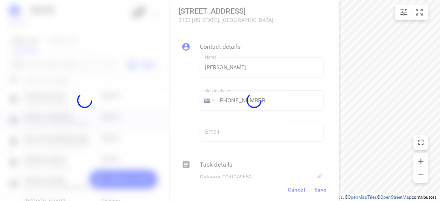
click at [296, 200] on div at bounding box center [253, 100] width 169 height 201
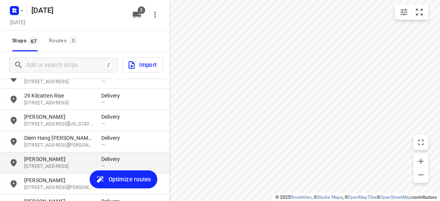
scroll to position [520, 0]
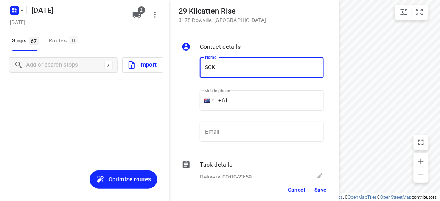
scroll to position [520, 0]
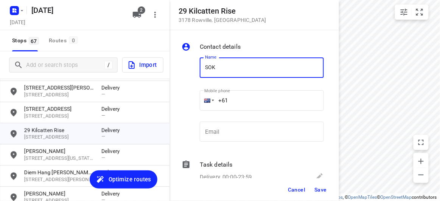
type input "[PERSON_NAME]"
click at [235, 98] on input "+61" at bounding box center [262, 100] width 124 height 20
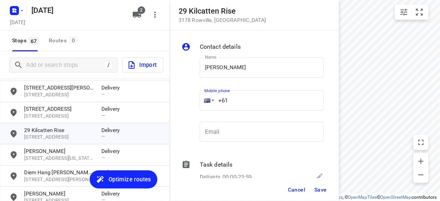
paste input "466316336"
type input "[PHONE_NUMBER]"
click at [319, 191] on span "Save" at bounding box center [320, 190] width 12 height 6
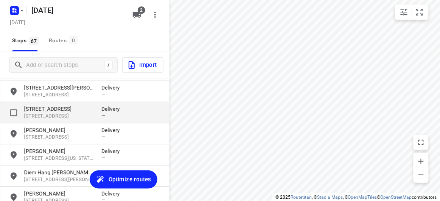
click at [56, 118] on p "[STREET_ADDRESS]" at bounding box center [59, 116] width 70 height 7
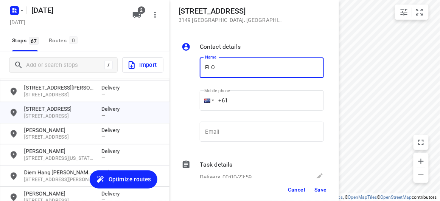
type input "[PERSON_NAME] 3/436"
click at [189, 109] on div "Name [PERSON_NAME] 3/436 Name Mobile phone +61 ​ Email Email" at bounding box center [252, 101] width 145 height 100
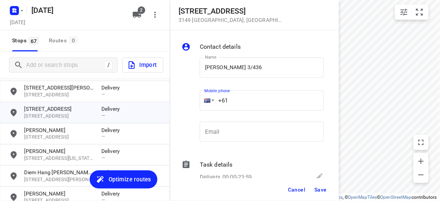
paste input "468493238"
type input "[PHONE_NUMBER]"
click at [322, 195] on button "Save" at bounding box center [320, 190] width 19 height 14
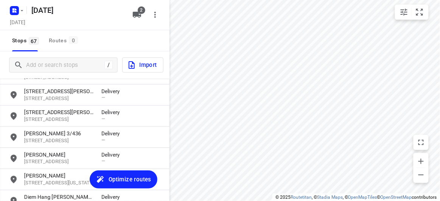
scroll to position [486, 0]
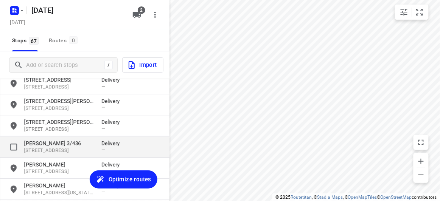
click at [49, 144] on p "[PERSON_NAME] 3/436" at bounding box center [59, 143] width 70 height 8
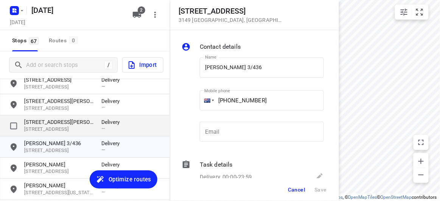
click at [45, 122] on p "[STREET_ADDRESS][PERSON_NAME]" at bounding box center [59, 122] width 70 height 8
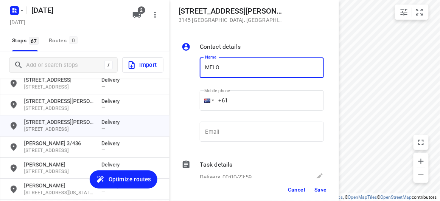
type input "[PERSON_NAME]"
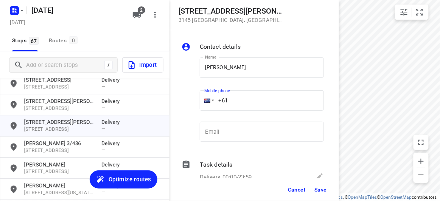
drag, startPoint x: 213, startPoint y: 103, endPoint x: 199, endPoint y: 106, distance: 14.6
click at [199, 106] on div "Mobile phone +61 ​" at bounding box center [262, 102] width 130 height 35
paste input "434505885"
type input "[PHONE_NUMBER]"
click at [328, 190] on button "Save" at bounding box center [320, 190] width 19 height 14
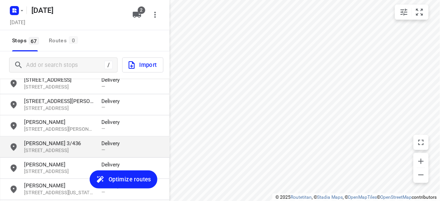
scroll to position [452, 0]
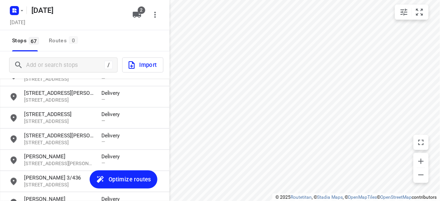
click at [43, 138] on p "[STREET_ADDRESS][PERSON_NAME]" at bounding box center [59, 136] width 70 height 8
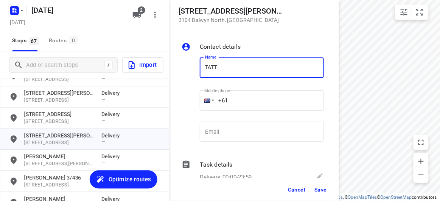
type input "TATT [PERSON_NAME]"
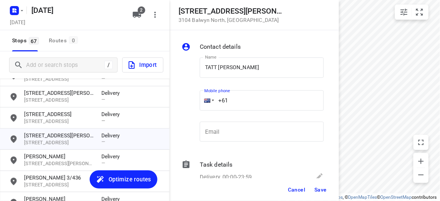
drag, startPoint x: 234, startPoint y: 103, endPoint x: 197, endPoint y: 104, distance: 37.8
click at [197, 104] on div "Mobile phone +61 ​" at bounding box center [262, 102] width 130 height 35
paste input "412617758"
type input "[PHONE_NUMBER]"
click at [319, 188] on span "Save" at bounding box center [320, 190] width 12 height 6
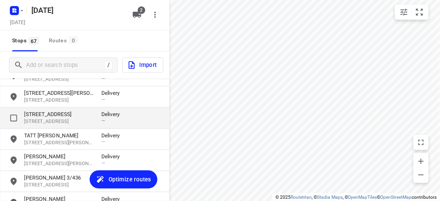
click at [39, 110] on p "[STREET_ADDRESS]" at bounding box center [59, 114] width 70 height 8
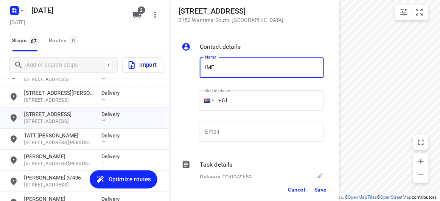
type input "[PERSON_NAME]"
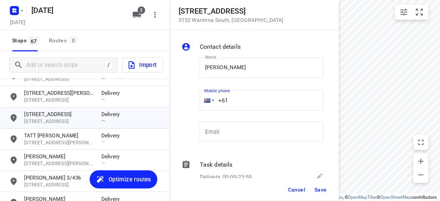
click at [206, 99] on div "+61" at bounding box center [262, 100] width 124 height 20
paste input "434528498"
type input "[PHONE_NUMBER]"
click at [318, 191] on span "Save" at bounding box center [320, 190] width 12 height 6
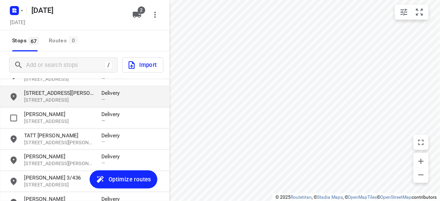
click at [64, 101] on p "[STREET_ADDRESS]" at bounding box center [59, 100] width 70 height 7
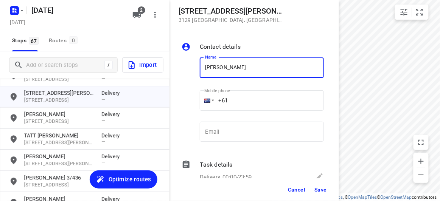
type input "[PERSON_NAME]"
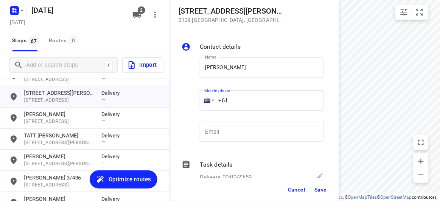
drag, startPoint x: 202, startPoint y: 100, endPoint x: 198, endPoint y: 100, distance: 4.2
click at [198, 100] on div "Mobile phone +61 ​" at bounding box center [262, 102] width 130 height 35
paste input "433016221"
type input "[PHONE_NUMBER]"
click at [317, 192] on span "Save" at bounding box center [320, 190] width 12 height 6
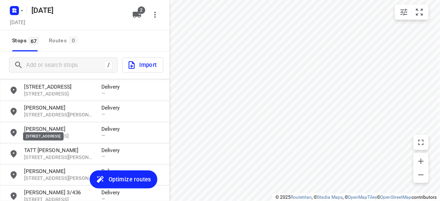
scroll to position [417, 0]
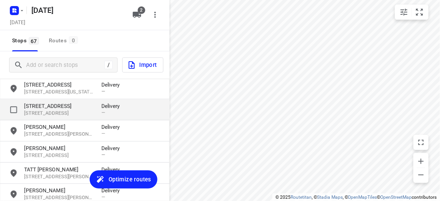
click at [54, 114] on p "[STREET_ADDRESS]" at bounding box center [59, 113] width 70 height 7
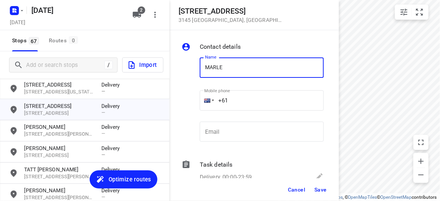
type input "[PERSON_NAME]"
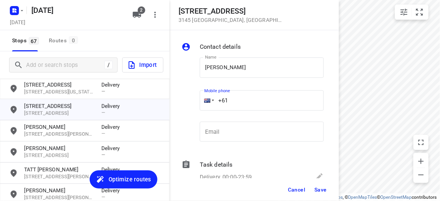
drag, startPoint x: 217, startPoint y: 102, endPoint x: 207, endPoint y: 104, distance: 10.4
click at [207, 104] on div "+61" at bounding box center [262, 100] width 124 height 20
paste input "433553445"
type input "[PHONE_NUMBER]"
click at [322, 185] on button "Save" at bounding box center [320, 190] width 19 height 14
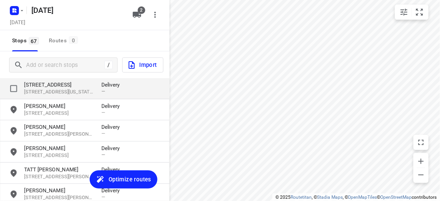
click at [30, 89] on p "[STREET_ADDRESS][US_STATE]" at bounding box center [59, 92] width 70 height 7
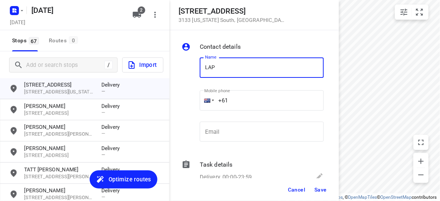
type input "[PERSON_NAME]"
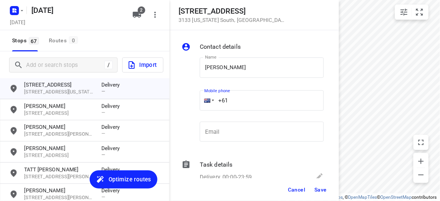
drag, startPoint x: 217, startPoint y: 104, endPoint x: 206, endPoint y: 105, distance: 11.0
click at [206, 105] on div "+61" at bounding box center [262, 100] width 124 height 20
paste input "403541676"
type input "[PHONE_NUMBER]"
click at [321, 184] on button "Save" at bounding box center [320, 190] width 19 height 14
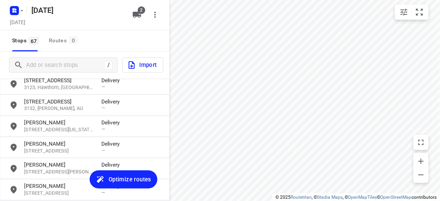
scroll to position [349, 0]
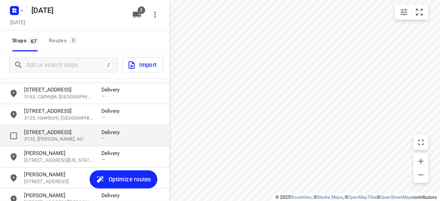
click at [78, 133] on p "[STREET_ADDRESS]" at bounding box center [59, 132] width 70 height 8
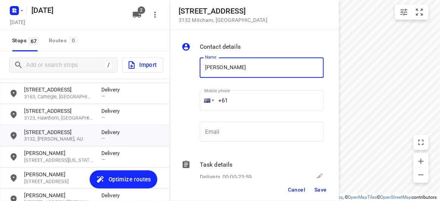
type input "[PERSON_NAME] 3/28"
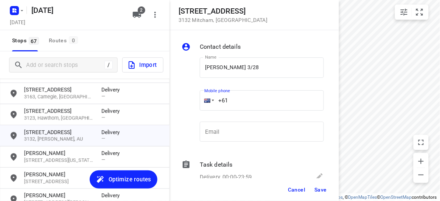
drag, startPoint x: 237, startPoint y: 100, endPoint x: 207, endPoint y: 99, distance: 29.5
click at [208, 99] on div "+61" at bounding box center [262, 100] width 124 height 20
paste input "417723320"
type input "[PHONE_NUMBER]"
click at [317, 188] on span "Save" at bounding box center [320, 190] width 12 height 6
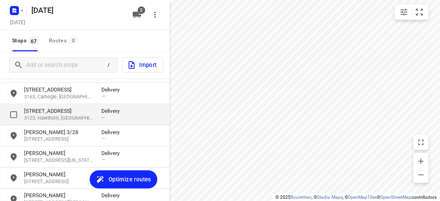
click at [60, 110] on p "[STREET_ADDRESS]" at bounding box center [59, 111] width 70 height 8
